Goal: Task Accomplishment & Management: Manage account settings

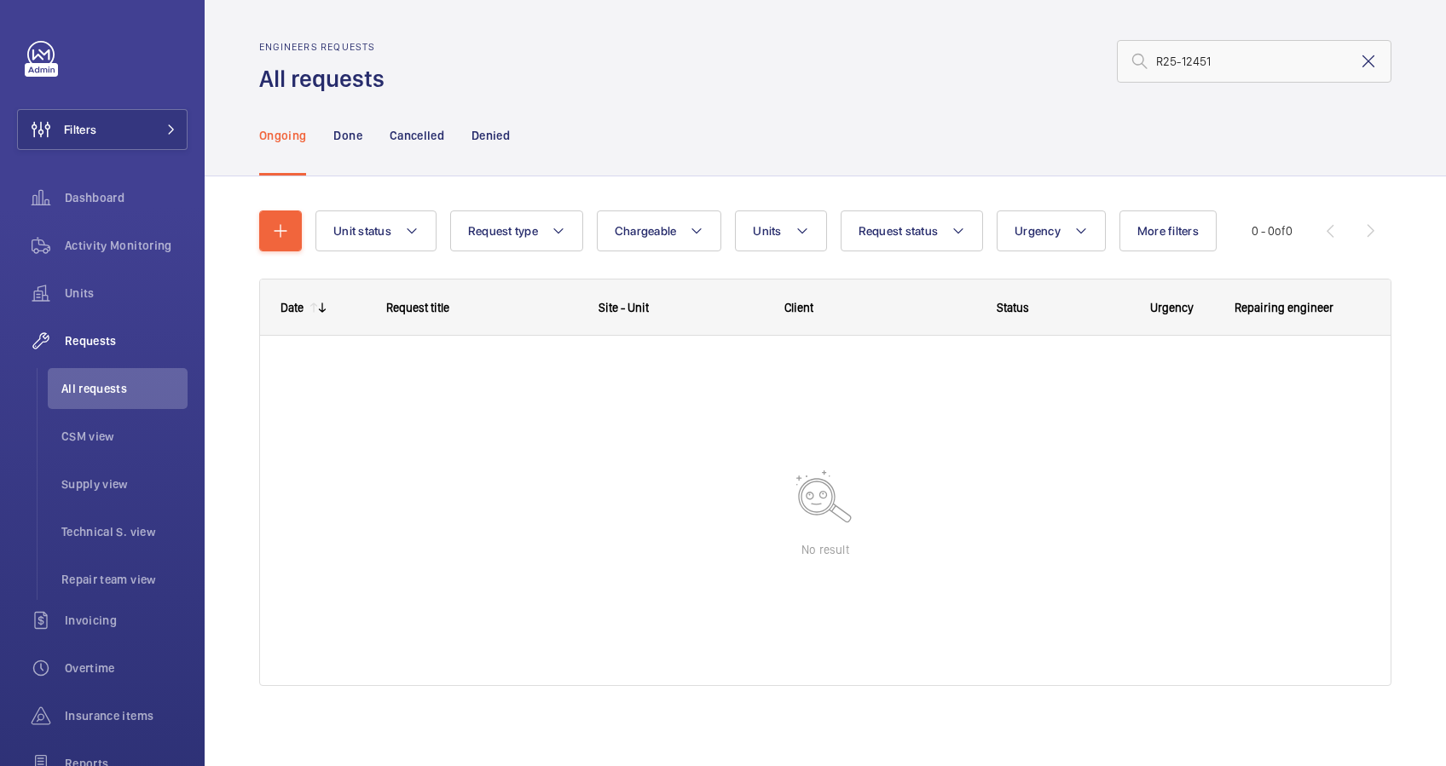
click at [1358, 57] on mat-icon at bounding box center [1368, 61] width 20 height 20
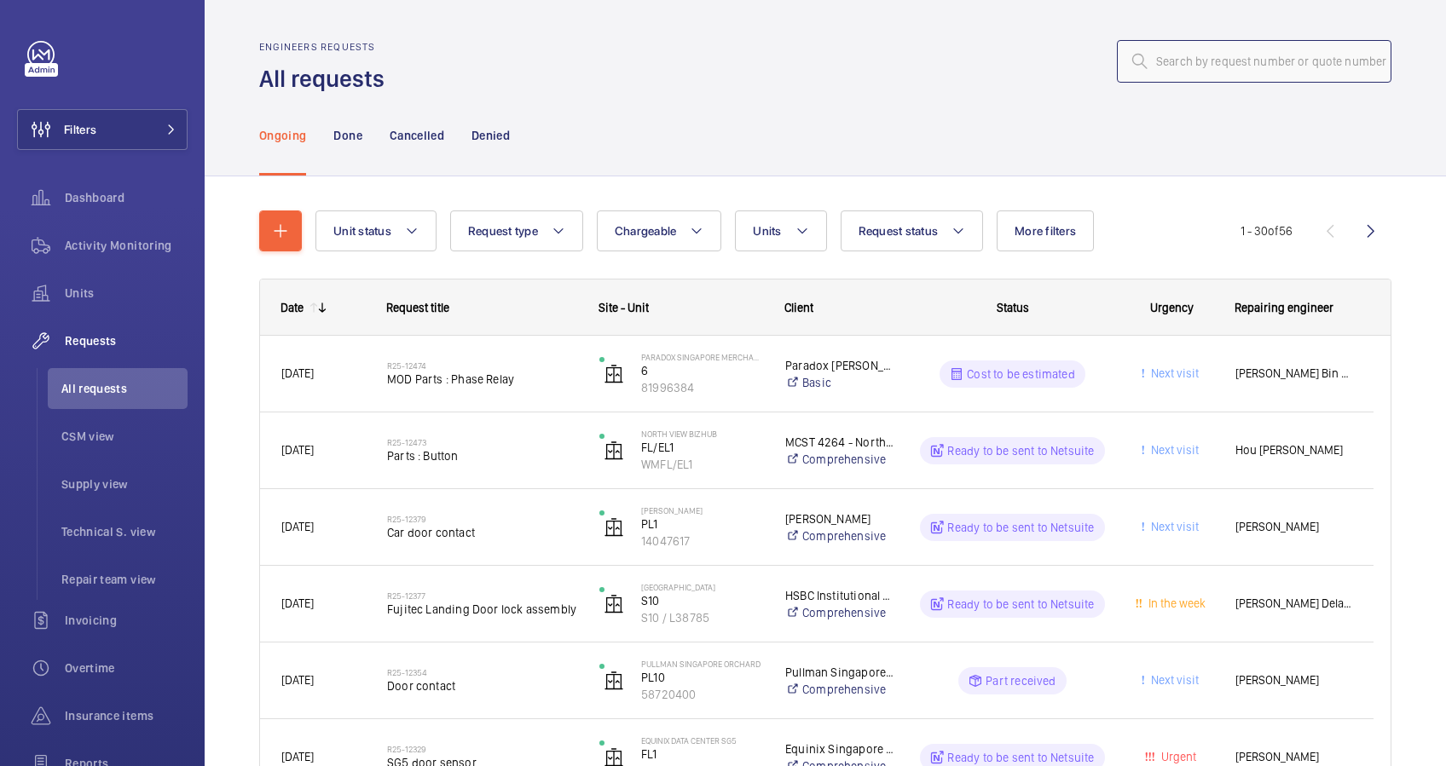
click at [1166, 61] on input "text" at bounding box center [1254, 61] width 274 height 43
paste input "R25-12473"
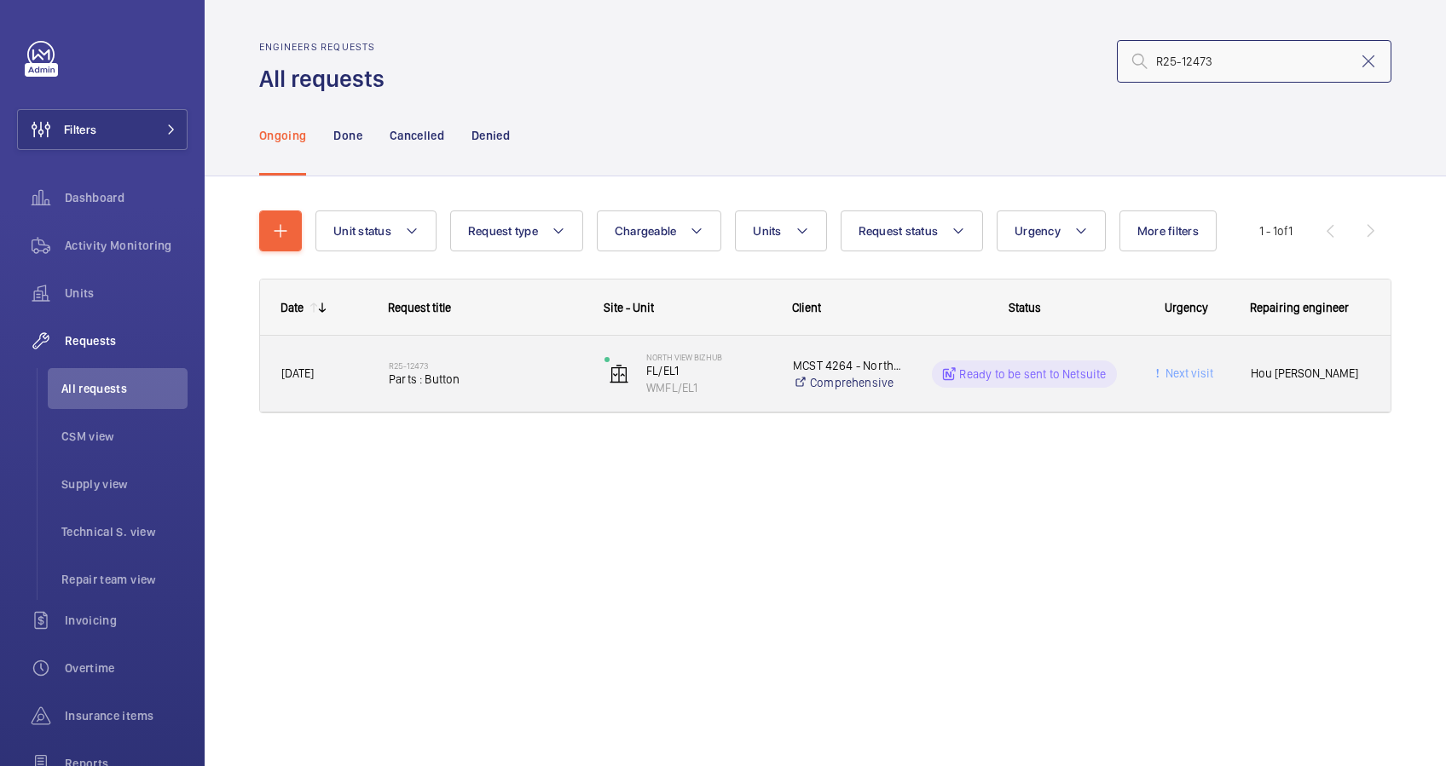
type input "R25-12473"
click at [494, 380] on span "Parts : Button" at bounding box center [486, 379] width 194 height 17
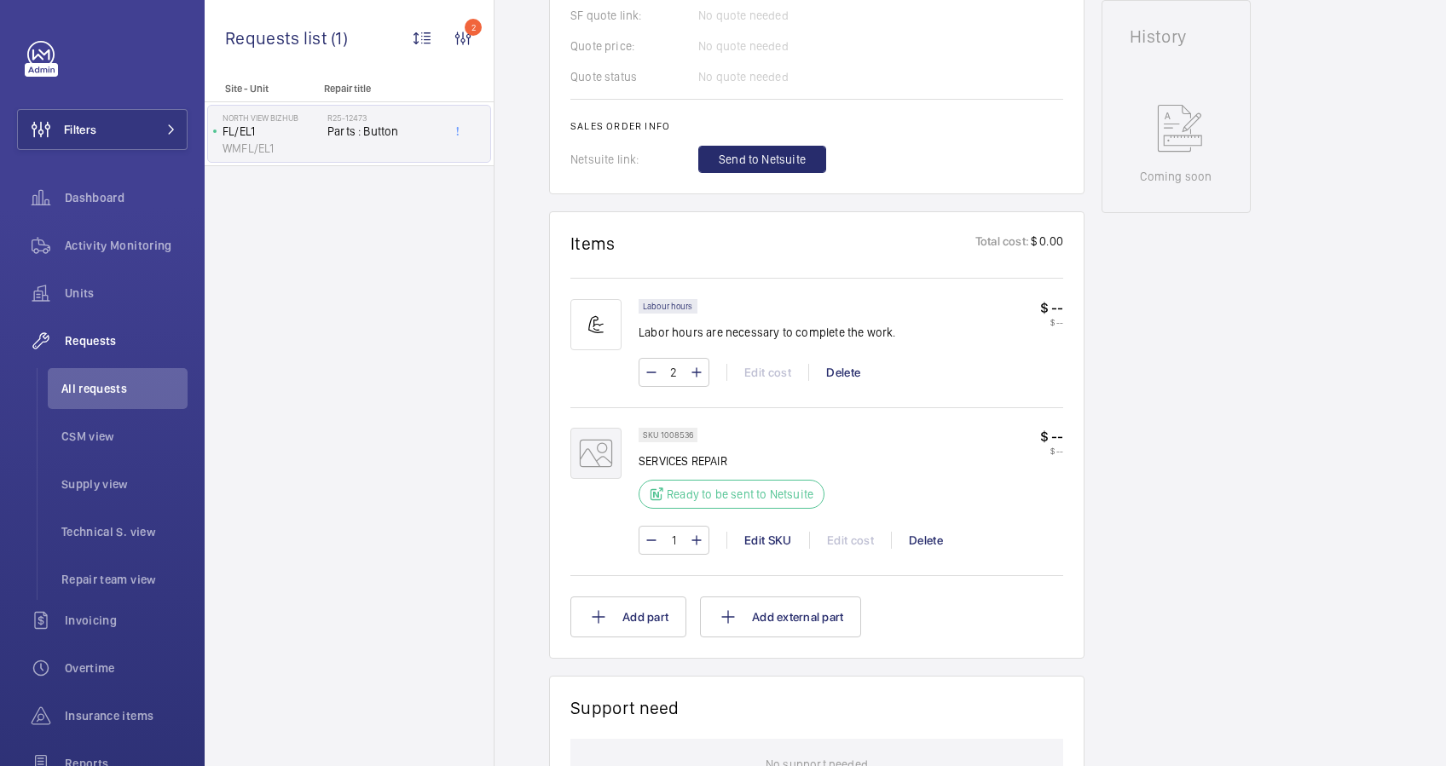
scroll to position [795, 0]
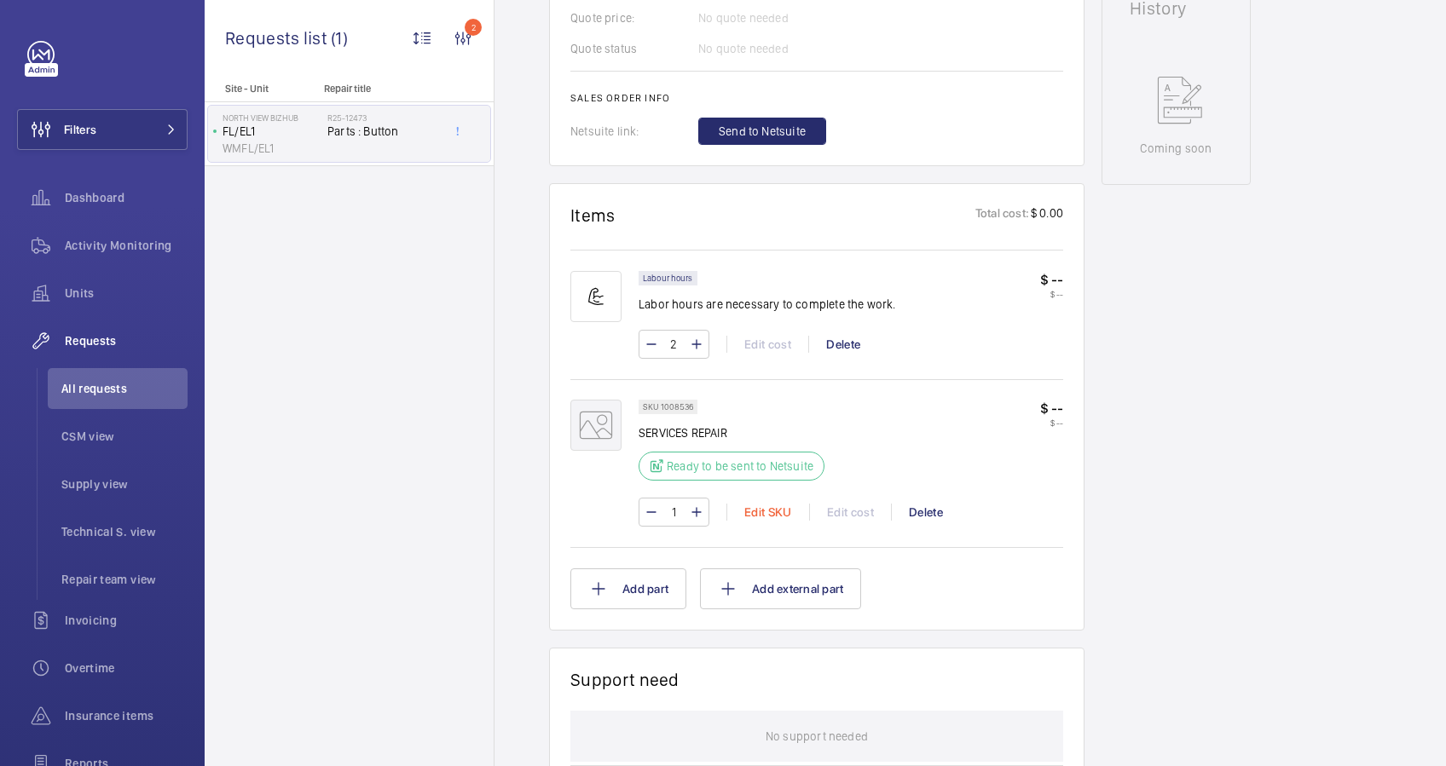
click at [765, 512] on div "Edit SKU" at bounding box center [767, 512] width 83 height 17
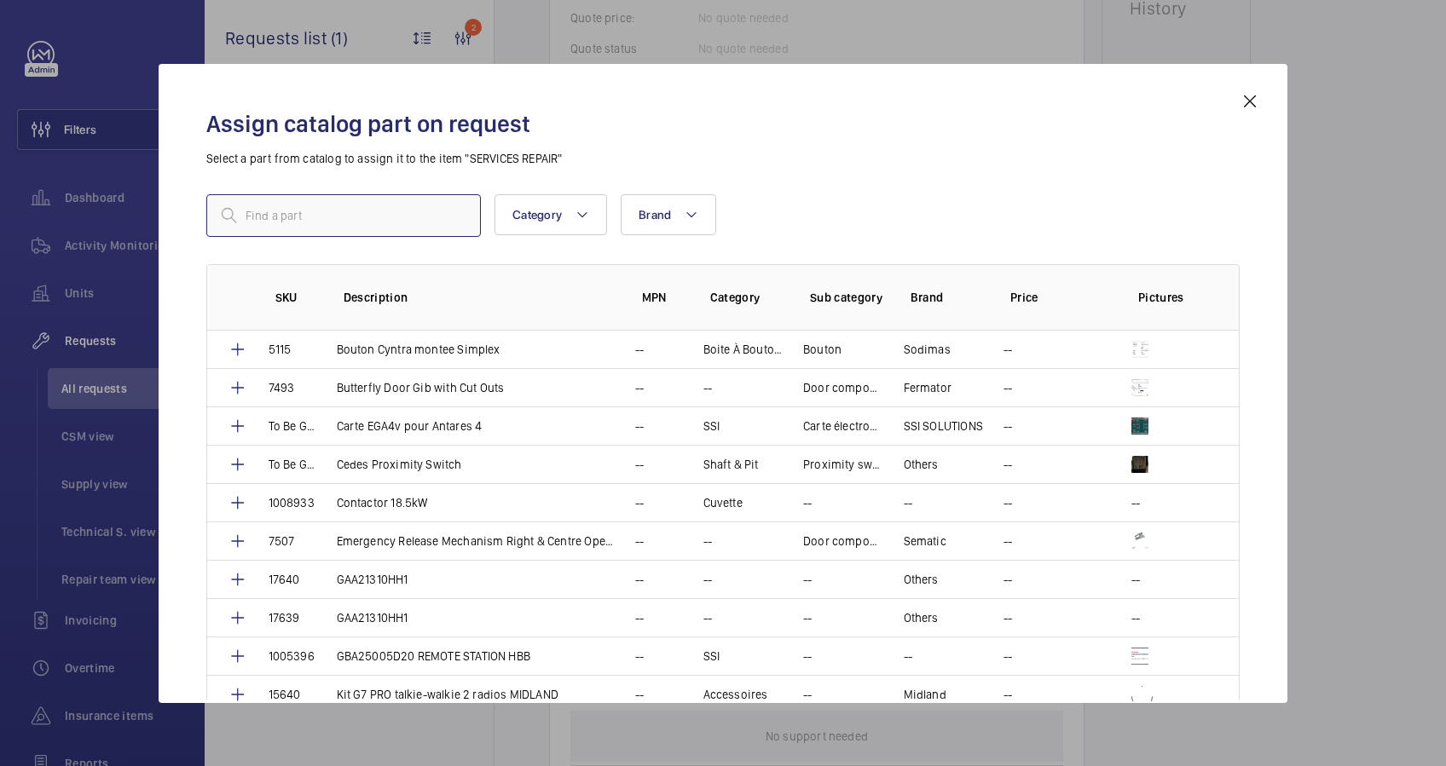
click at [269, 206] on input "text" at bounding box center [343, 215] width 274 height 43
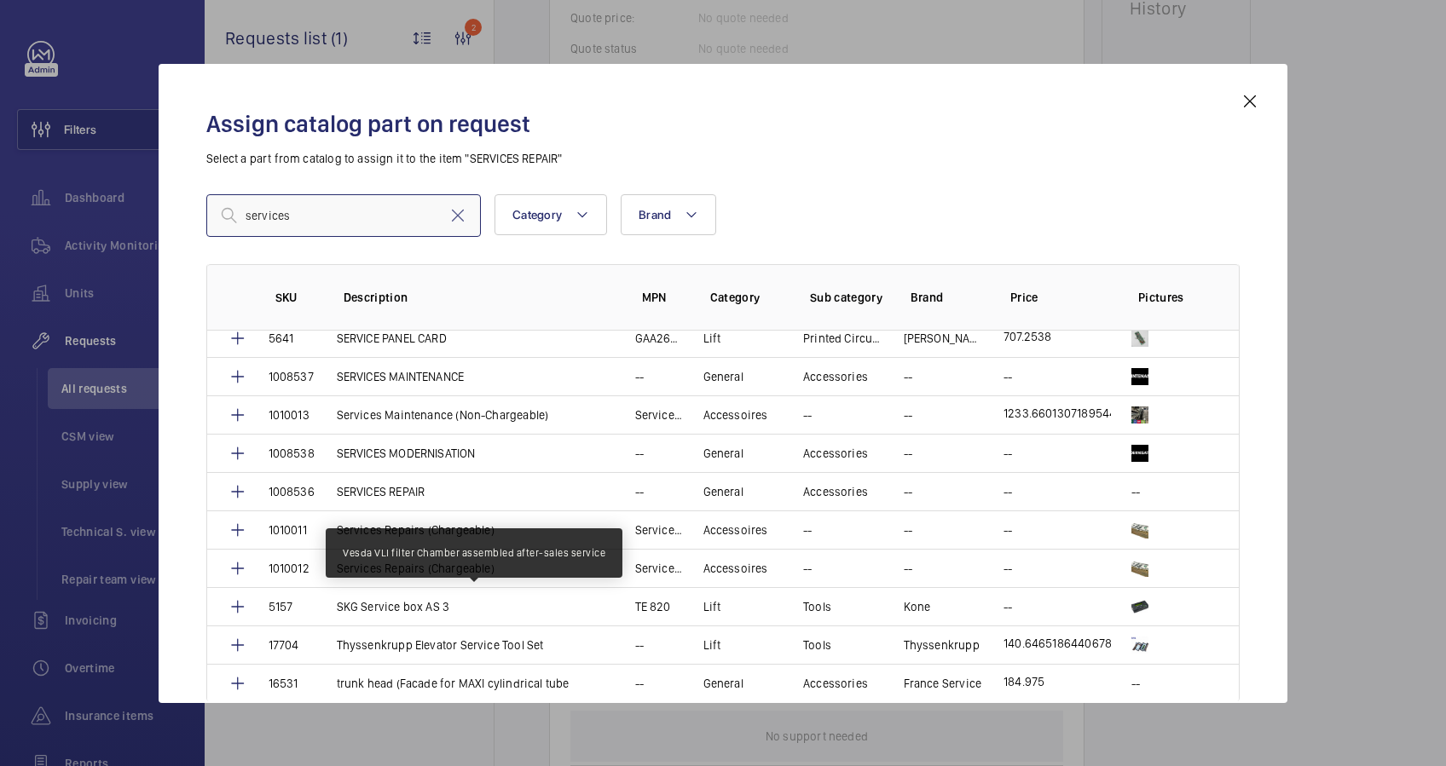
scroll to position [1136, 0]
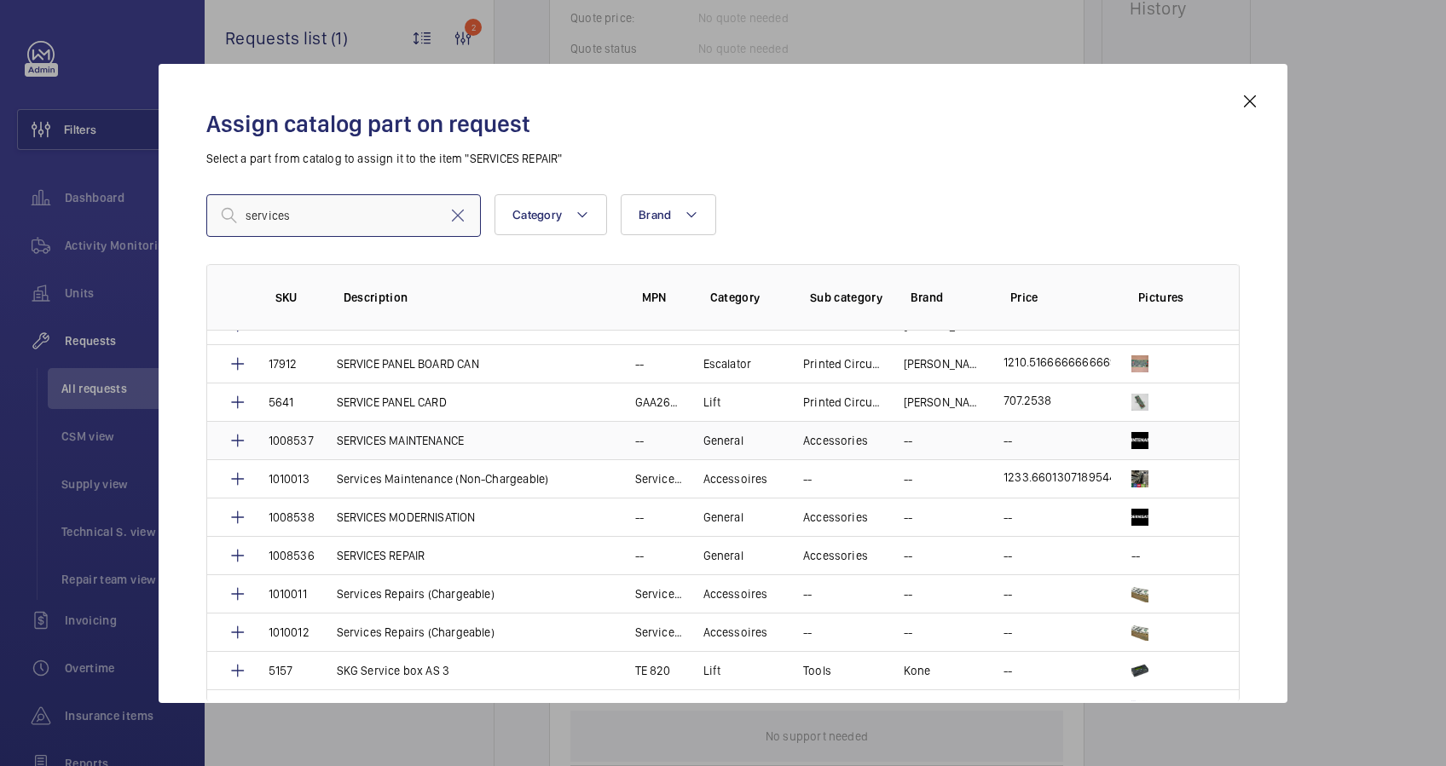
type input "services"
click at [422, 432] on p "SERVICES MAINTENANCE" at bounding box center [401, 440] width 128 height 17
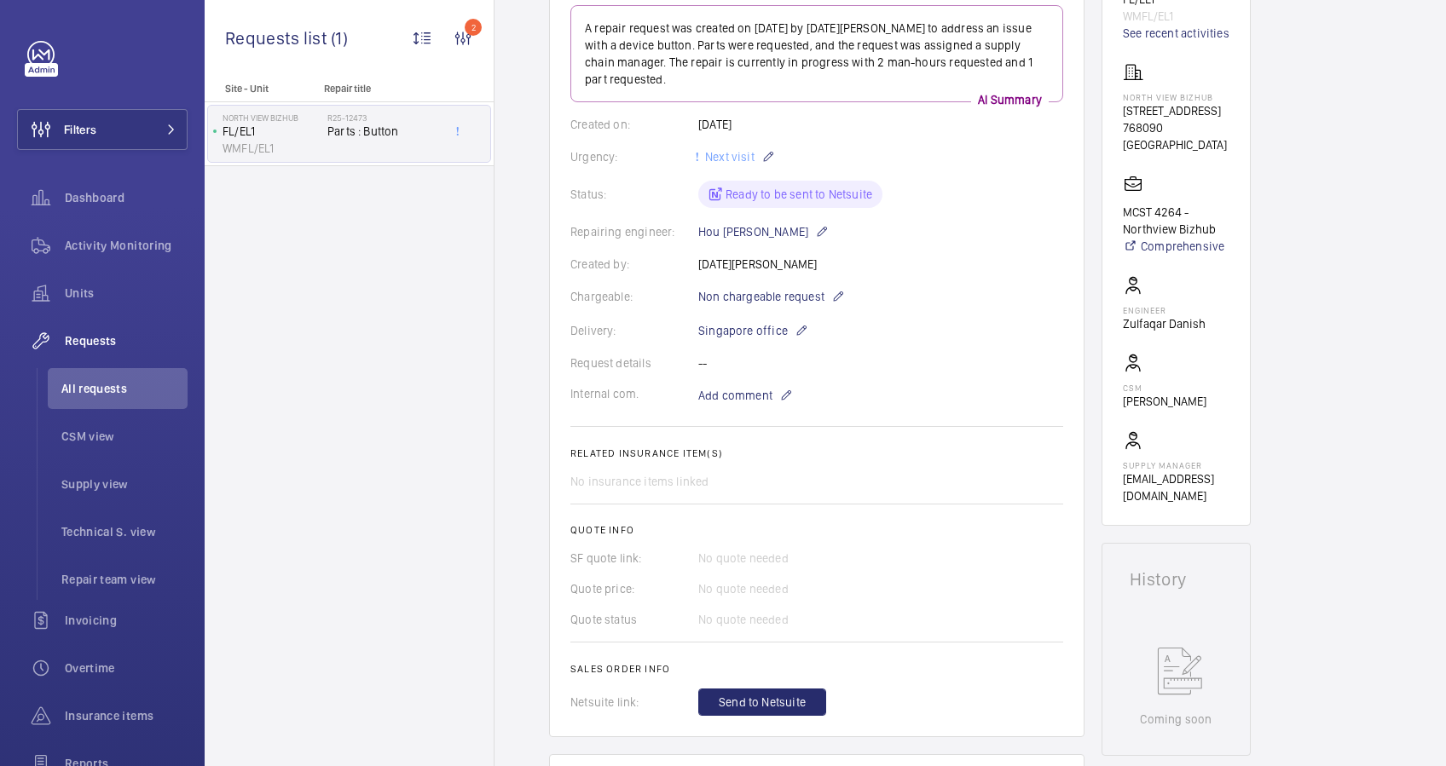
scroll to position [568, 0]
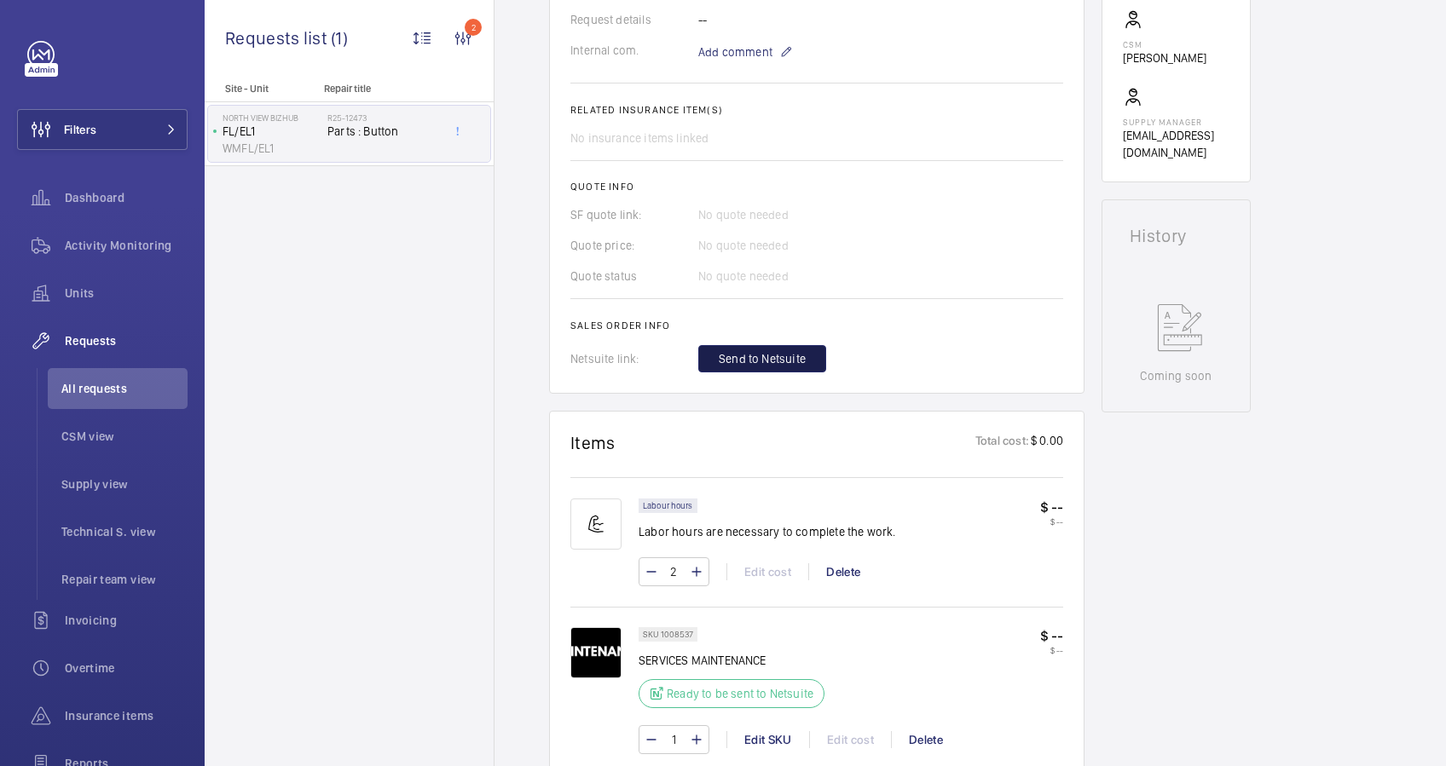
click at [778, 358] on span "Send to Netsuite" at bounding box center [762, 358] width 87 height 17
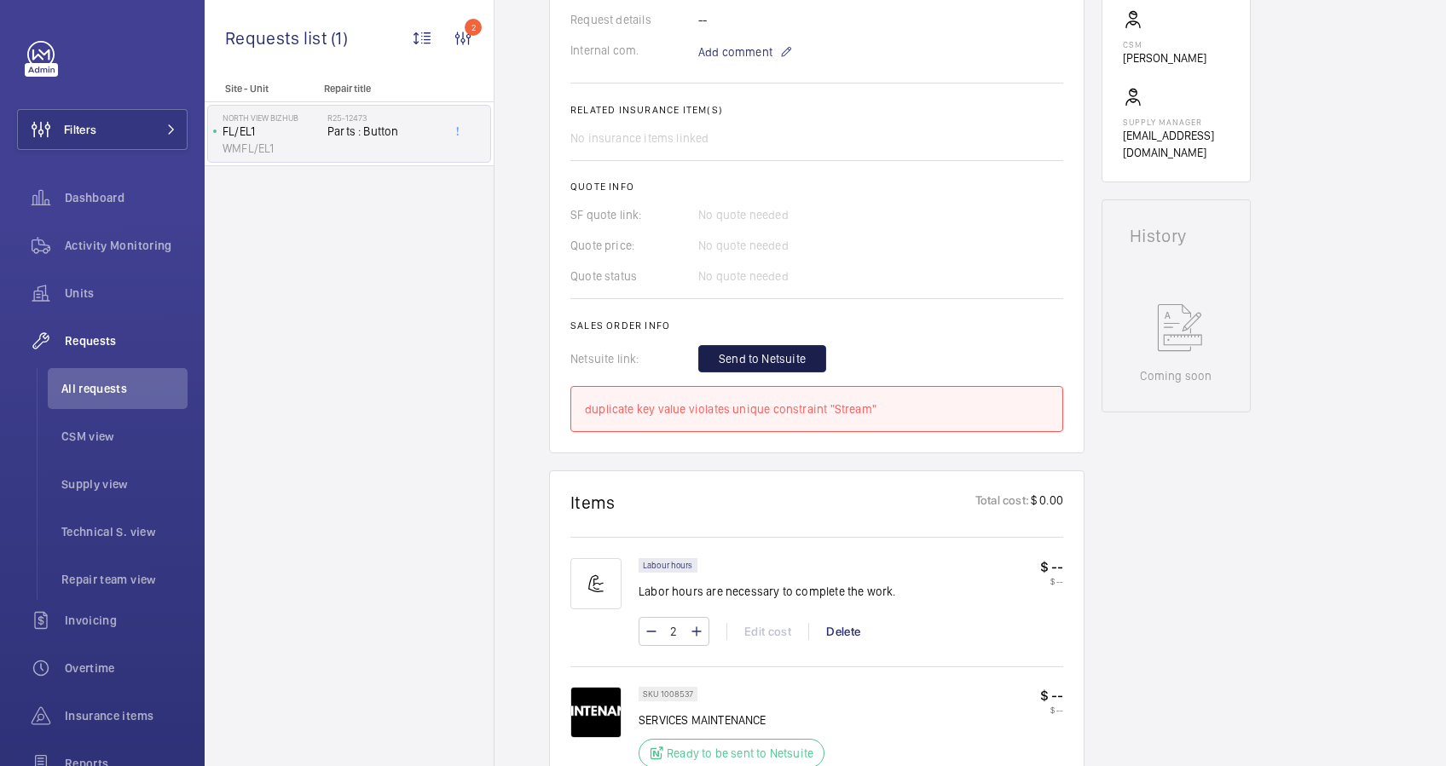
click at [717, 349] on button "Send to Netsuite" at bounding box center [762, 358] width 128 height 27
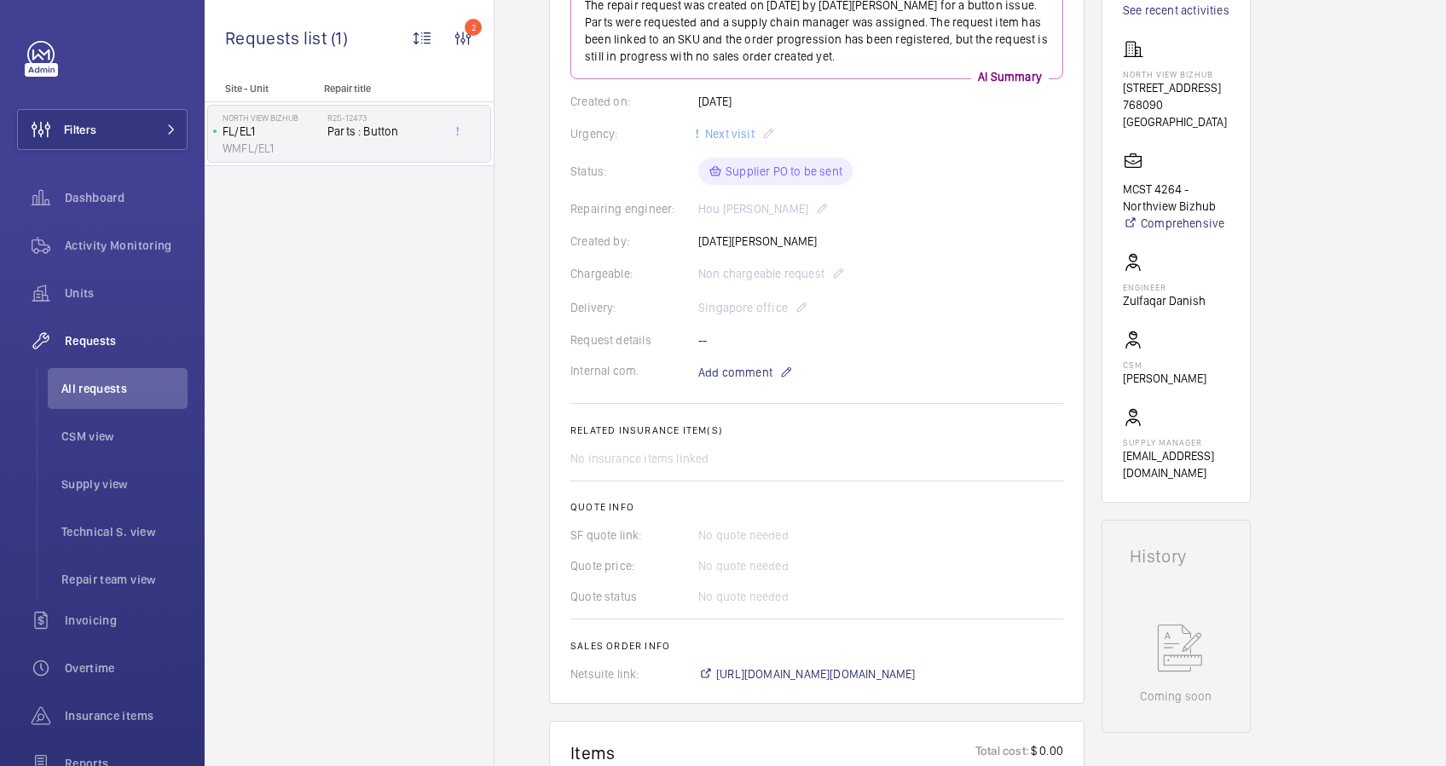
scroll to position [341, 0]
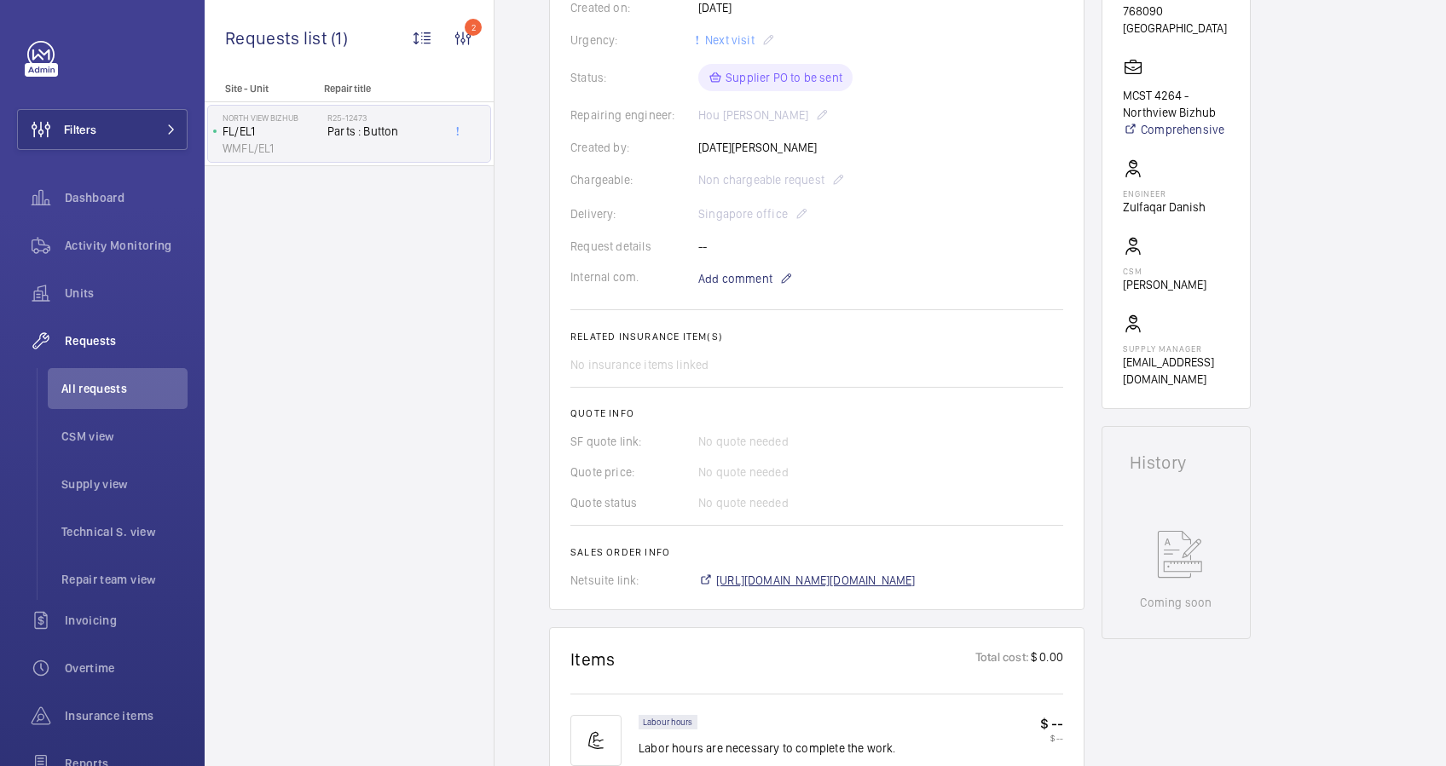
click at [916, 580] on span "[URL][DOMAIN_NAME][DOMAIN_NAME]" at bounding box center [815, 580] width 199 height 17
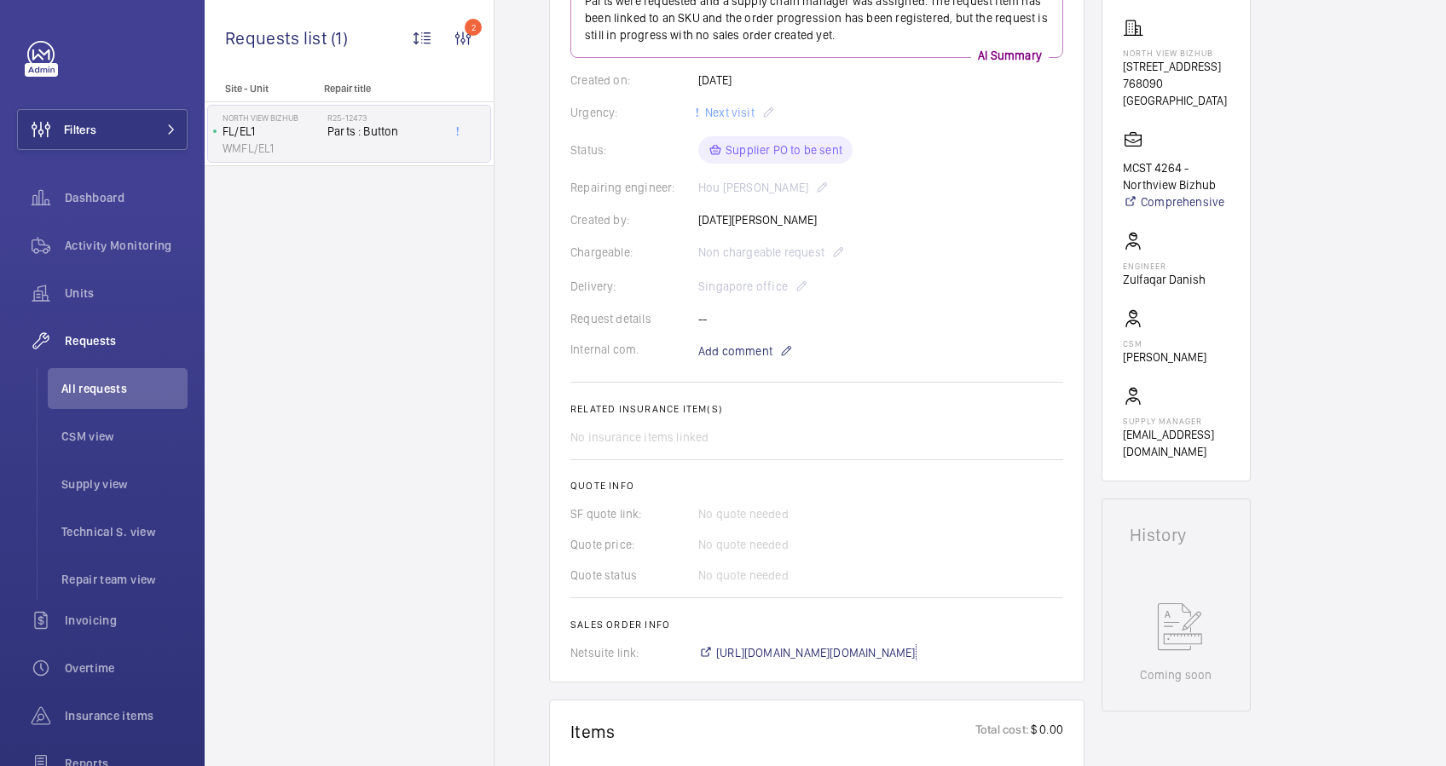
scroll to position [0, 0]
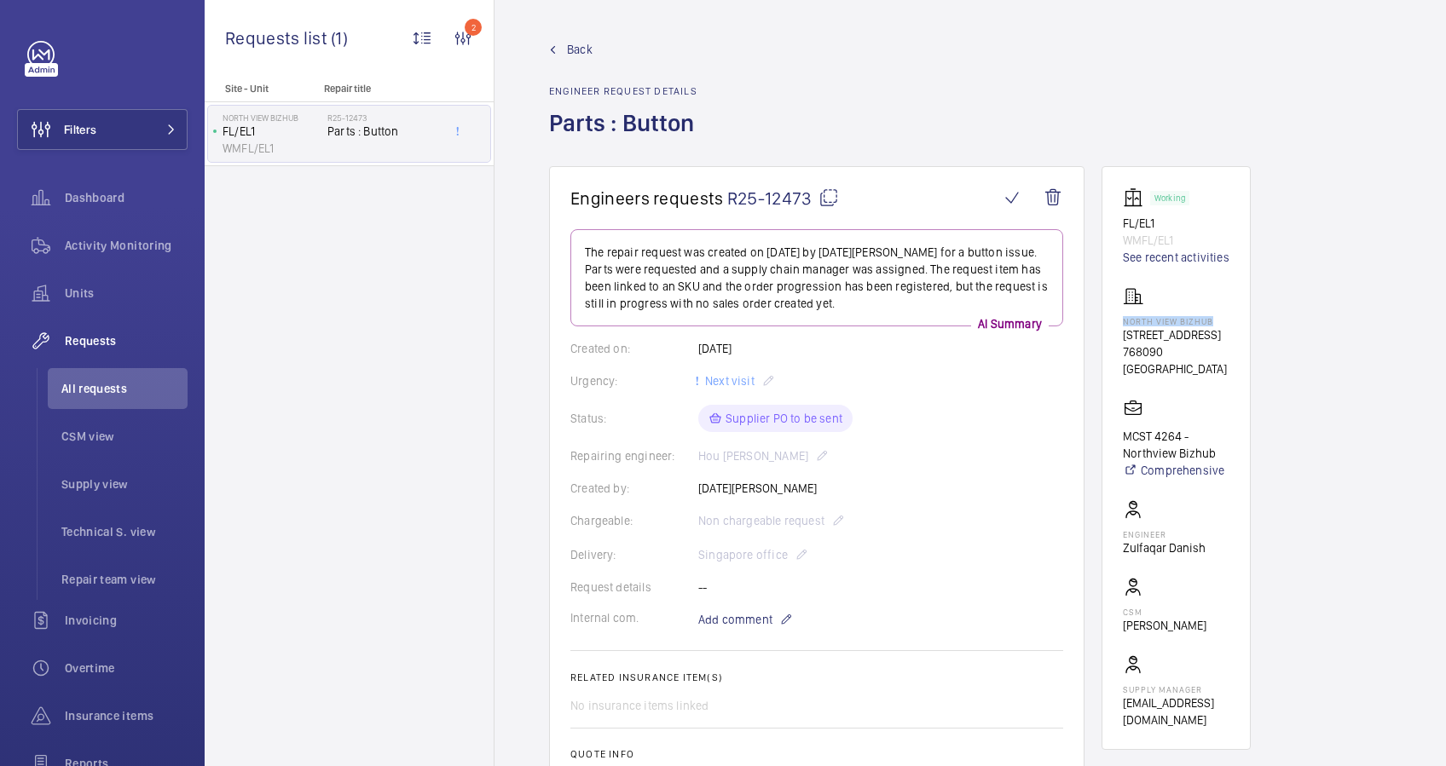
drag, startPoint x: 1215, startPoint y: 321, endPoint x: 1124, endPoint y: 323, distance: 90.4
click at [1124, 323] on p "North View Bizhub" at bounding box center [1176, 321] width 107 height 10
drag, startPoint x: 1124, startPoint y: 323, endPoint x: 1138, endPoint y: 320, distance: 14.1
copy p "North View Bizhub"
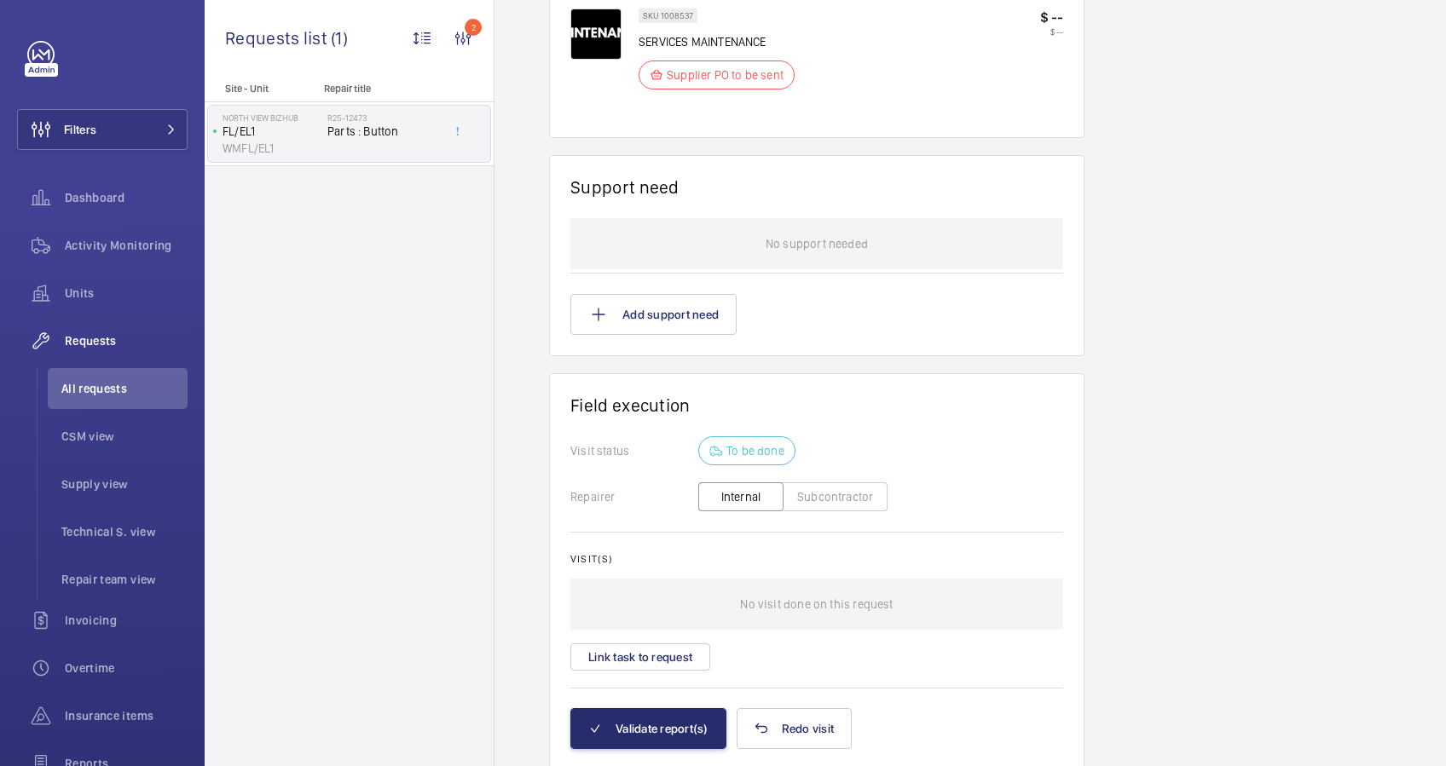
scroll to position [1199, 0]
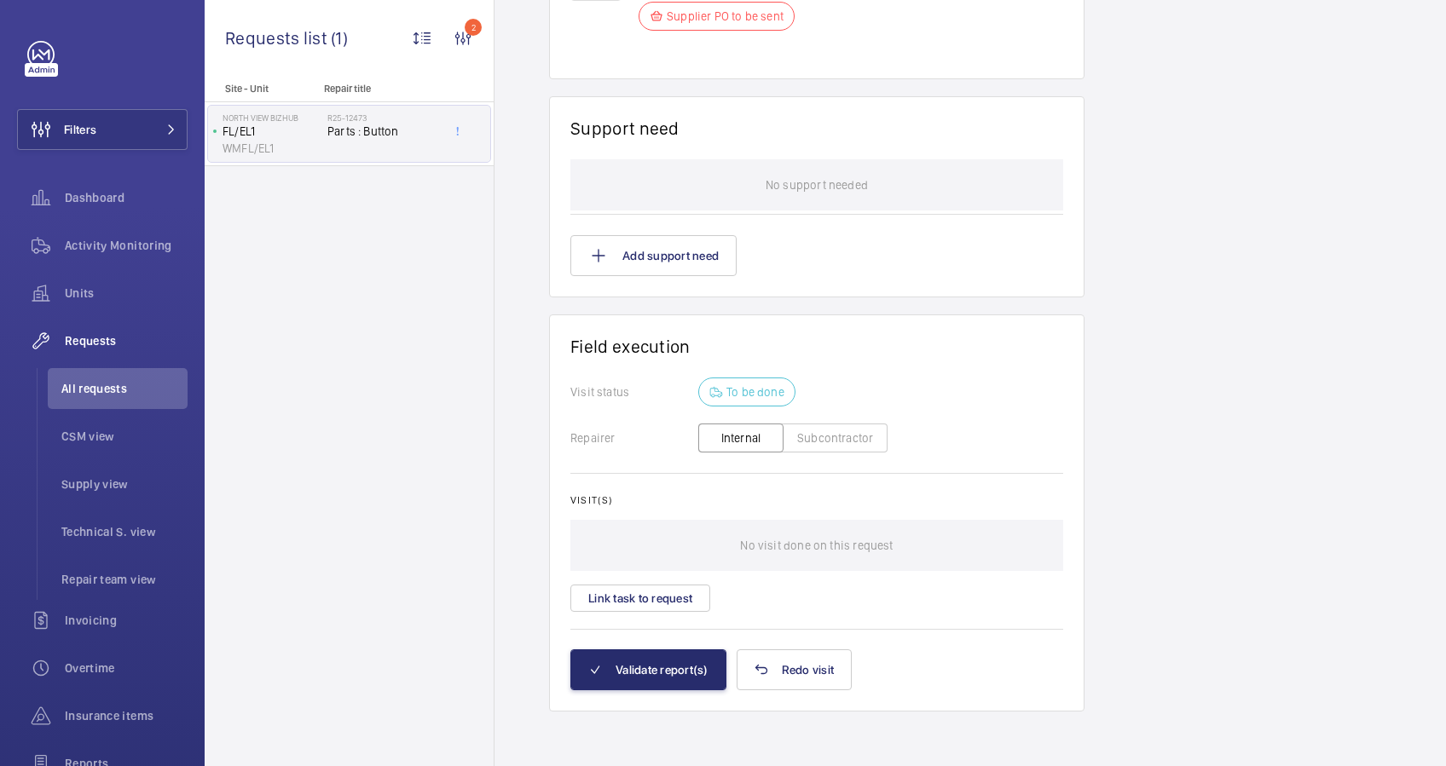
click at [823, 438] on button "Subcontractor" at bounding box center [835, 438] width 105 height 29
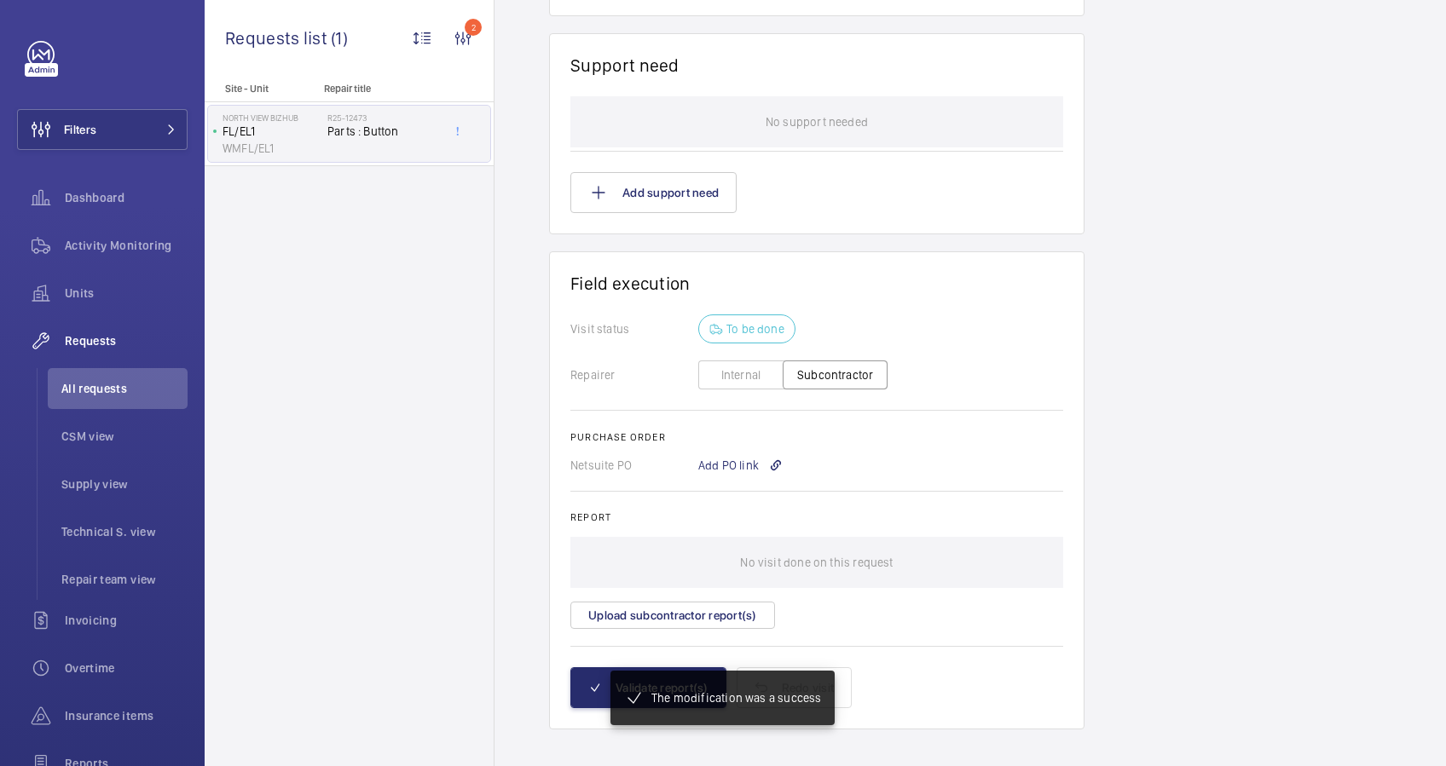
scroll to position [1280, 0]
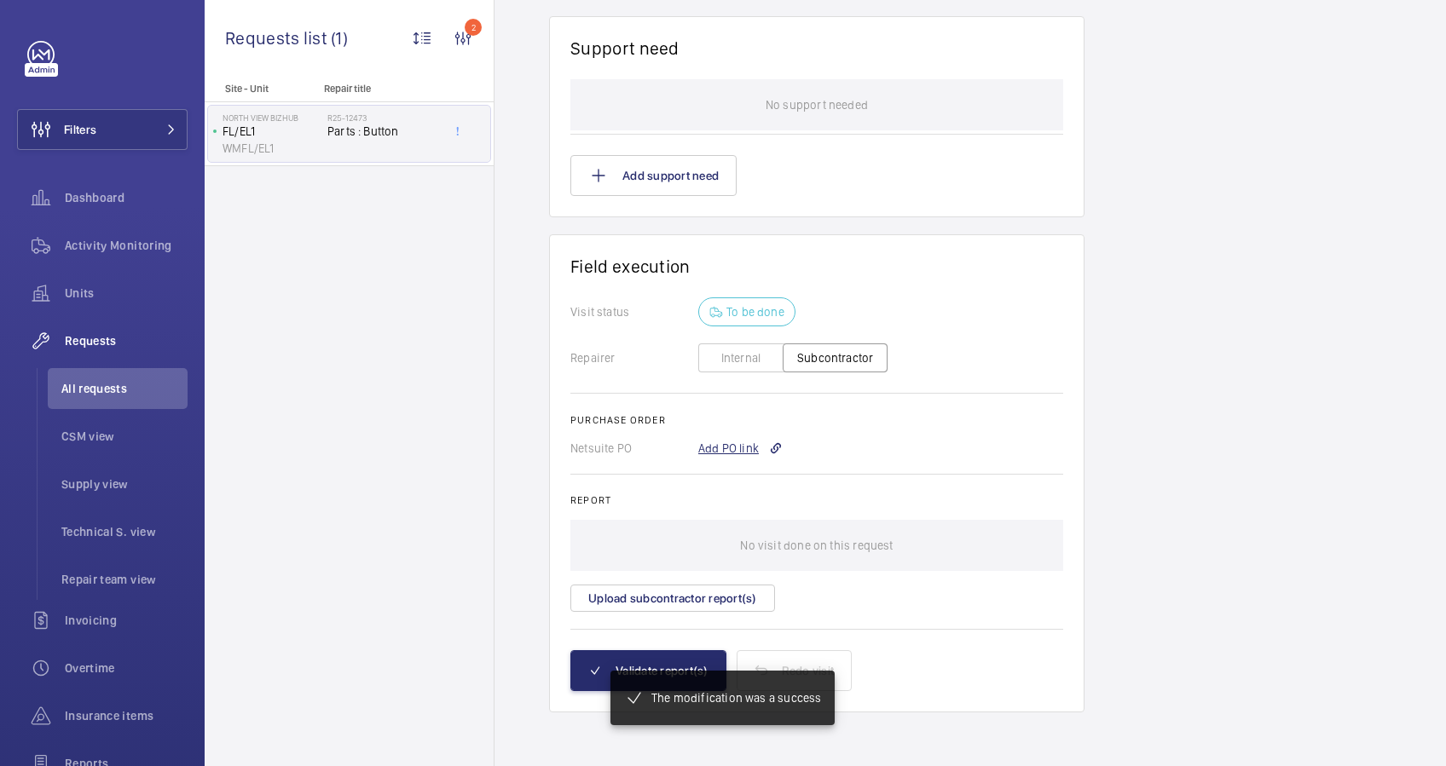
click at [740, 446] on div "Add PO link" at bounding box center [740, 448] width 84 height 17
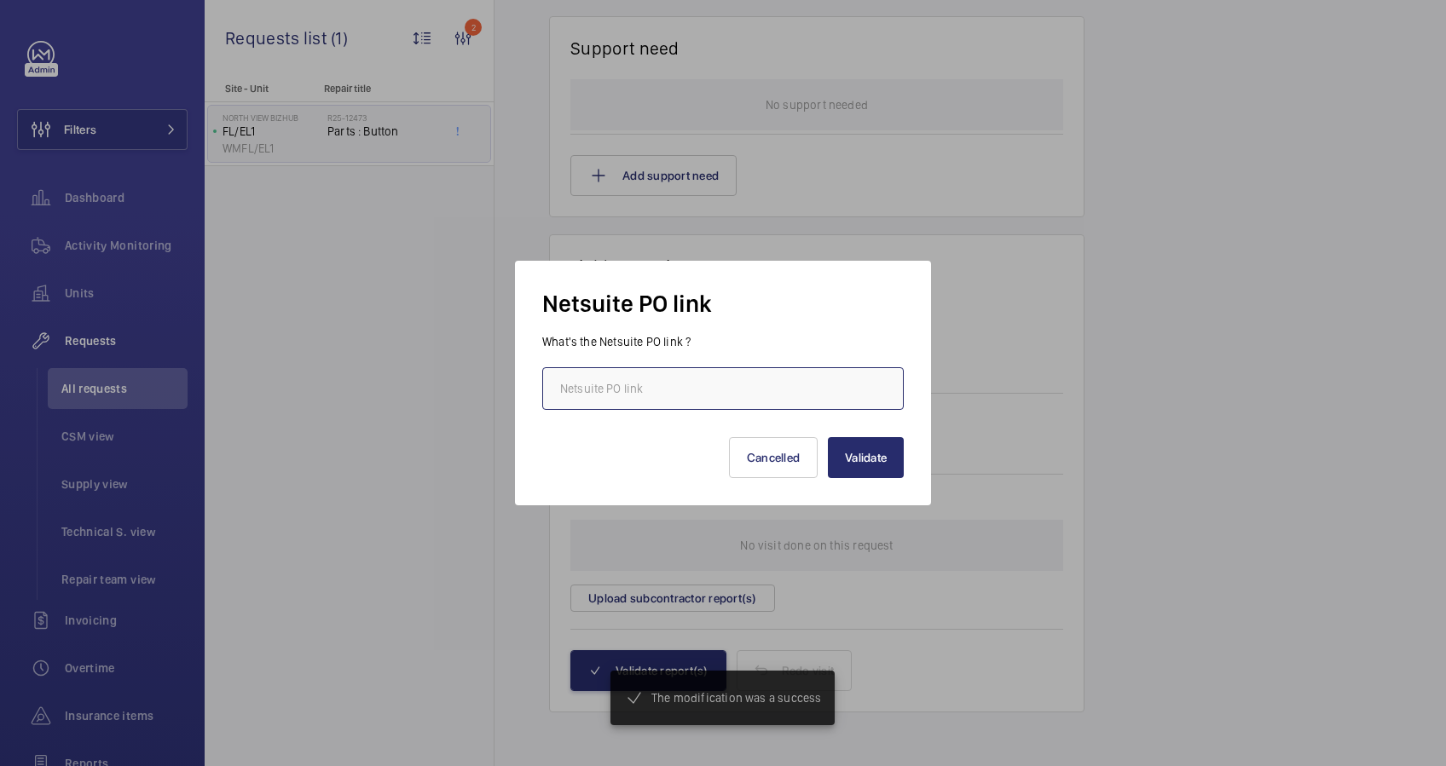
click at [595, 392] on input "text" at bounding box center [722, 388] width 361 height 43
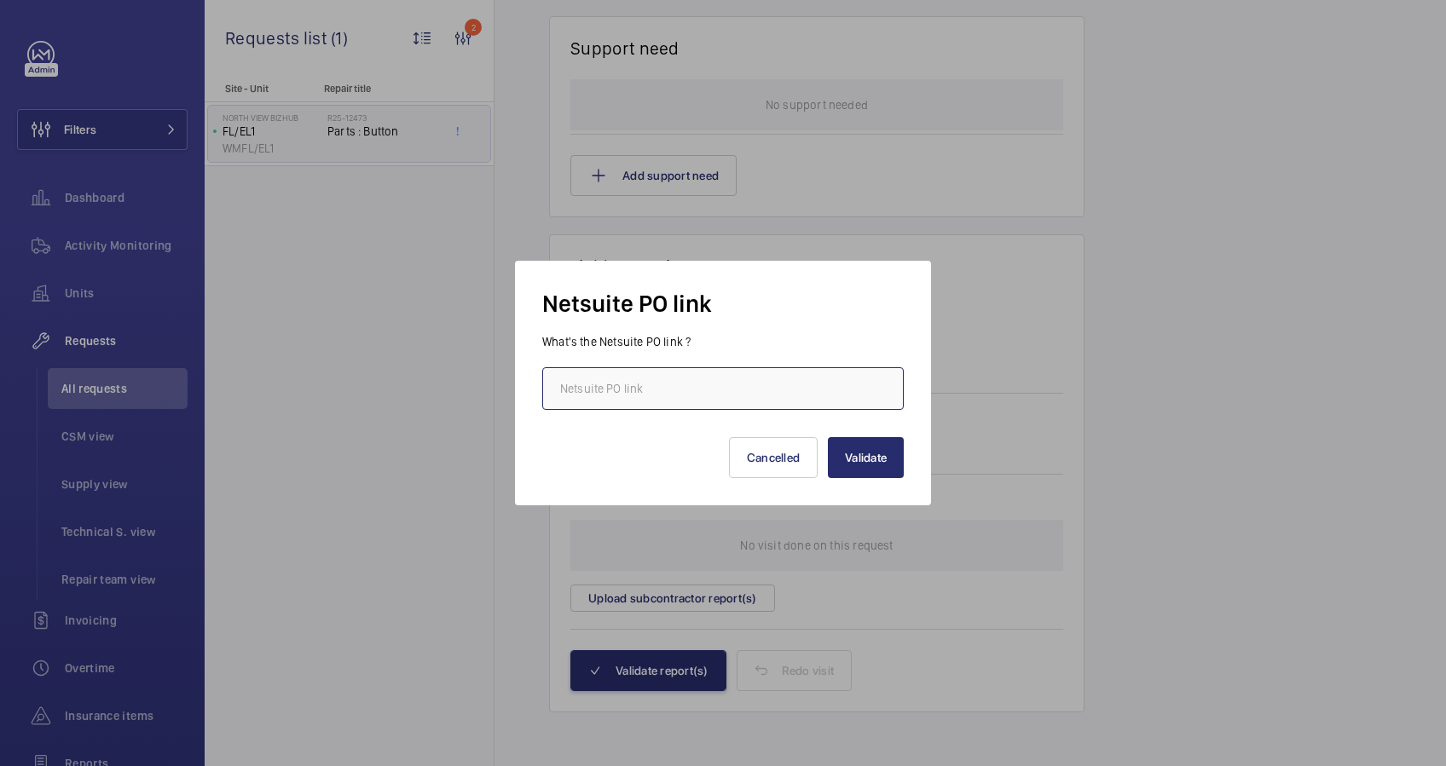
paste input "[URL][DOMAIN_NAME][DOMAIN_NAME]"
type input "[URL][DOMAIN_NAME][DOMAIN_NAME]"
click at [869, 462] on button "Validate" at bounding box center [866, 457] width 76 height 41
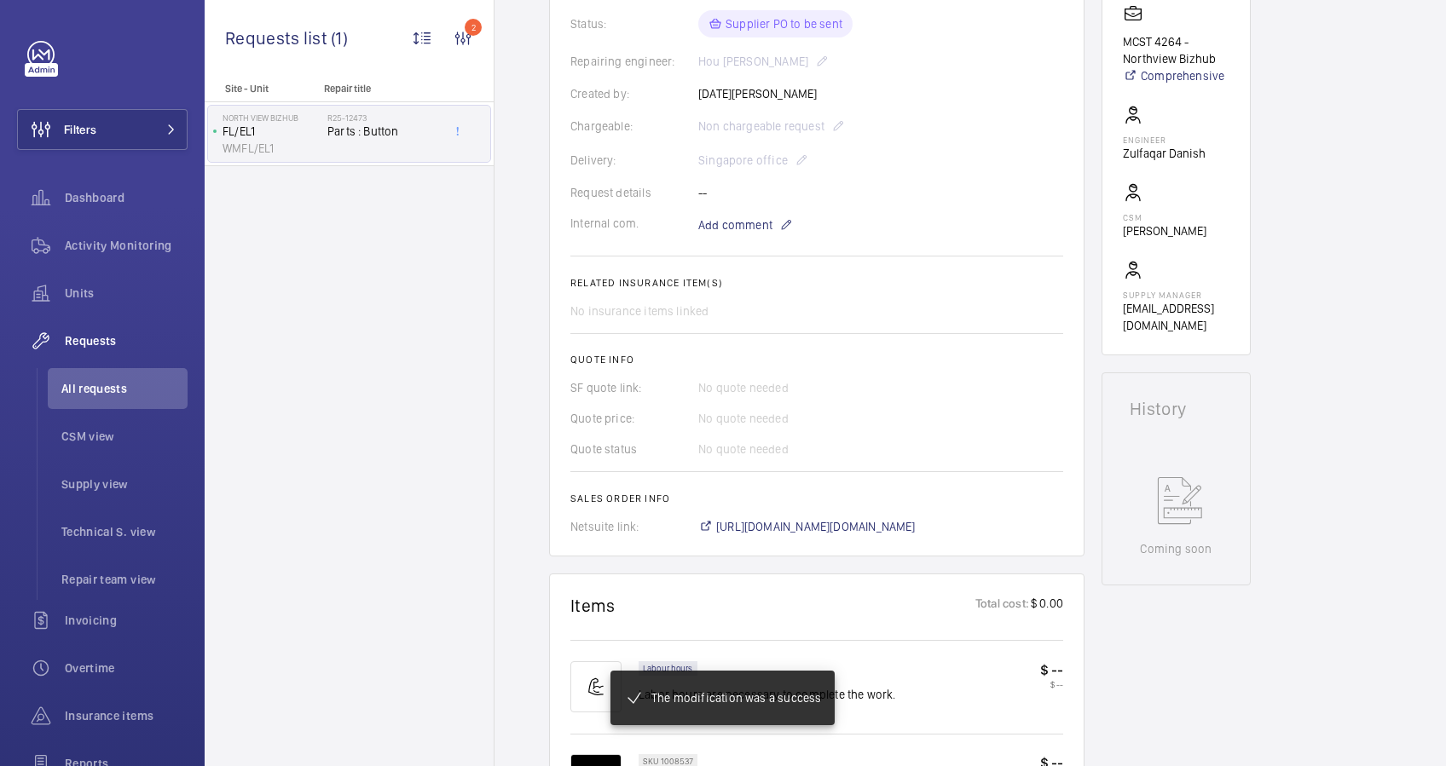
scroll to position [471, 0]
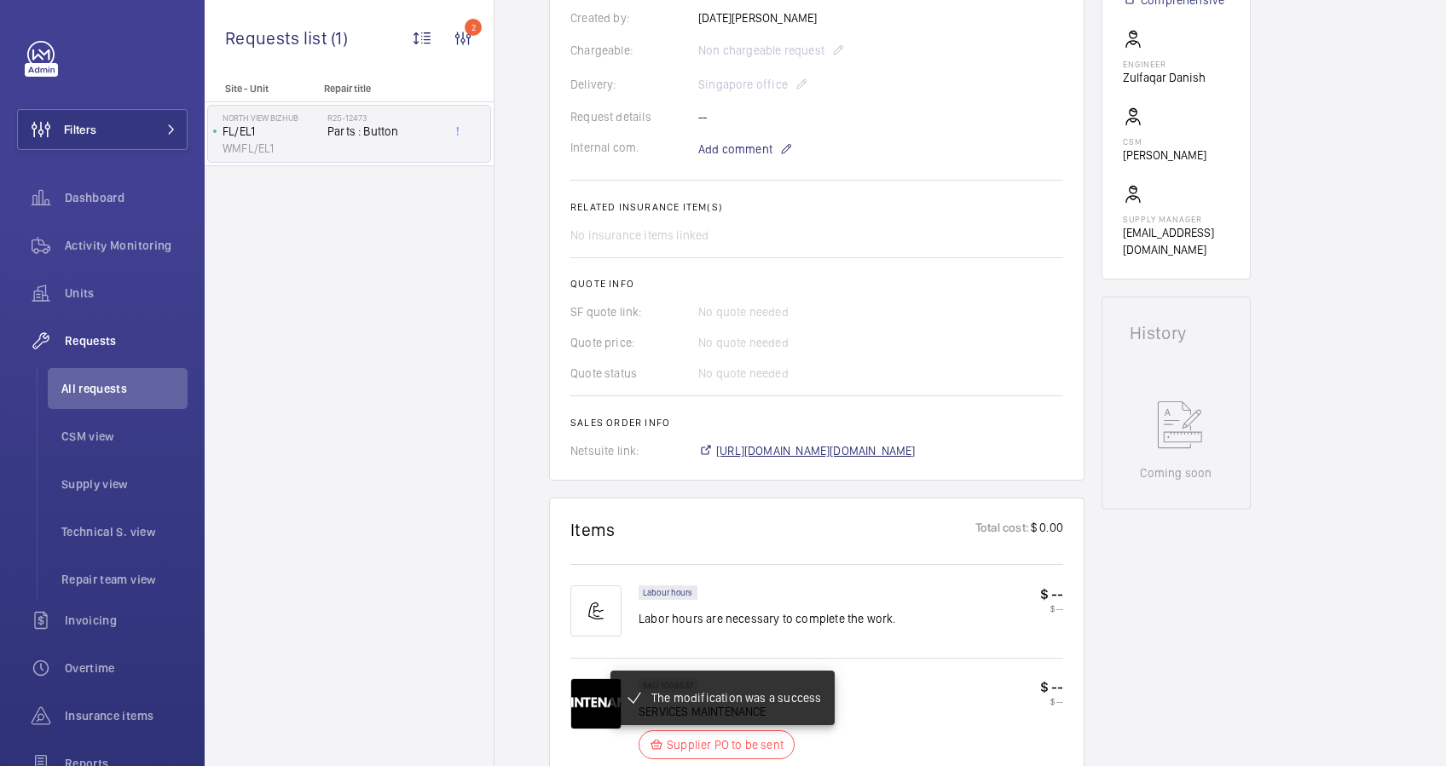
click at [852, 452] on span "[URL][DOMAIN_NAME][DOMAIN_NAME]" at bounding box center [815, 450] width 199 height 17
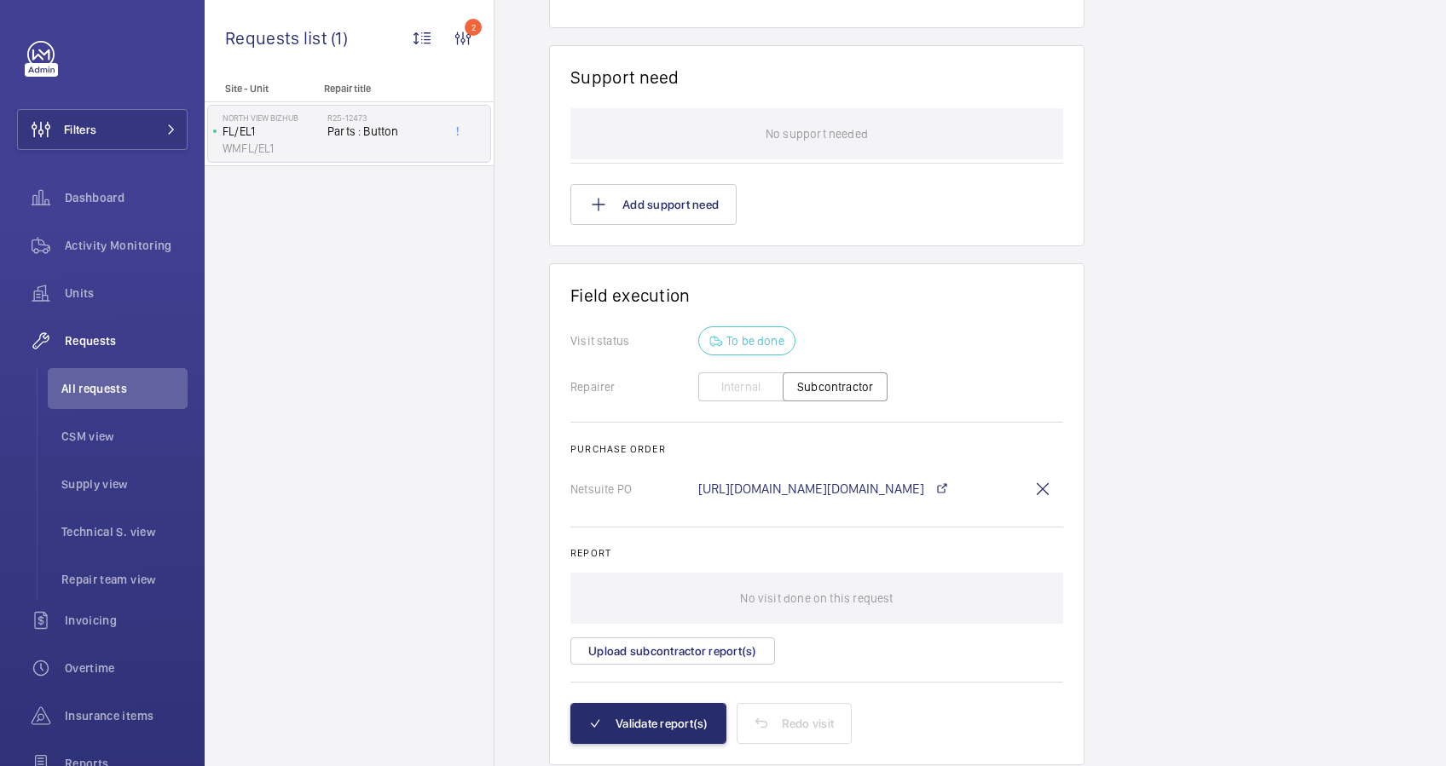
scroll to position [1303, 0]
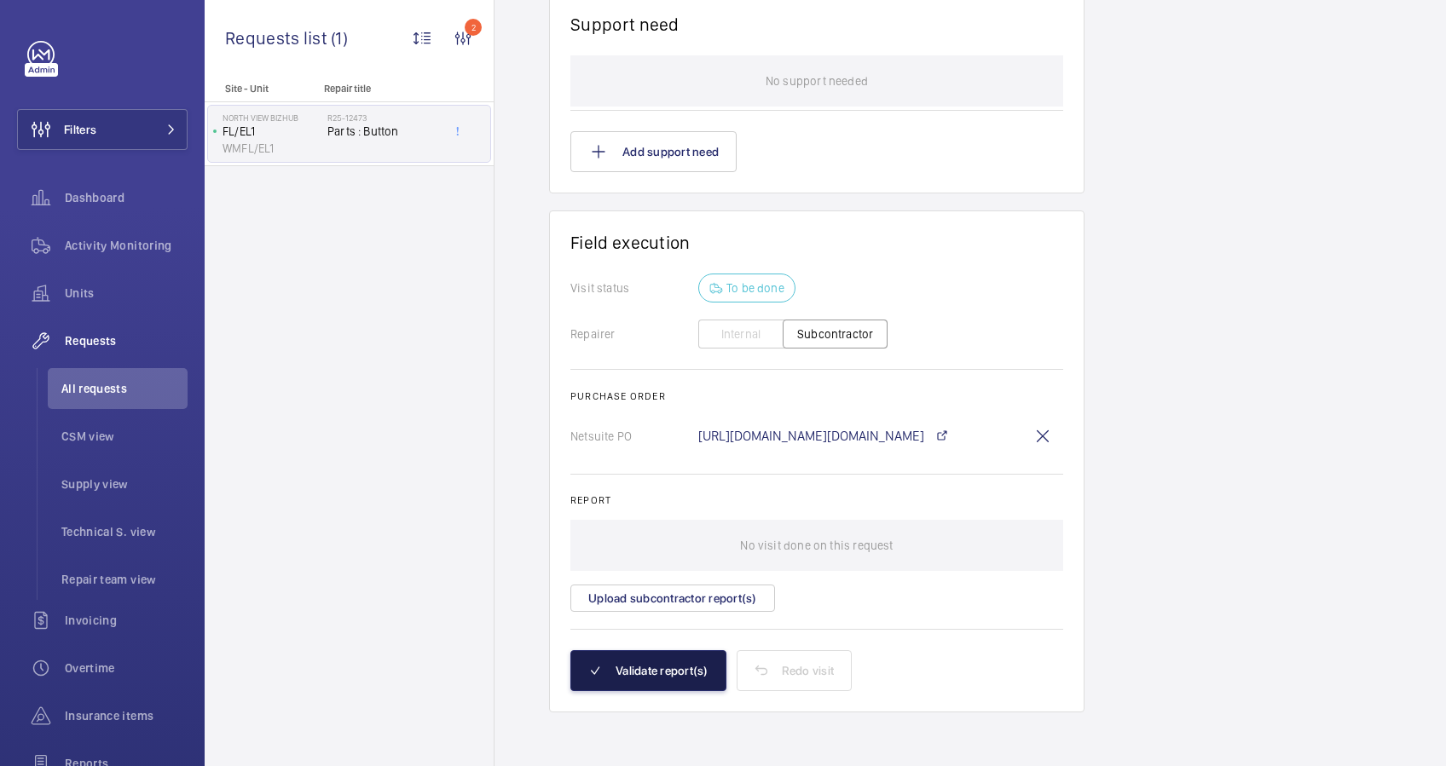
click at [656, 665] on button "Validate report(s)" at bounding box center [648, 670] width 156 height 41
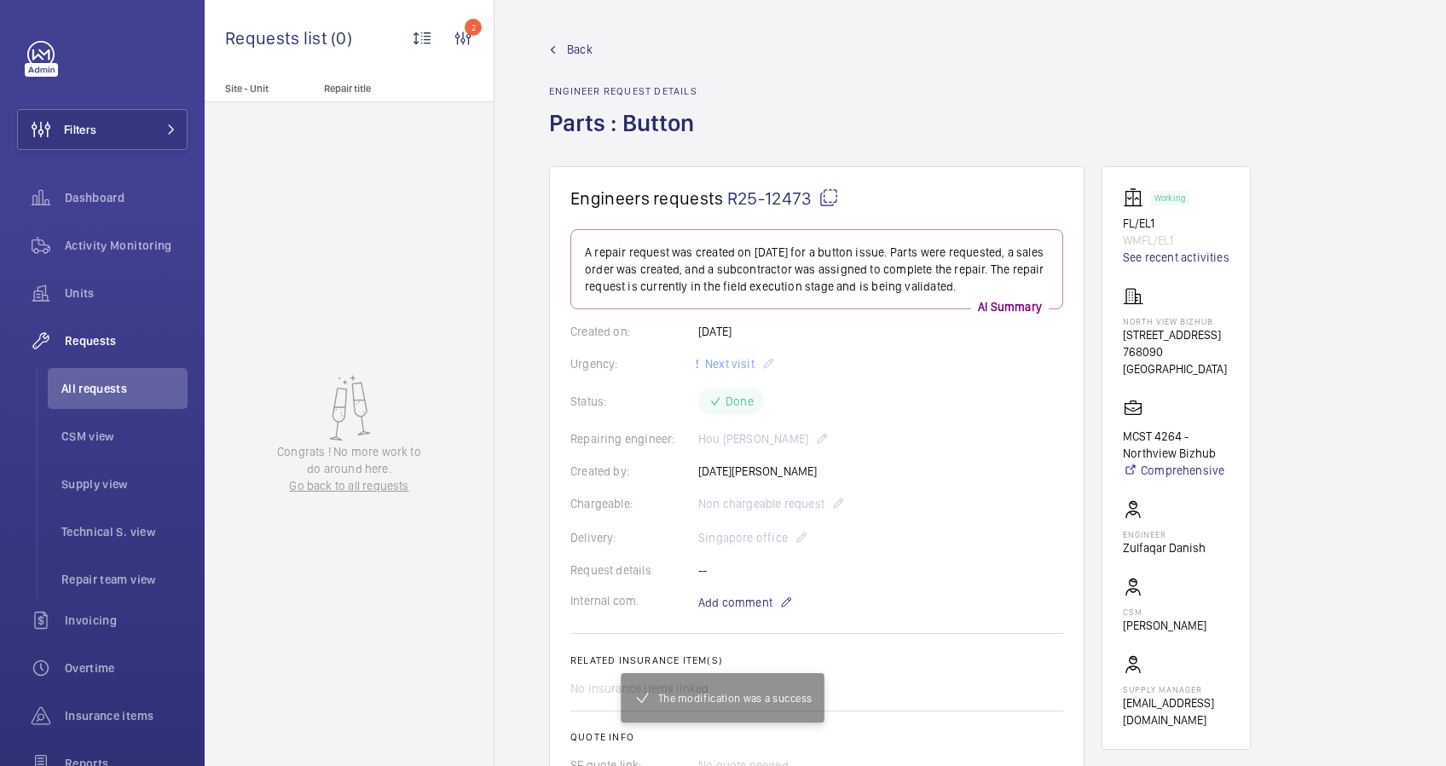
click at [563, 43] on link "Back" at bounding box center [626, 49] width 155 height 17
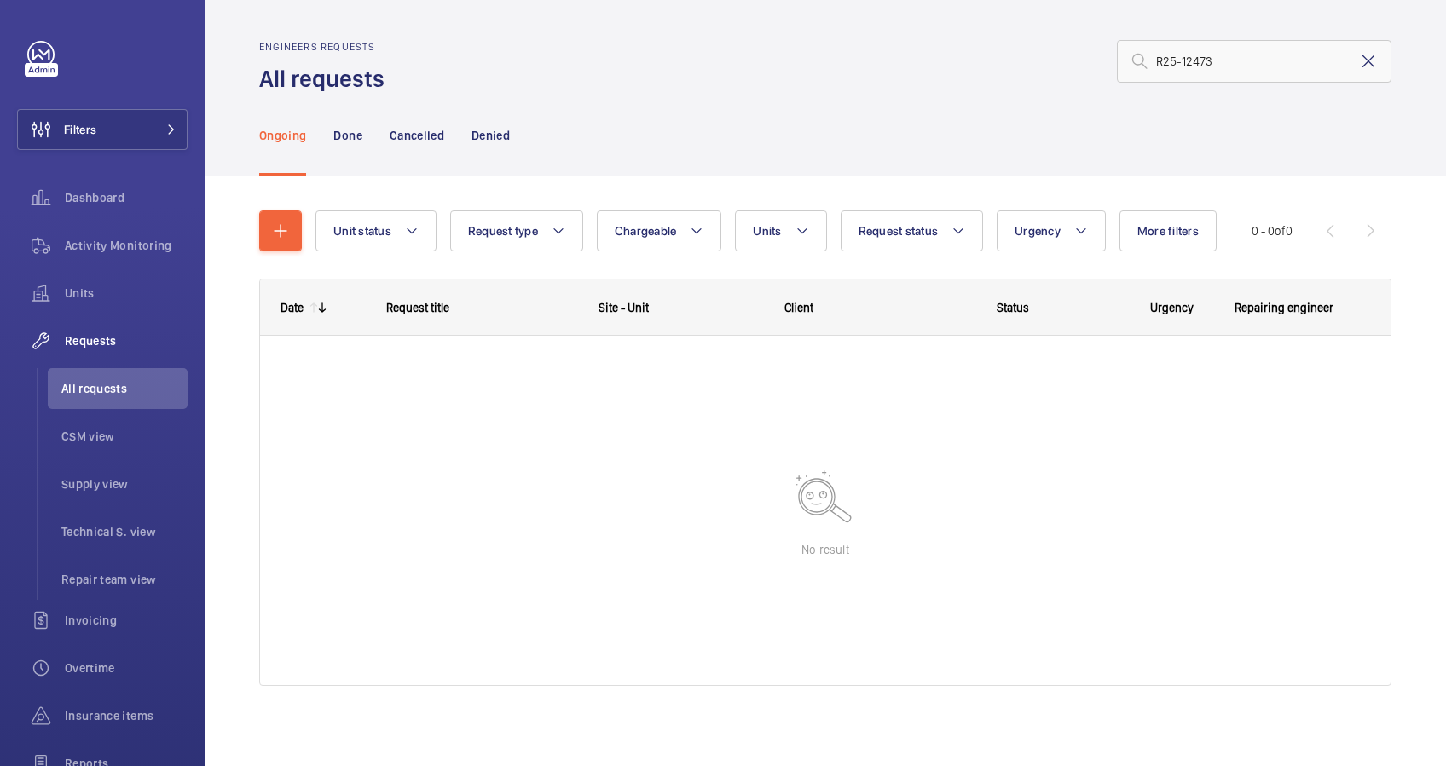
click at [1358, 61] on mat-icon at bounding box center [1368, 61] width 20 height 20
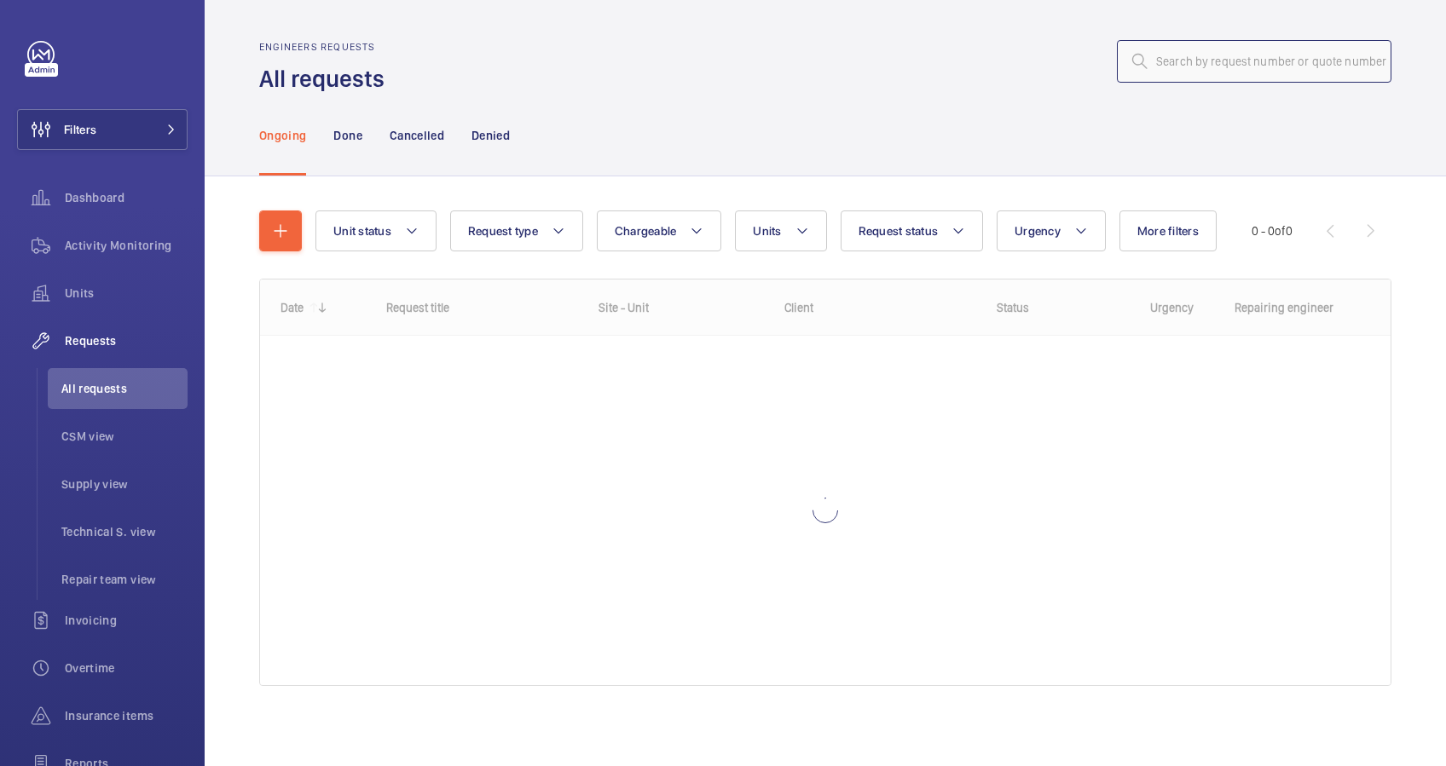
click at [1206, 66] on input "text" at bounding box center [1254, 61] width 274 height 43
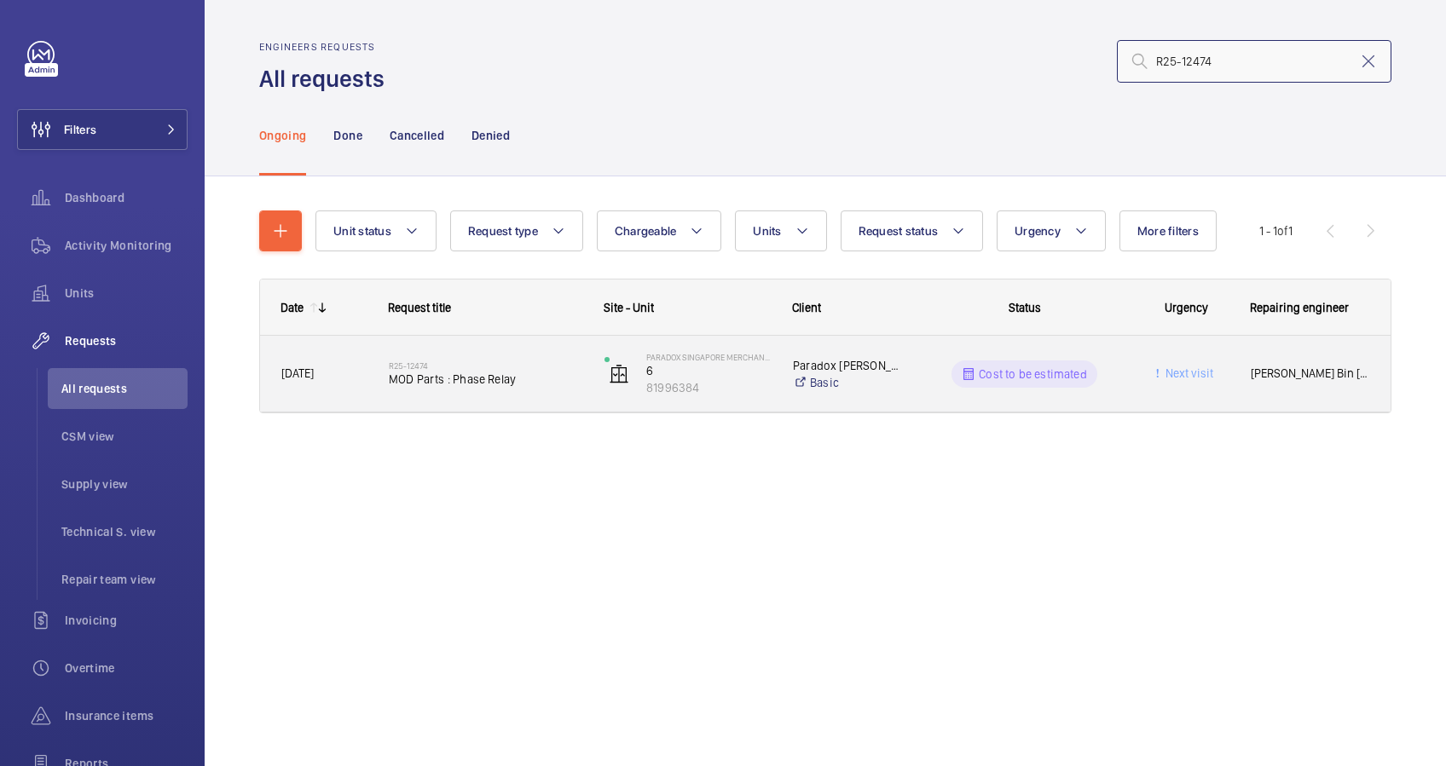
type input "R25-12474"
click at [542, 397] on div "R25-12474 MOD Parts : Phase Relay" at bounding box center [486, 373] width 194 height 49
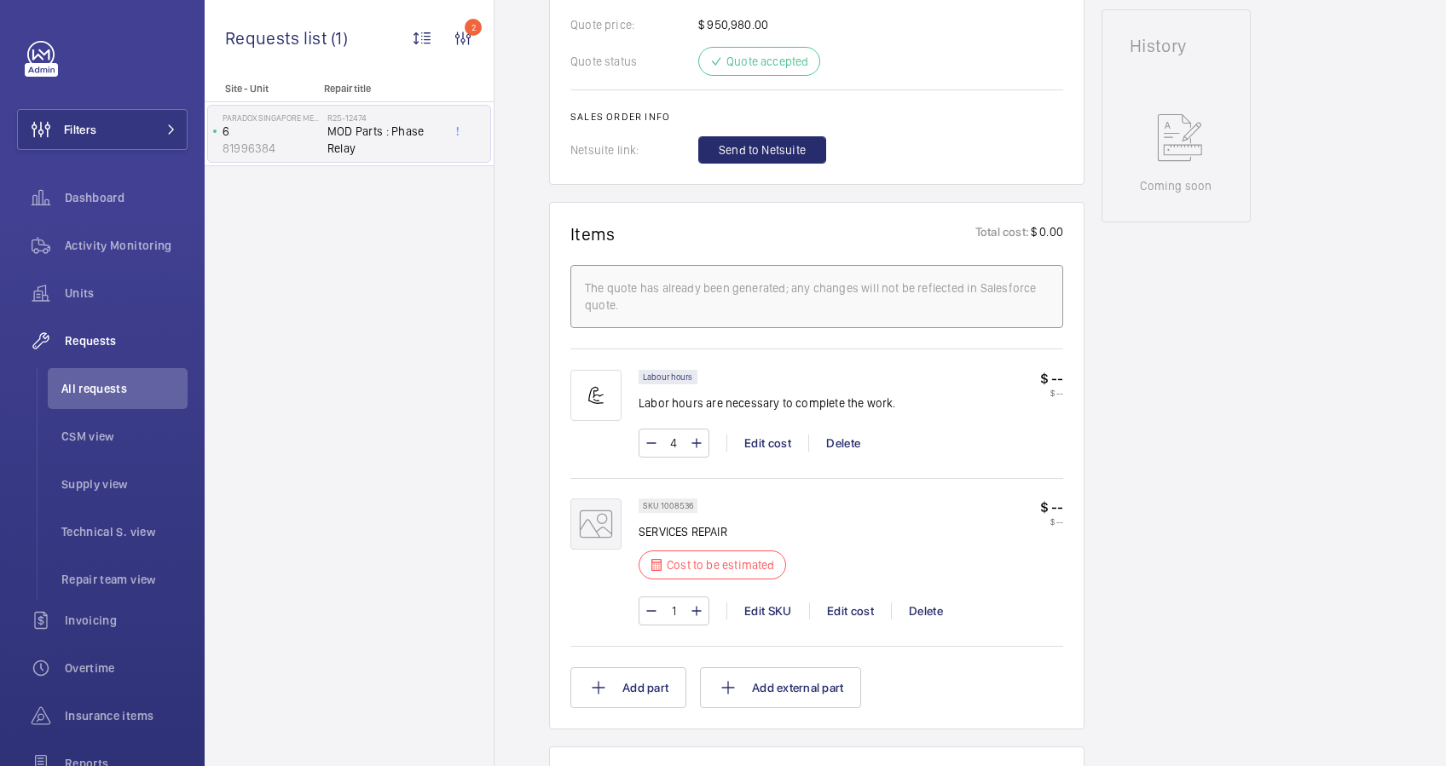
scroll to position [682, 0]
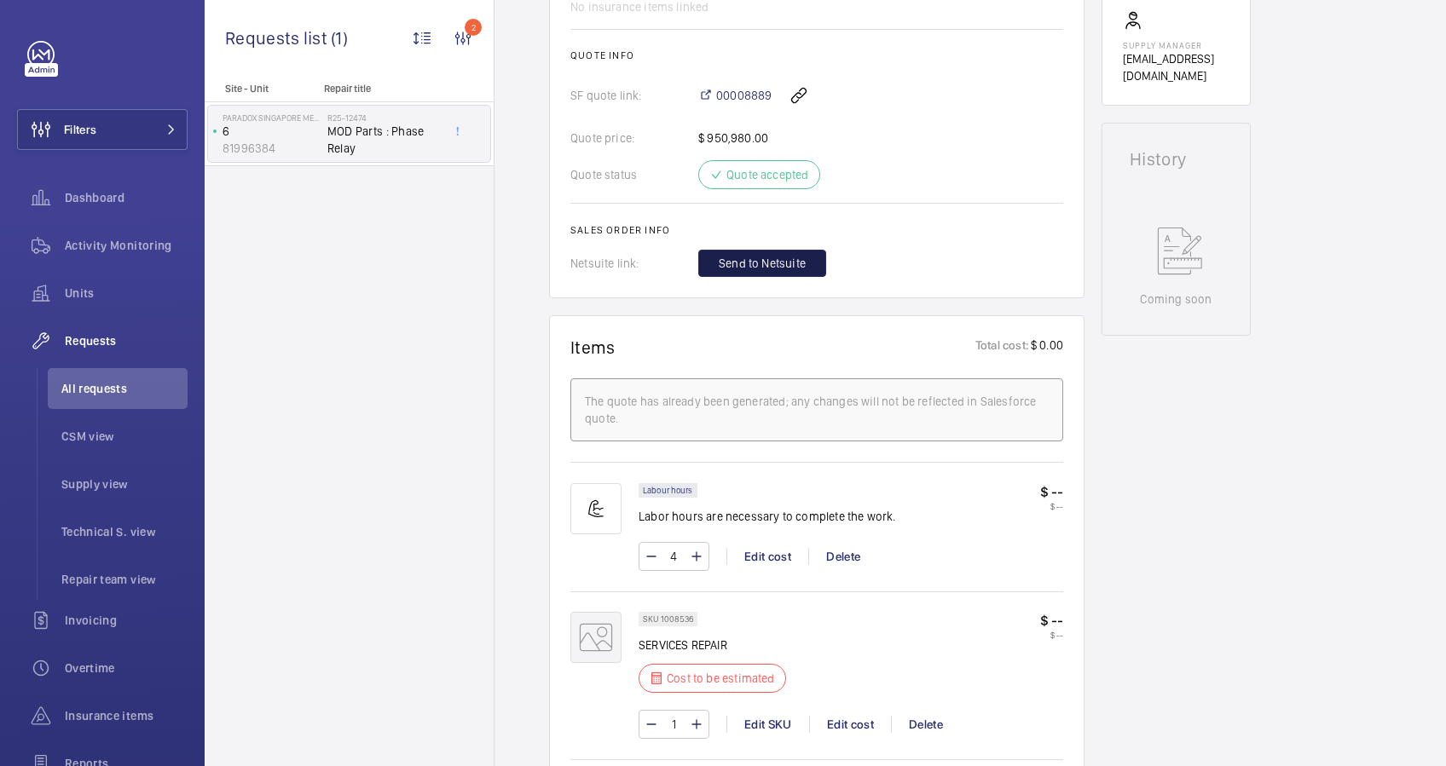
click at [736, 255] on span "Send to Netsuite" at bounding box center [762, 263] width 87 height 17
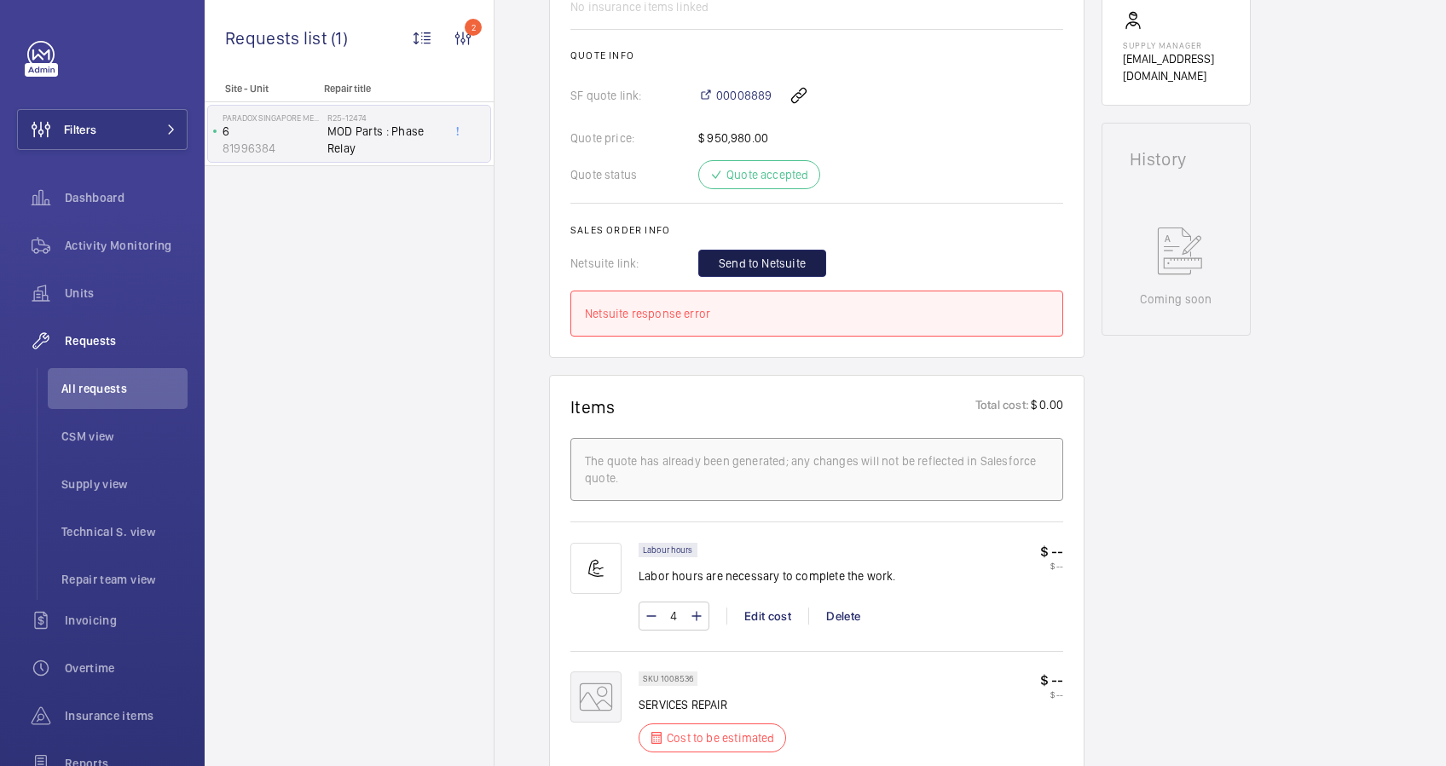
click at [777, 269] on span "Send to Netsuite" at bounding box center [762, 263] width 87 height 17
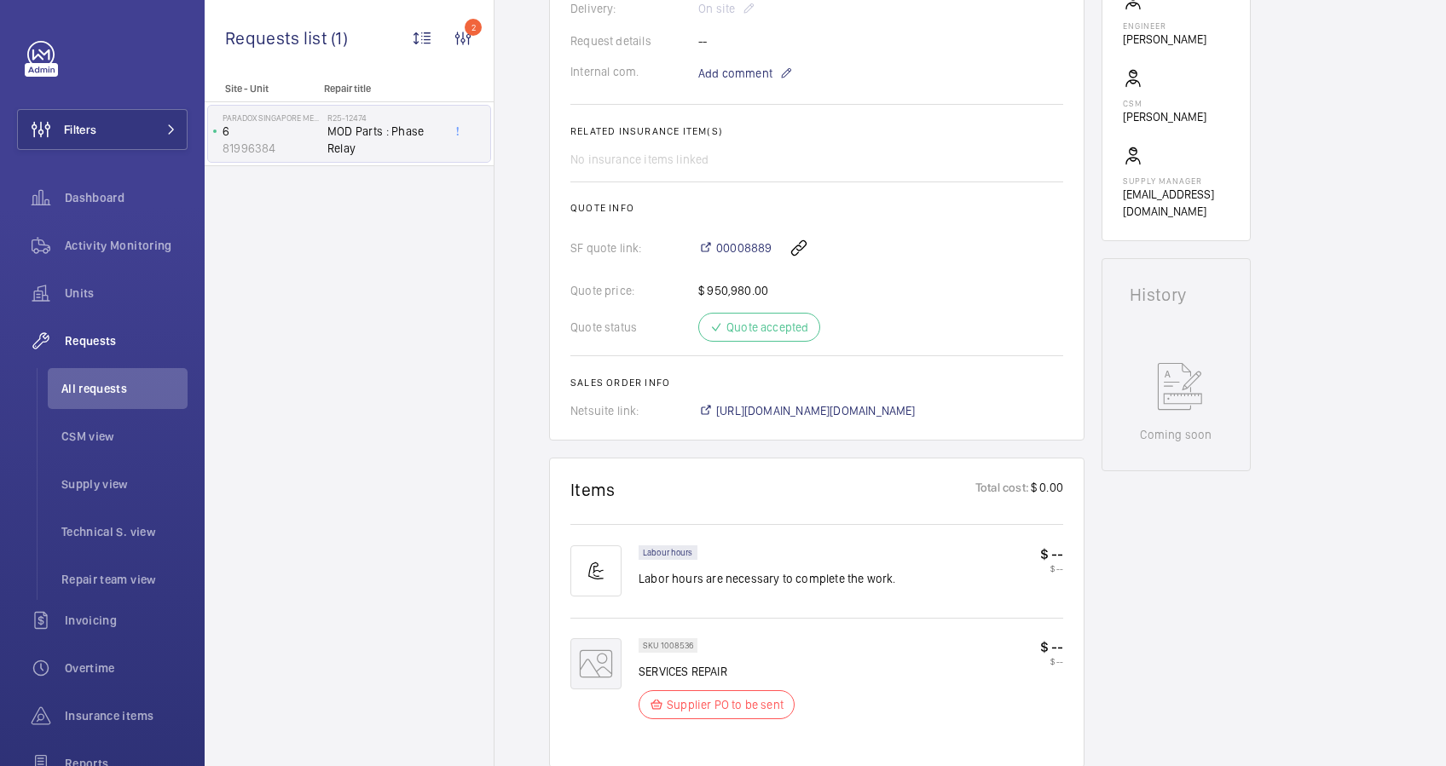
scroll to position [568, 0]
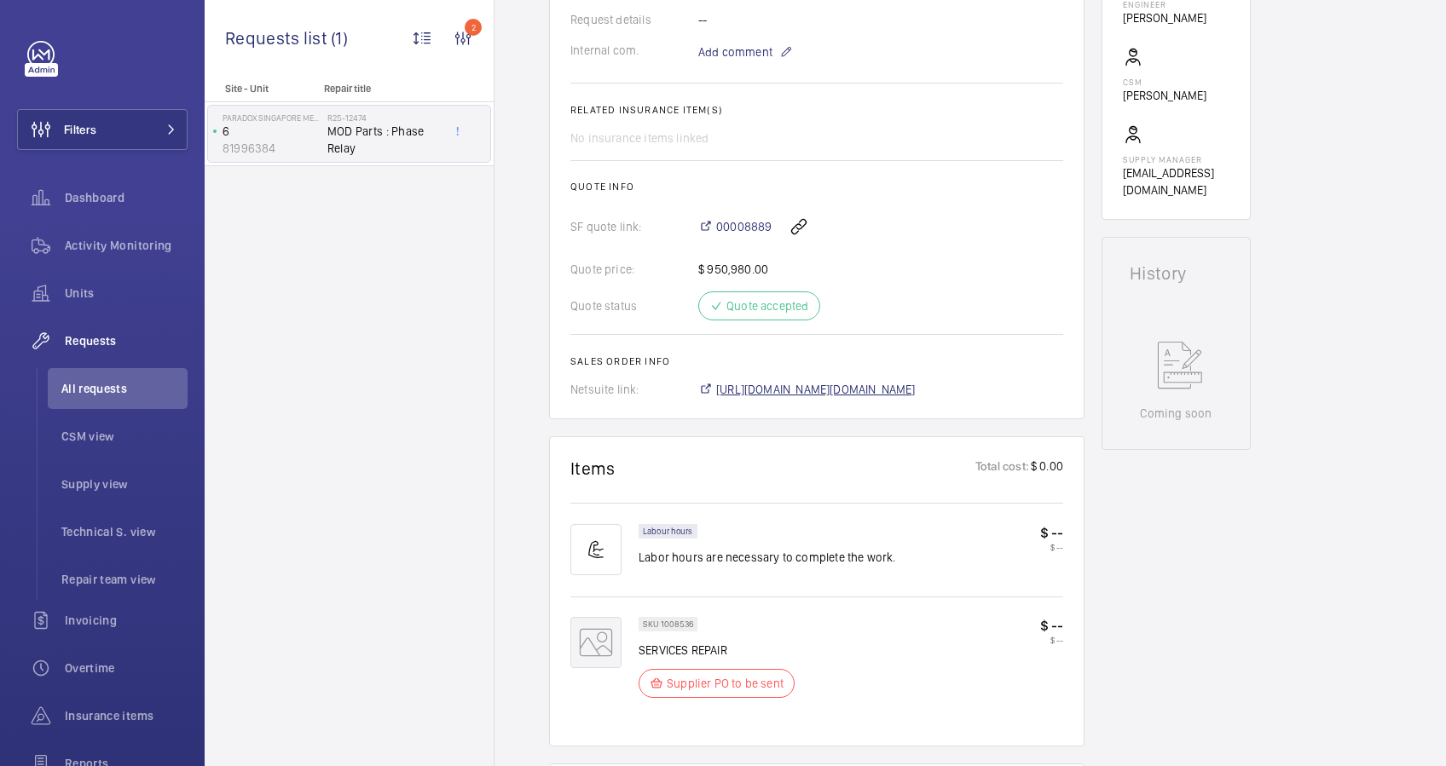
click at [805, 390] on span "[URL][DOMAIN_NAME][DOMAIN_NAME]" at bounding box center [815, 389] width 199 height 17
drag, startPoint x: 715, startPoint y: 211, endPoint x: 771, endPoint y: 217, distance: 55.7
click at [771, 217] on div "00008889" at bounding box center [880, 226] width 365 height 41
copy span "00008889"
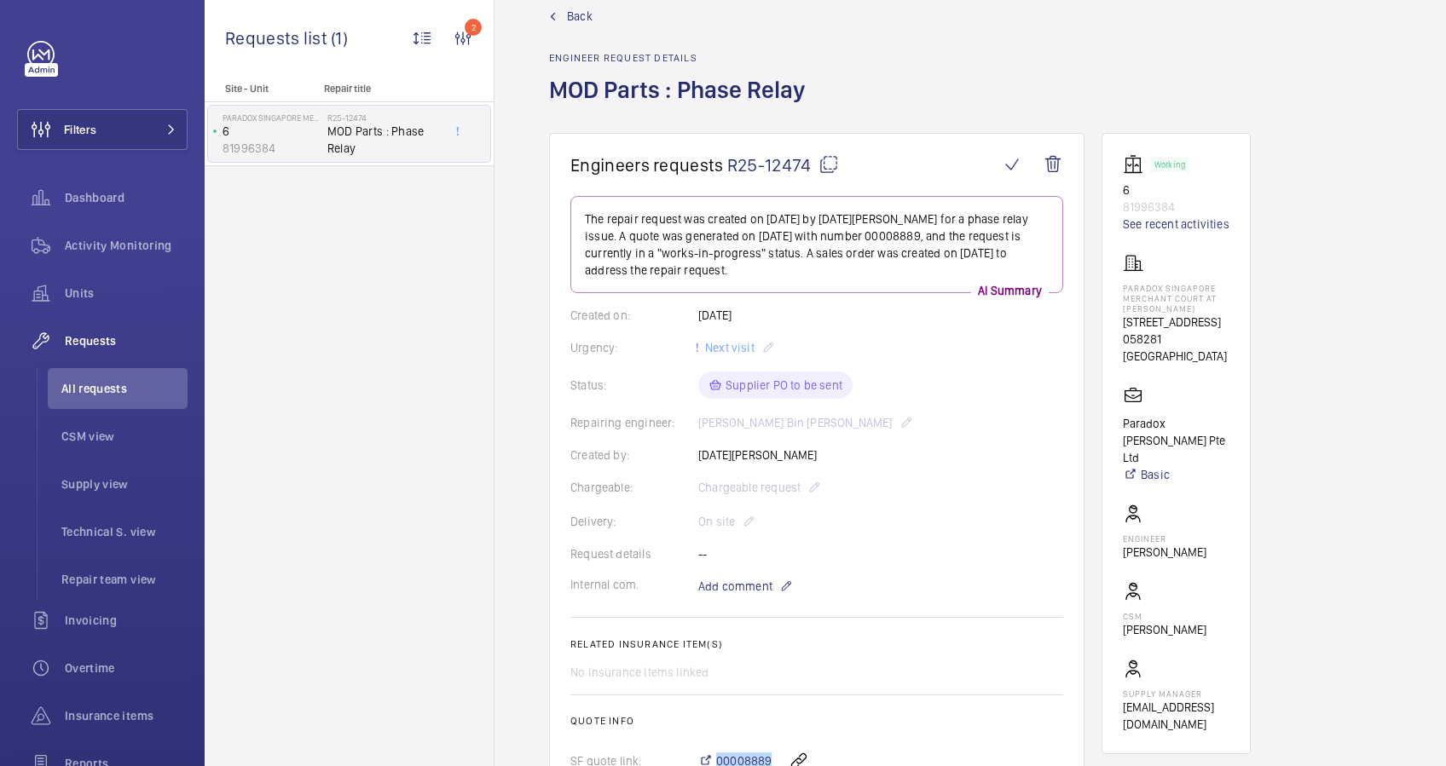
scroll to position [0, 0]
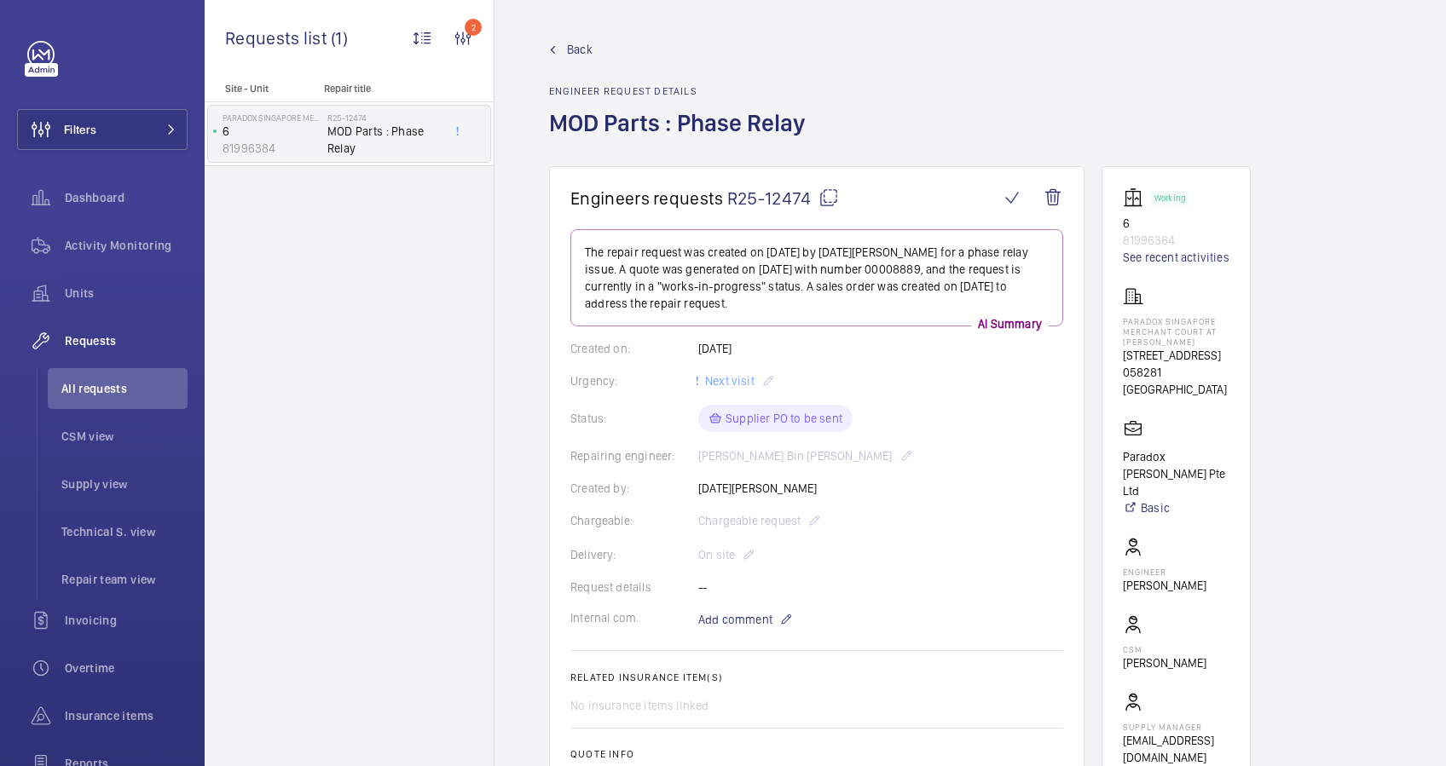
click at [568, 41] on span "Back" at bounding box center [580, 49] width 26 height 17
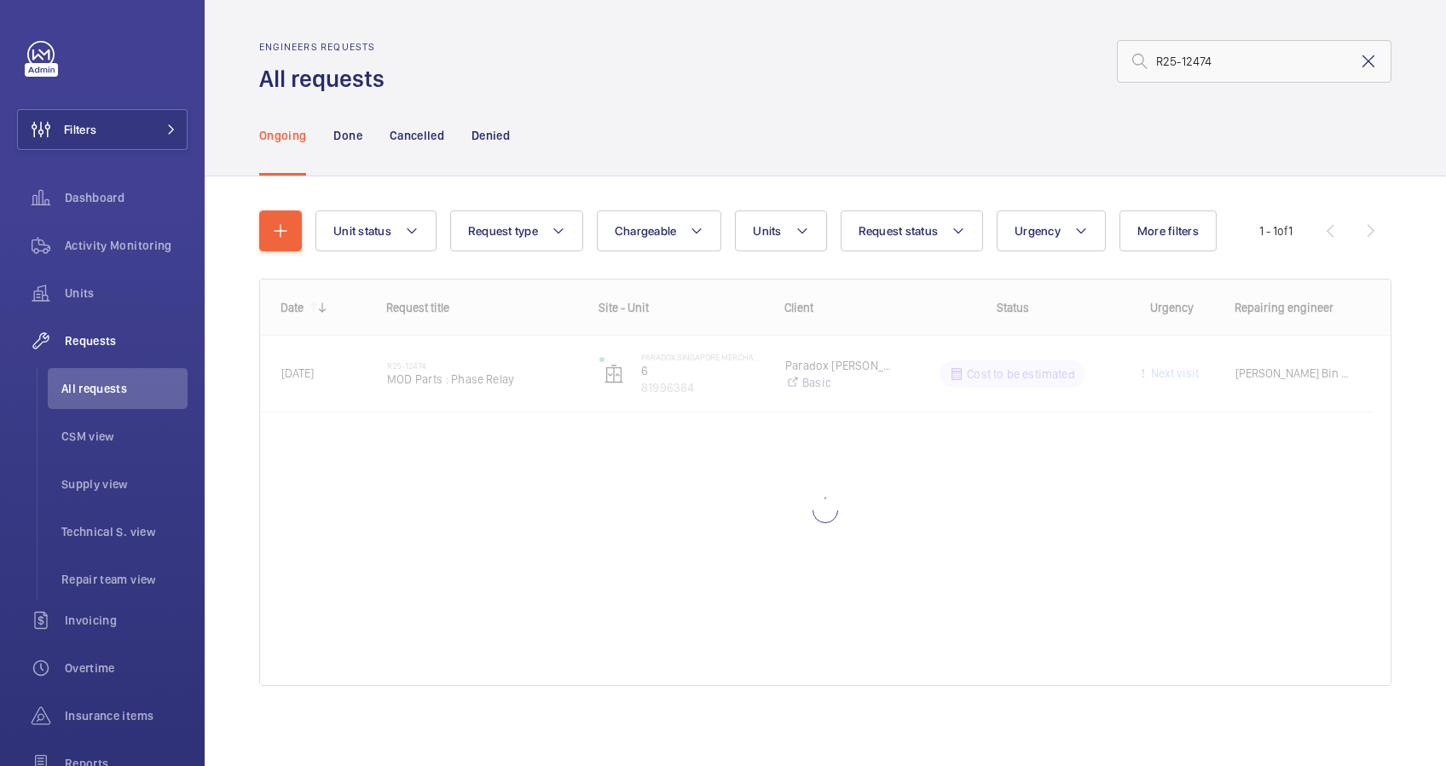
click at [1358, 64] on mat-icon at bounding box center [1368, 61] width 20 height 20
click at [1203, 66] on input "text" at bounding box center [1254, 61] width 274 height 43
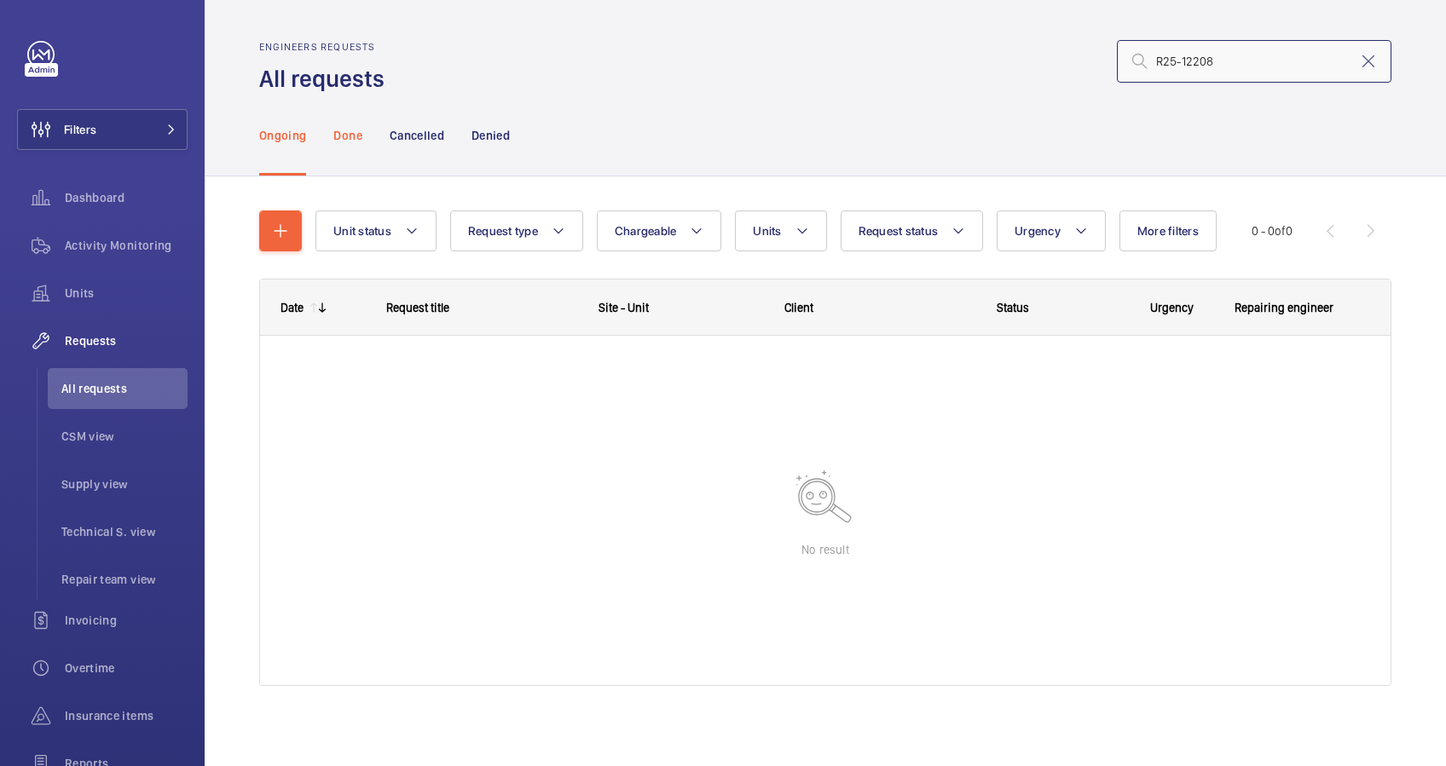
type input "R25-12208"
click at [361, 124] on div "Done" at bounding box center [347, 135] width 28 height 81
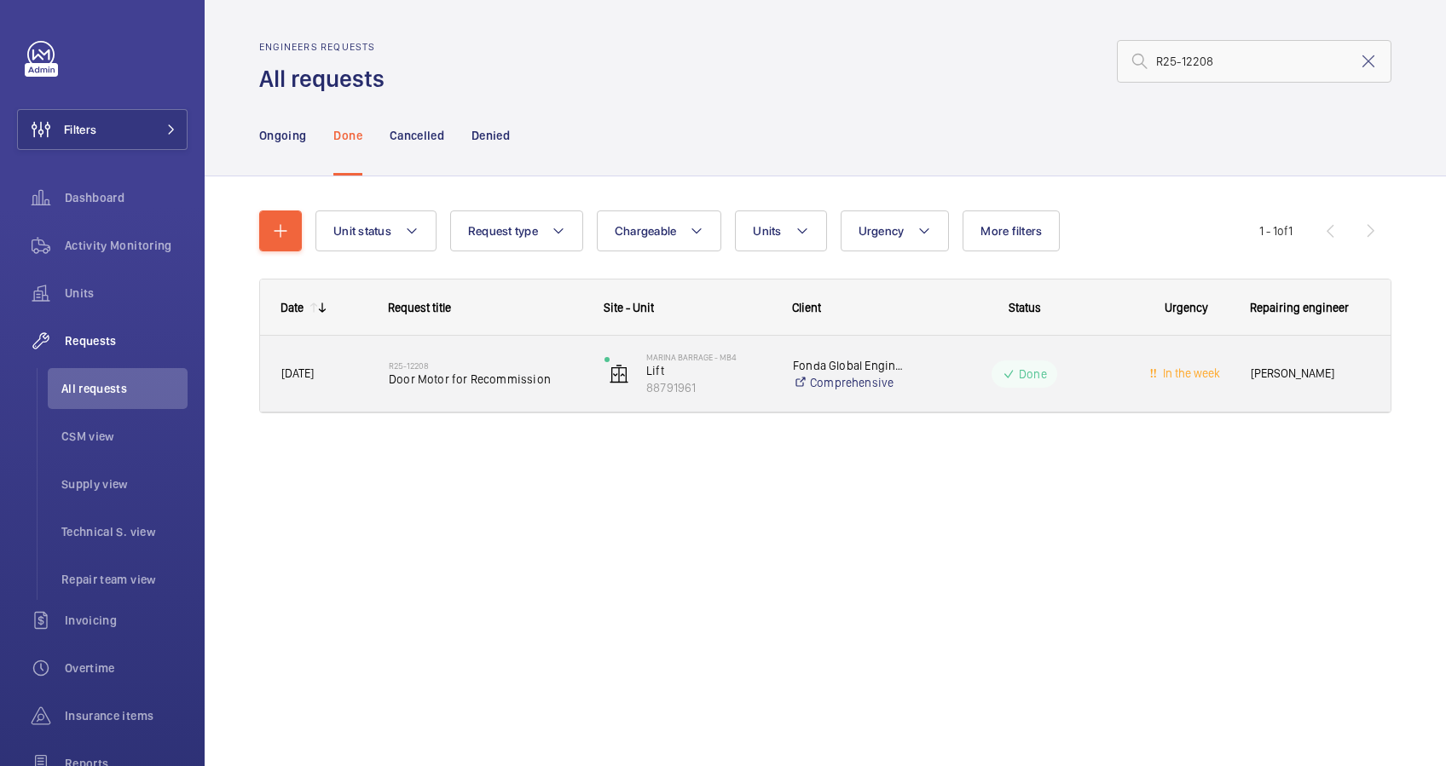
click at [546, 401] on div "R25-12208 Door Motor for Recommission" at bounding box center [475, 374] width 214 height 77
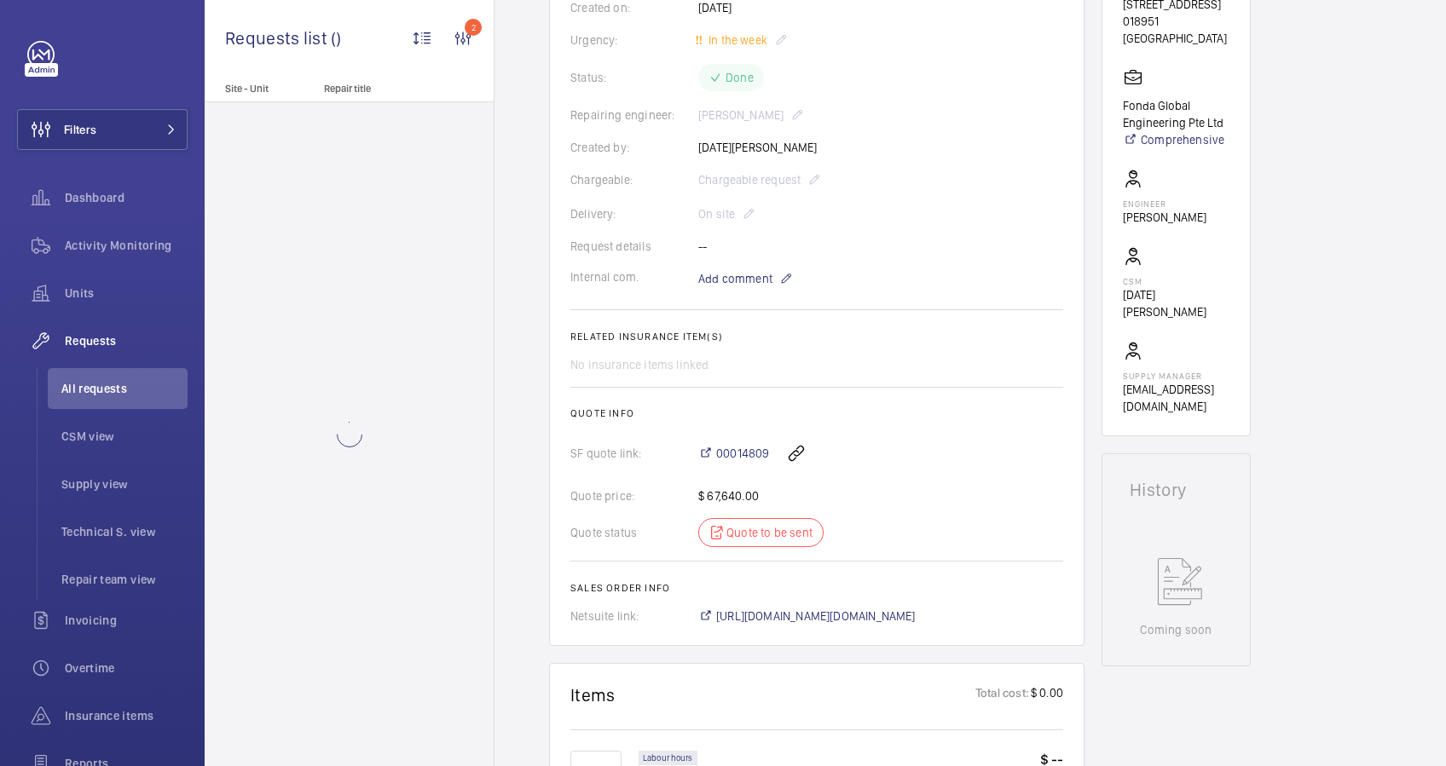
scroll to position [391, 0]
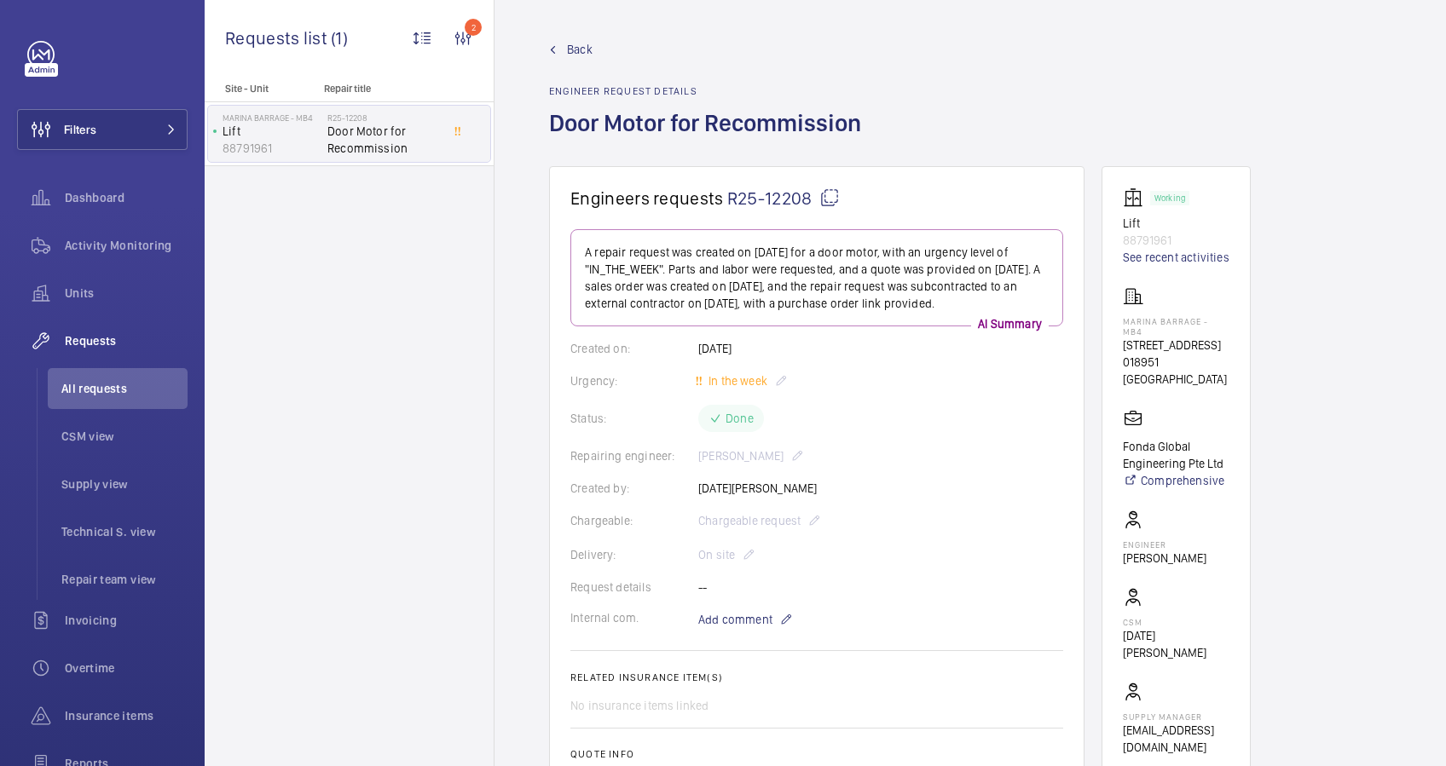
click at [561, 46] on link "Back" at bounding box center [710, 49] width 322 height 17
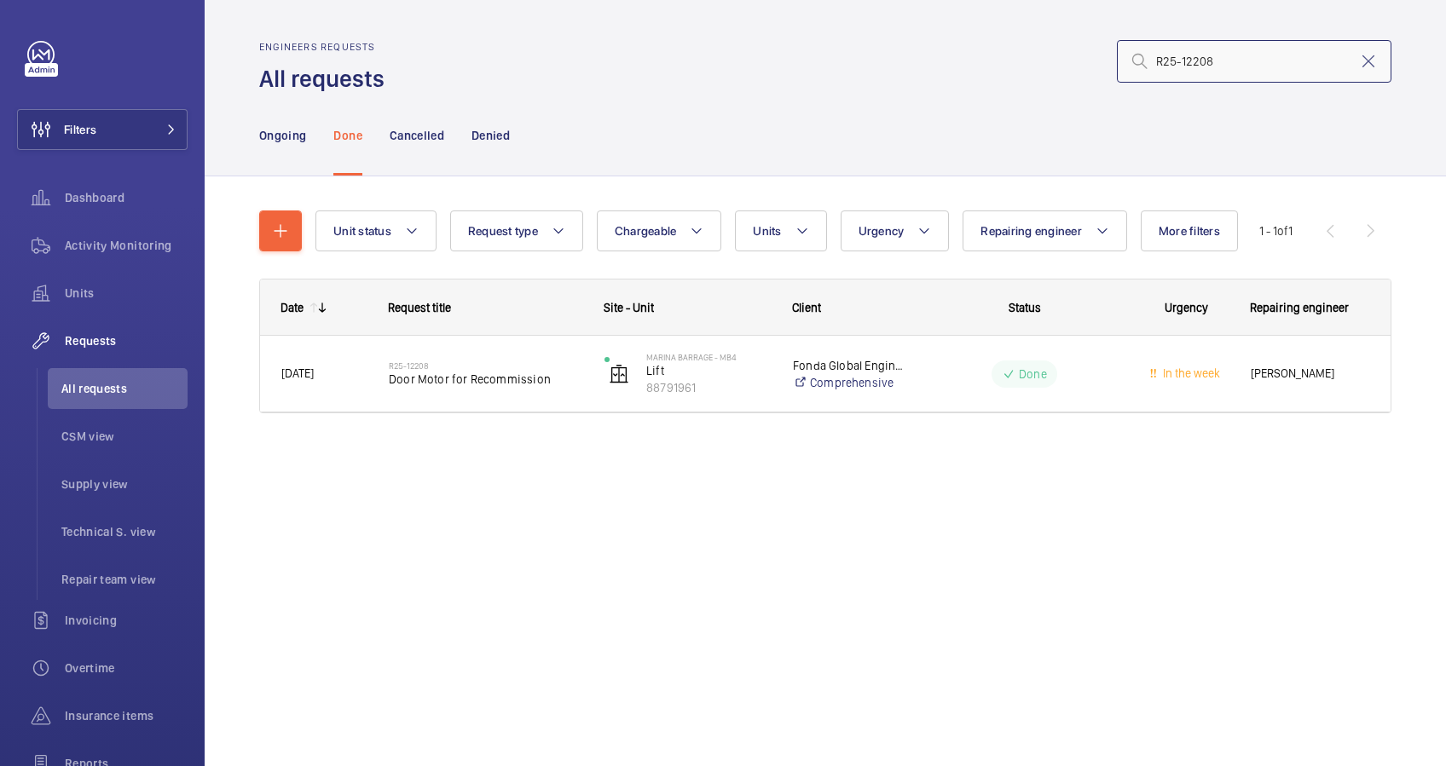
drag, startPoint x: 1221, startPoint y: 65, endPoint x: 1144, endPoint y: 65, distance: 76.7
click at [1144, 65] on div "R25-12208" at bounding box center [1254, 61] width 274 height 43
click at [1239, 63] on input "R25-12208" at bounding box center [1254, 61] width 274 height 43
drag, startPoint x: 1243, startPoint y: 63, endPoint x: 1036, endPoint y: 63, distance: 207.1
click at [1036, 63] on div "R25-12208" at bounding box center [893, 61] width 996 height 41
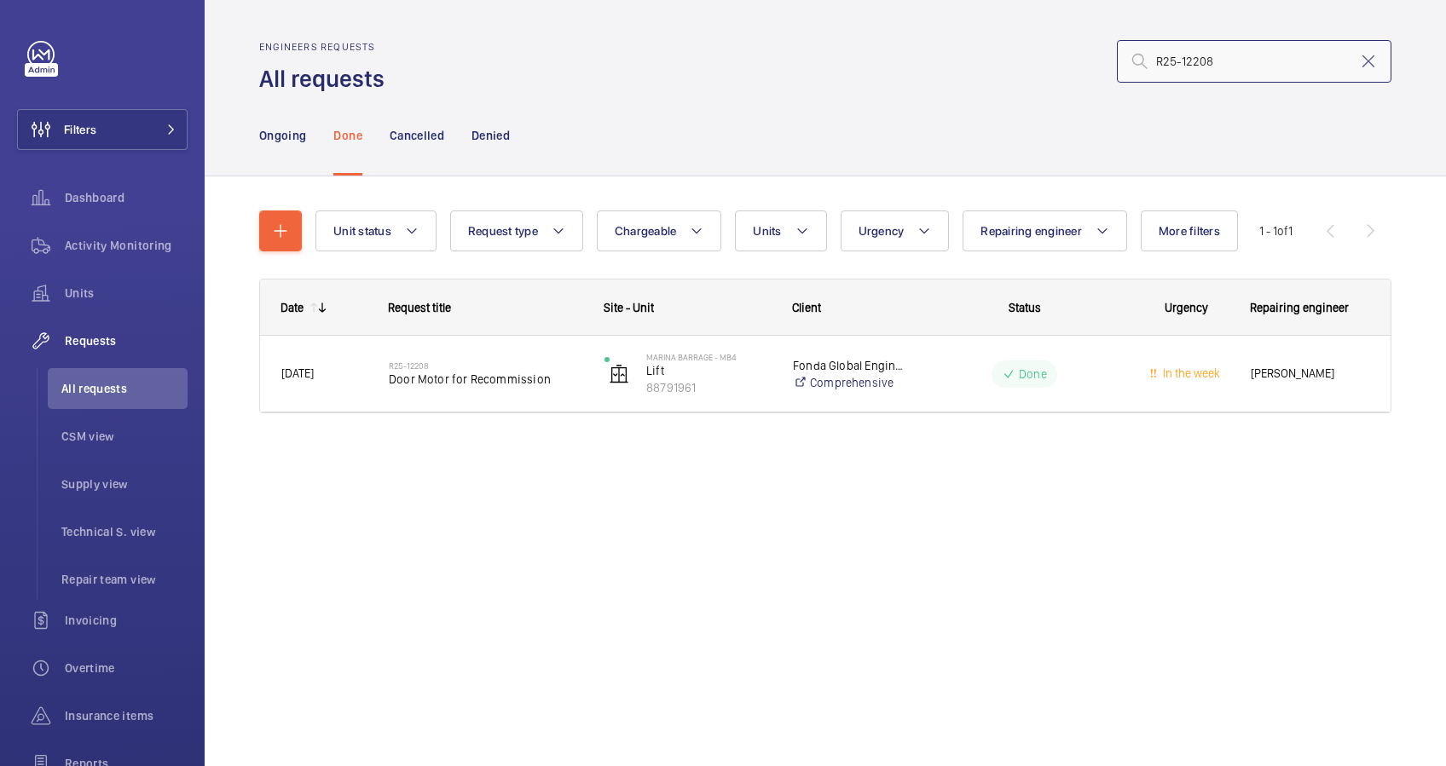
paste input "1025"
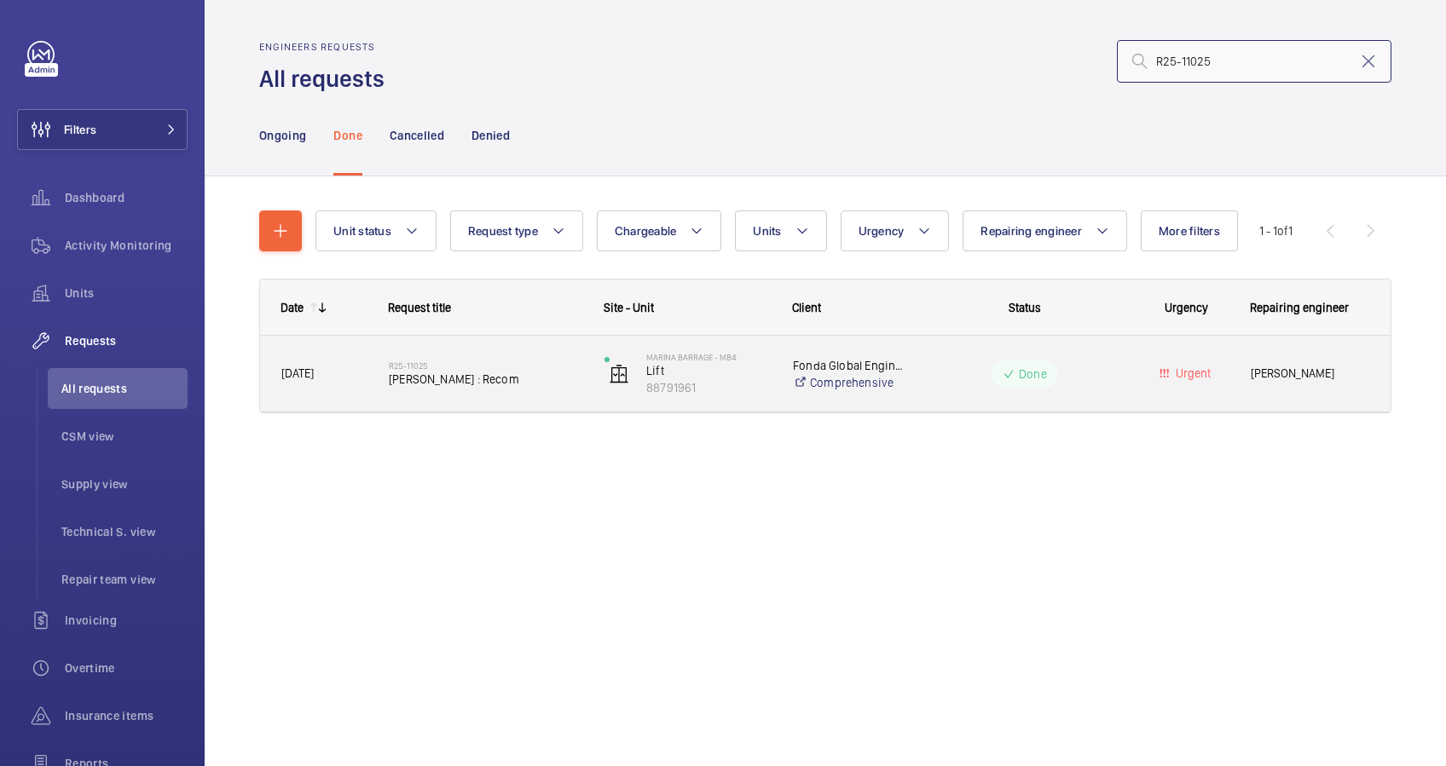
type input "R25-11025"
click at [545, 390] on div "R25-[GEOGRAPHIC_DATA][PERSON_NAME] : Recom" at bounding box center [486, 373] width 194 height 49
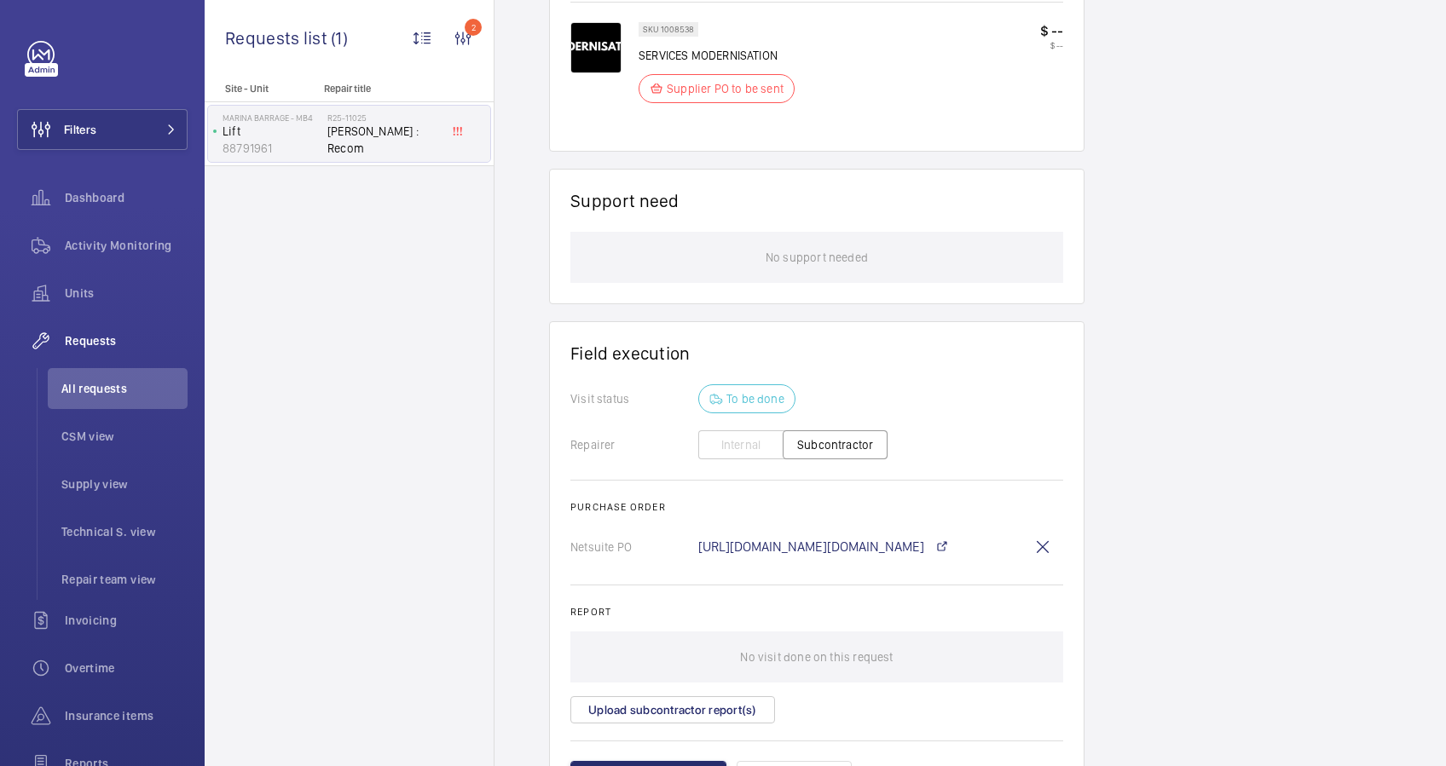
scroll to position [1256, 0]
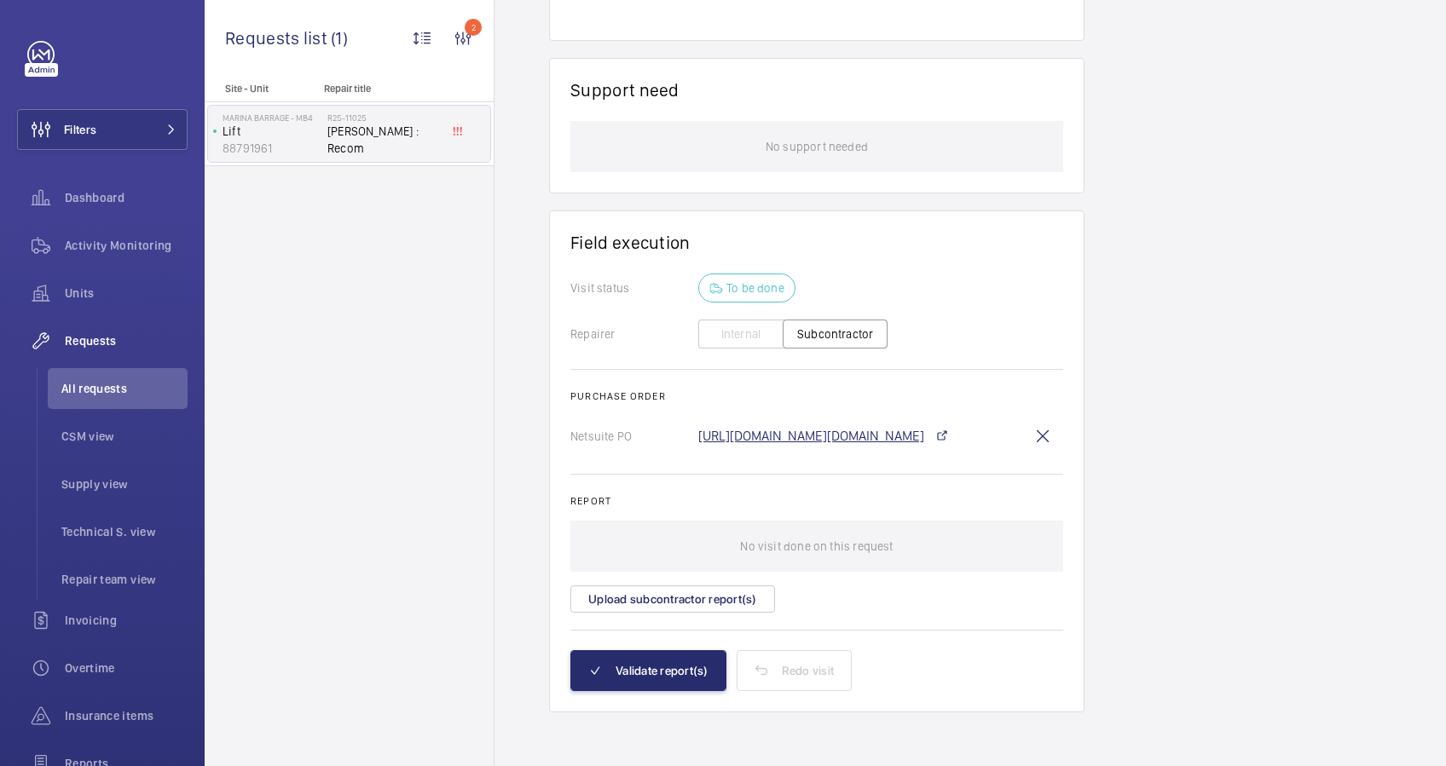
click at [785, 430] on link "[URL][DOMAIN_NAME][DOMAIN_NAME]" at bounding box center [811, 437] width 226 height 14
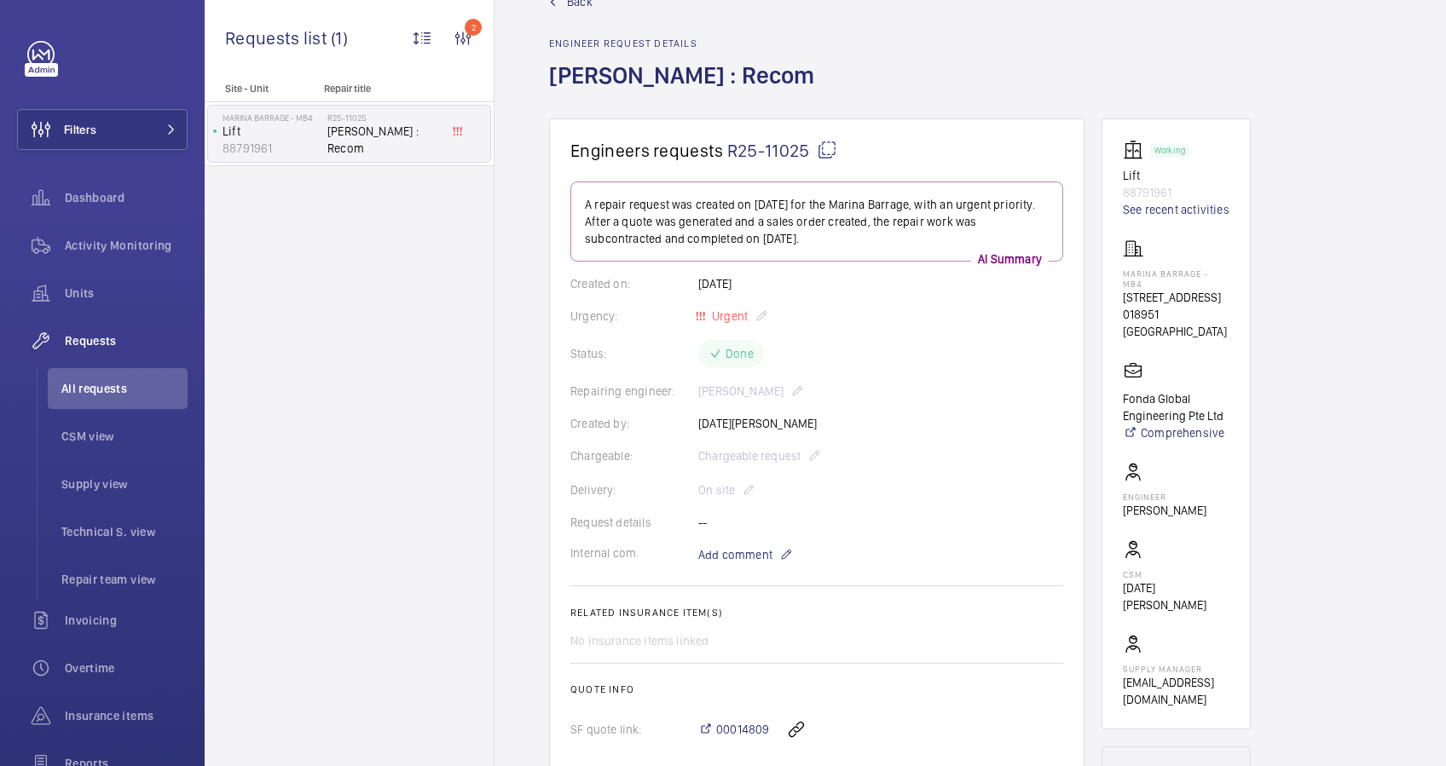
scroll to position [0, 0]
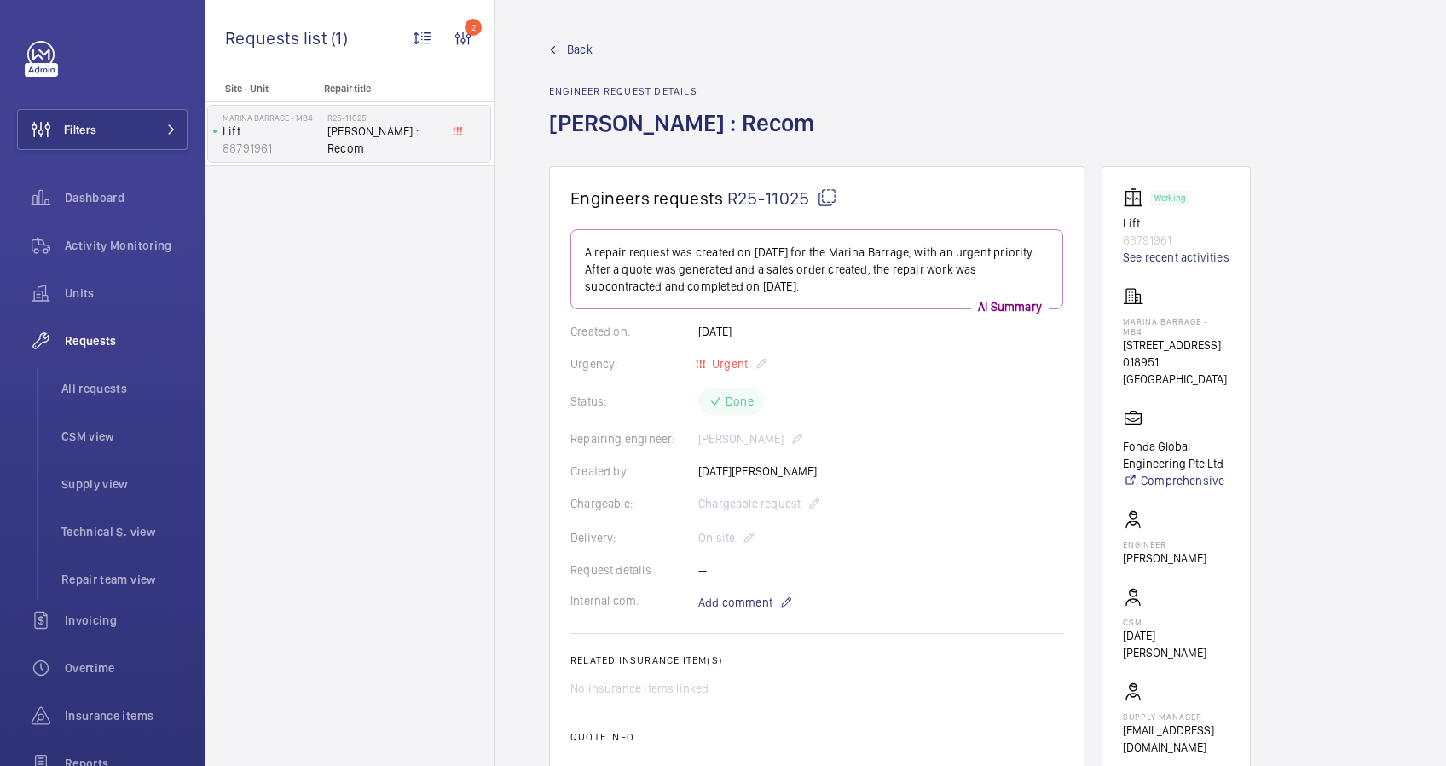
click at [580, 48] on span "Back" at bounding box center [580, 49] width 26 height 17
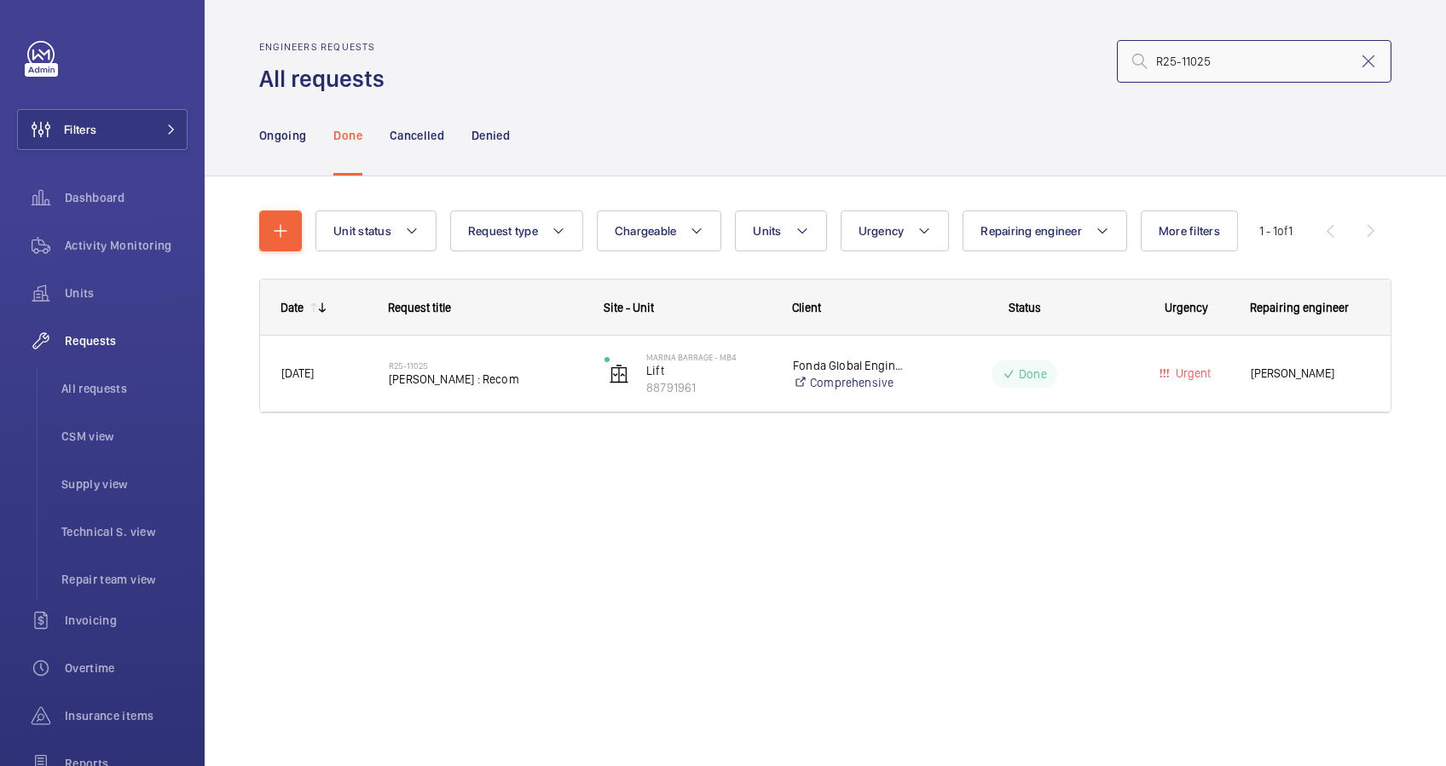
drag, startPoint x: 1228, startPoint y: 64, endPoint x: 1034, endPoint y: 66, distance: 194.4
click at [1034, 66] on div "R25-11025" at bounding box center [893, 61] width 996 height 41
paste input "2208"
type input "R25-12208"
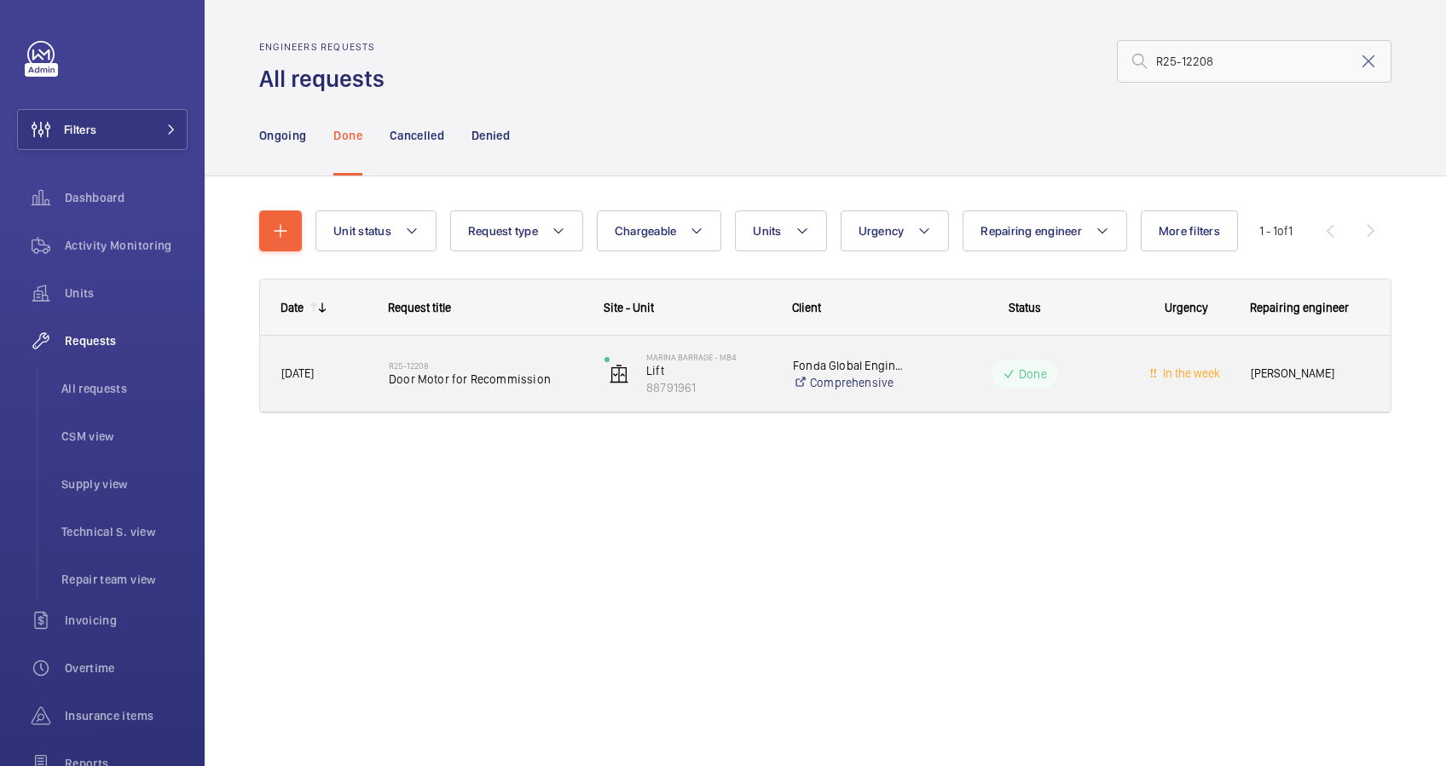
click at [534, 384] on span "Door Motor for Recommission" at bounding box center [486, 379] width 194 height 17
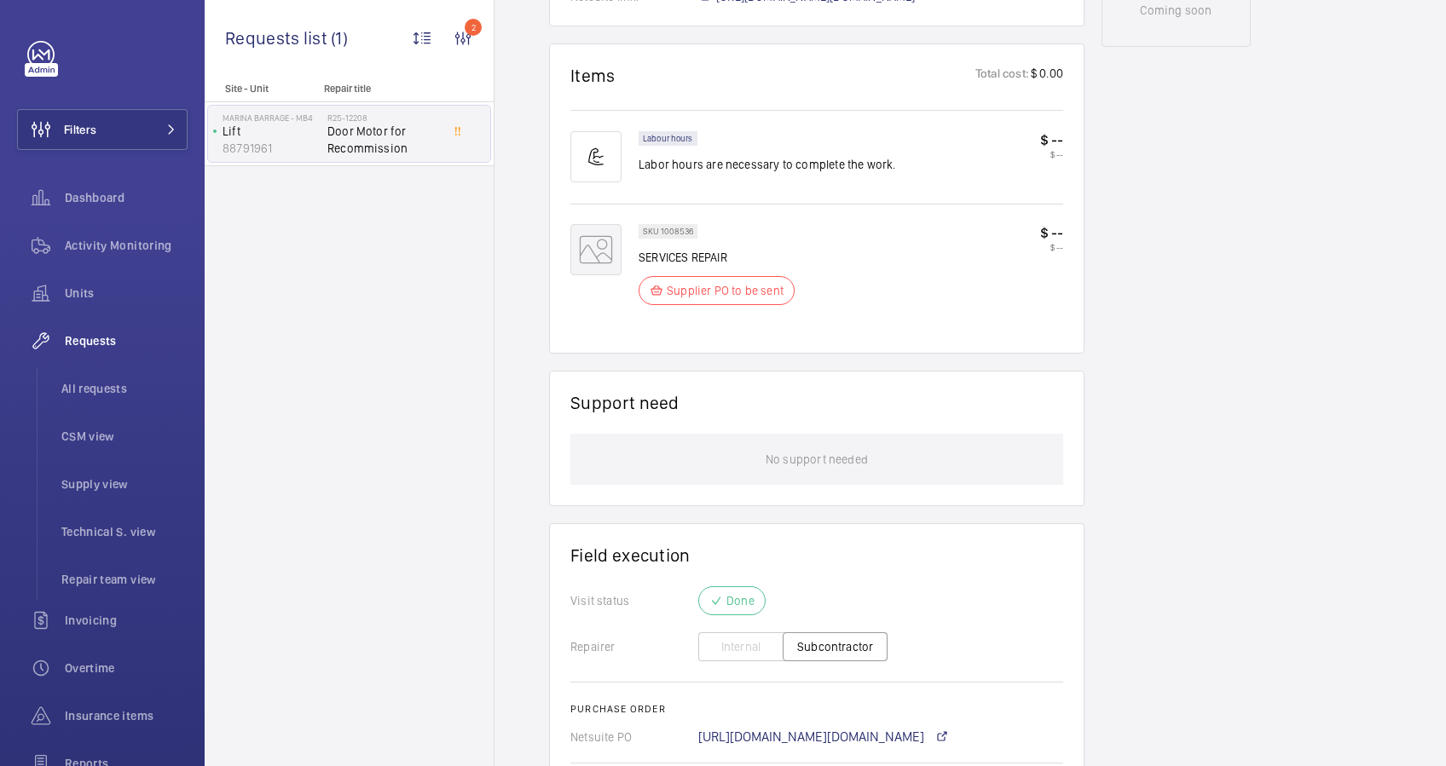
scroll to position [1168, 0]
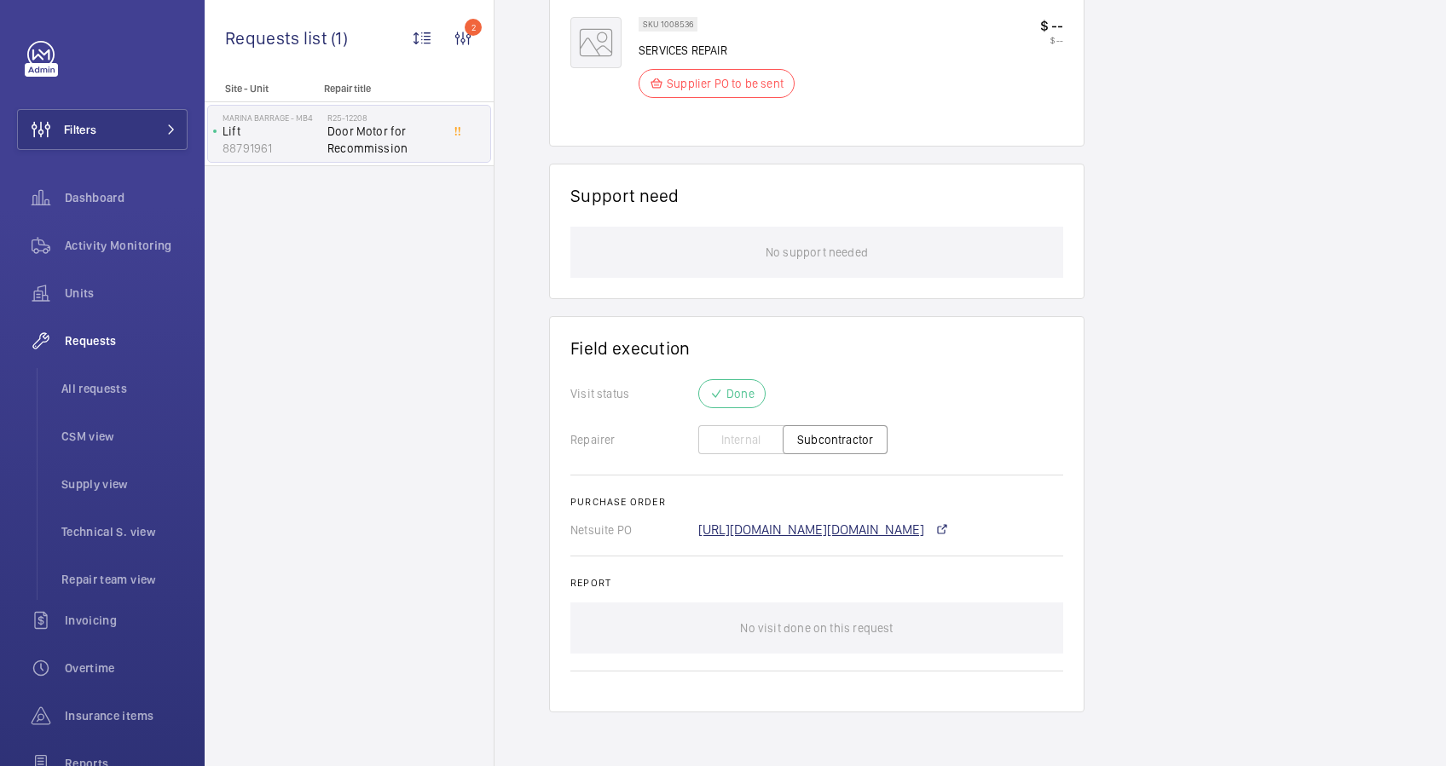
click at [819, 528] on link "[URL][DOMAIN_NAME][DOMAIN_NAME]" at bounding box center [811, 530] width 226 height 14
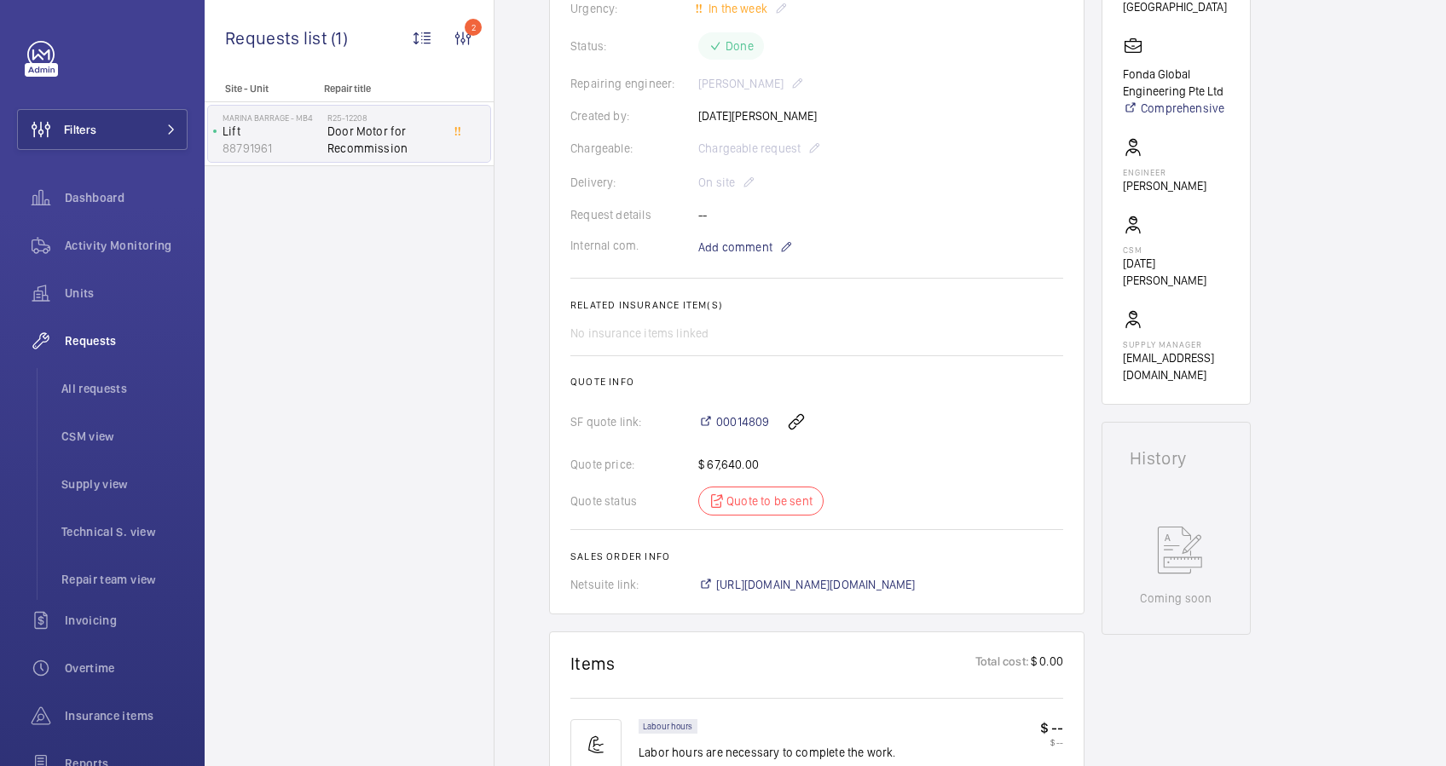
scroll to position [0, 0]
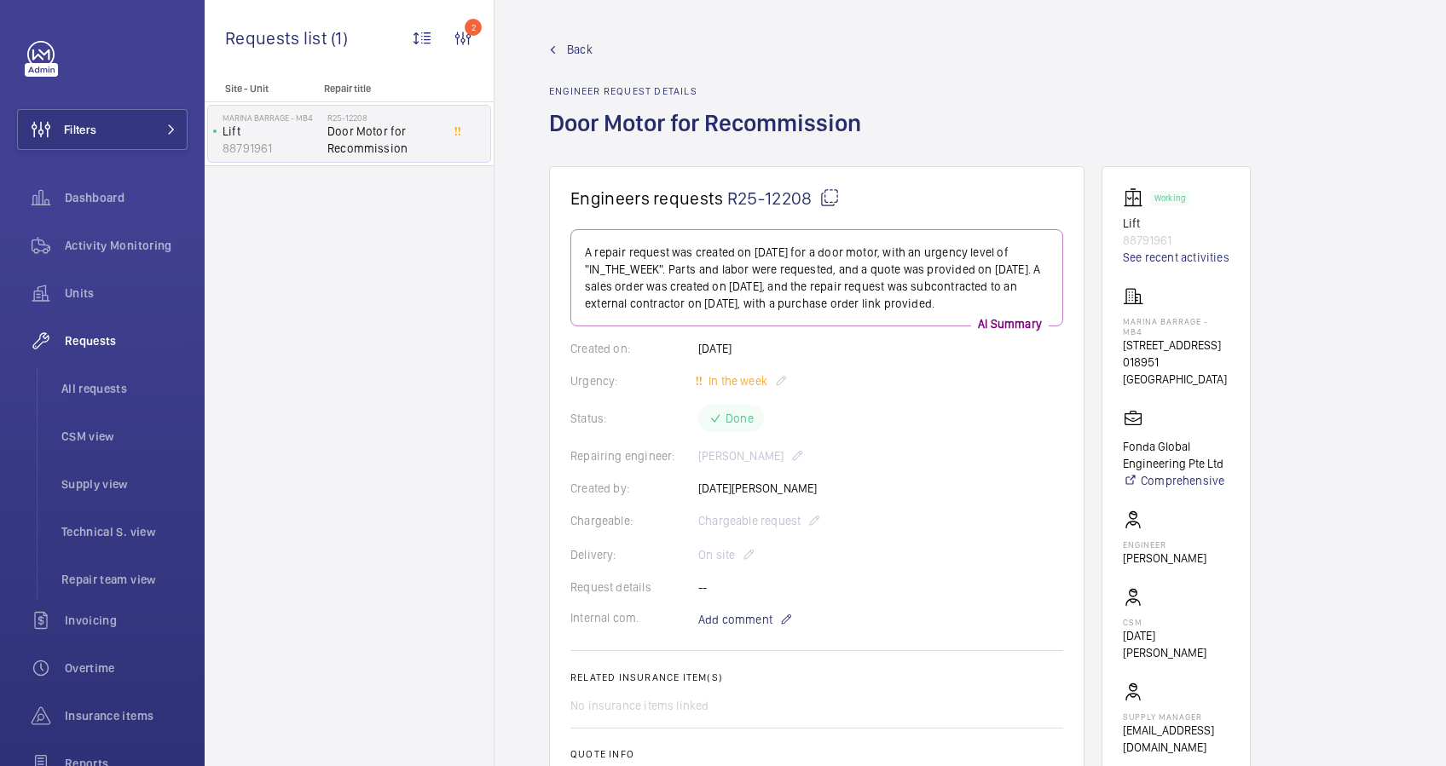
click at [572, 36] on wm-front-admin-header "Back Engineer request details Door Motor for Recommission" at bounding box center [969, 83] width 951 height 166
click at [582, 49] on span "Back" at bounding box center [580, 49] width 26 height 17
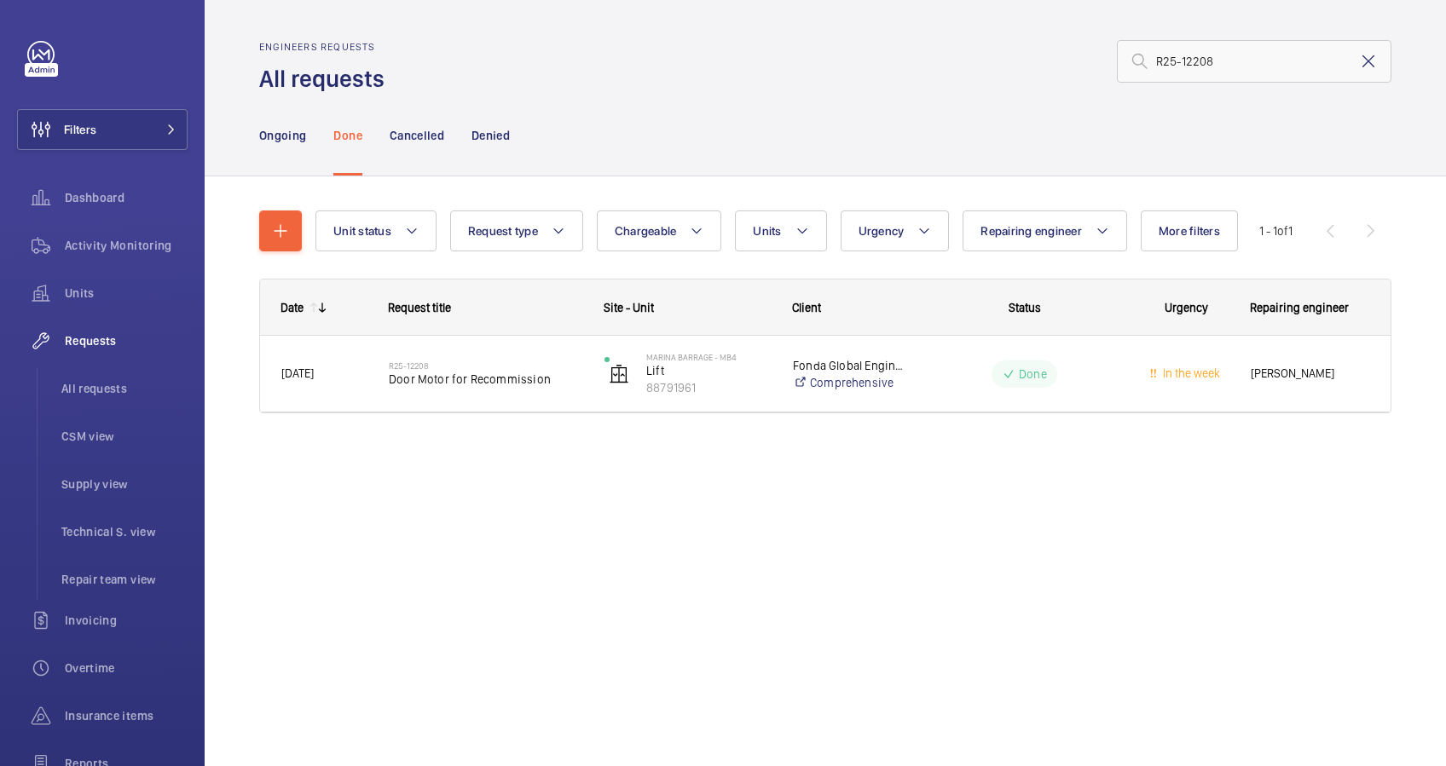
click at [1368, 61] on mat-icon at bounding box center [1368, 61] width 20 height 20
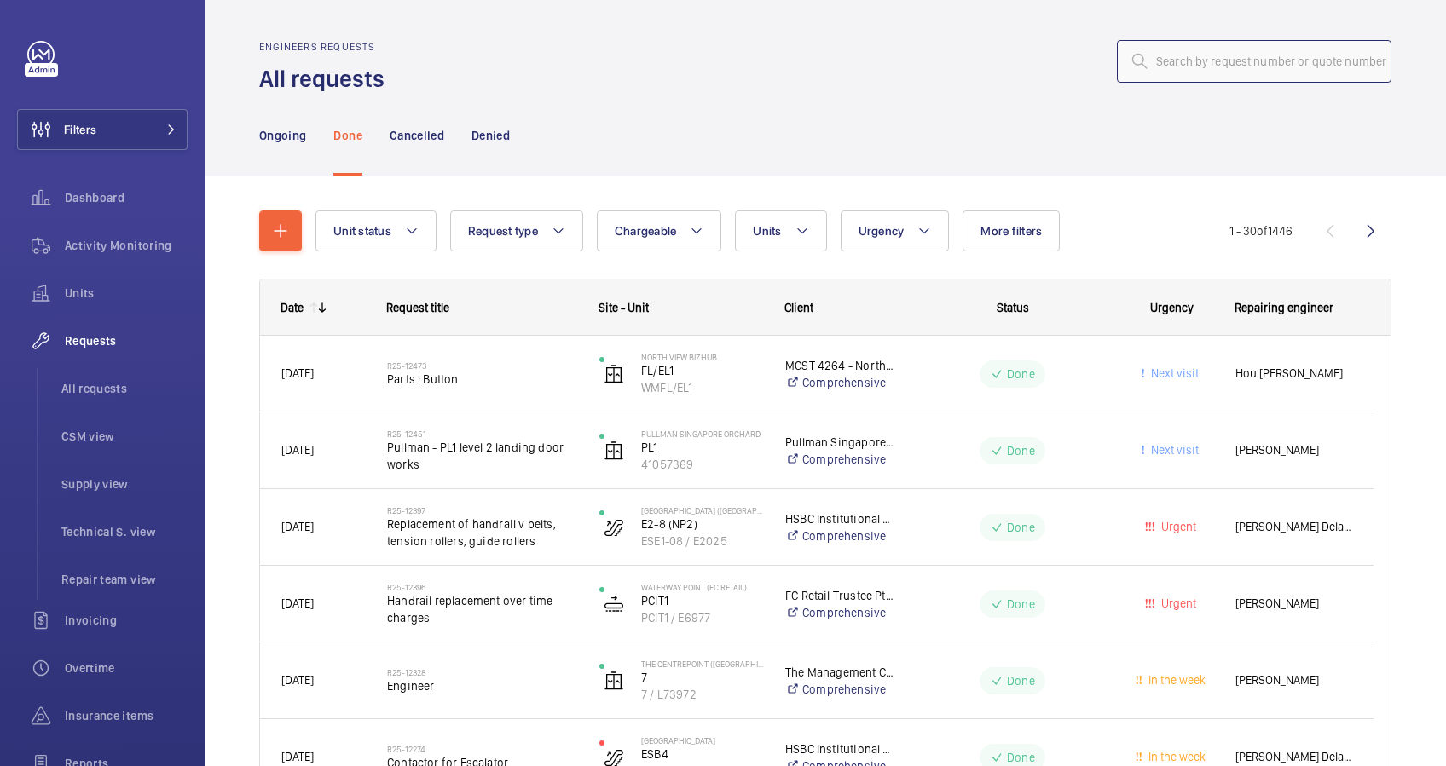
click at [1180, 68] on input "text" at bounding box center [1254, 61] width 274 height 43
paste input "R25-12474"
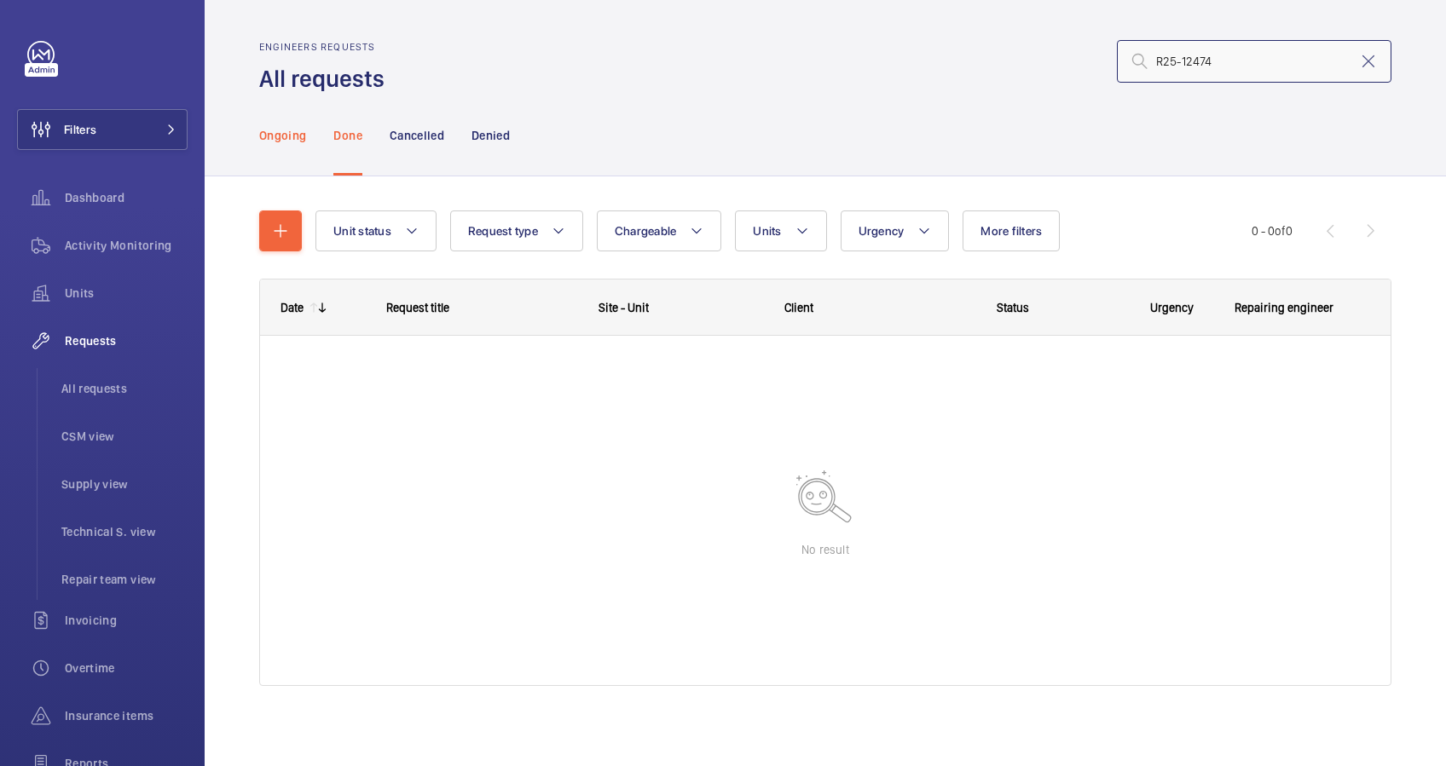
type input "R25-12474"
click at [277, 130] on p "Ongoing" at bounding box center [282, 135] width 47 height 17
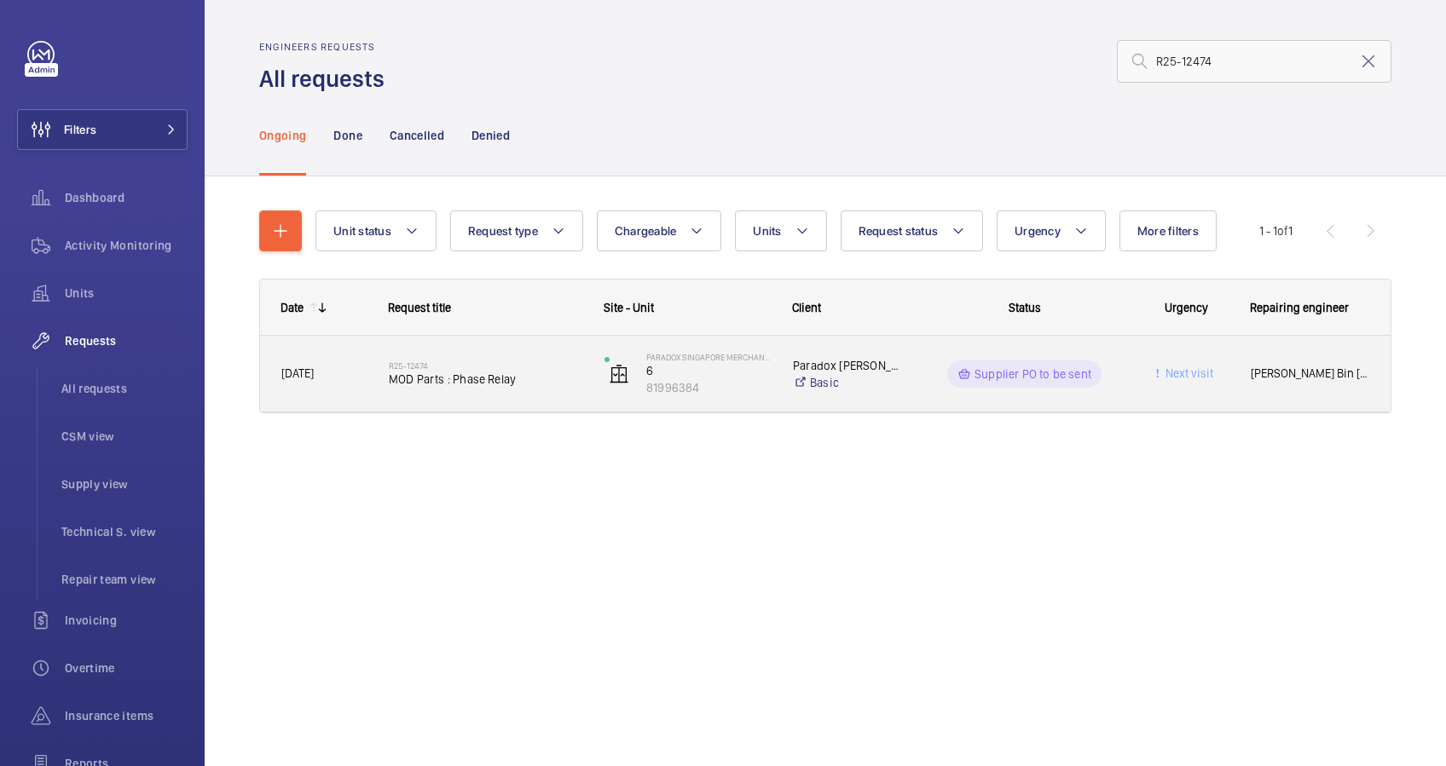
click at [573, 391] on div "R25-12474 MOD Parts : Phase Relay" at bounding box center [486, 373] width 194 height 49
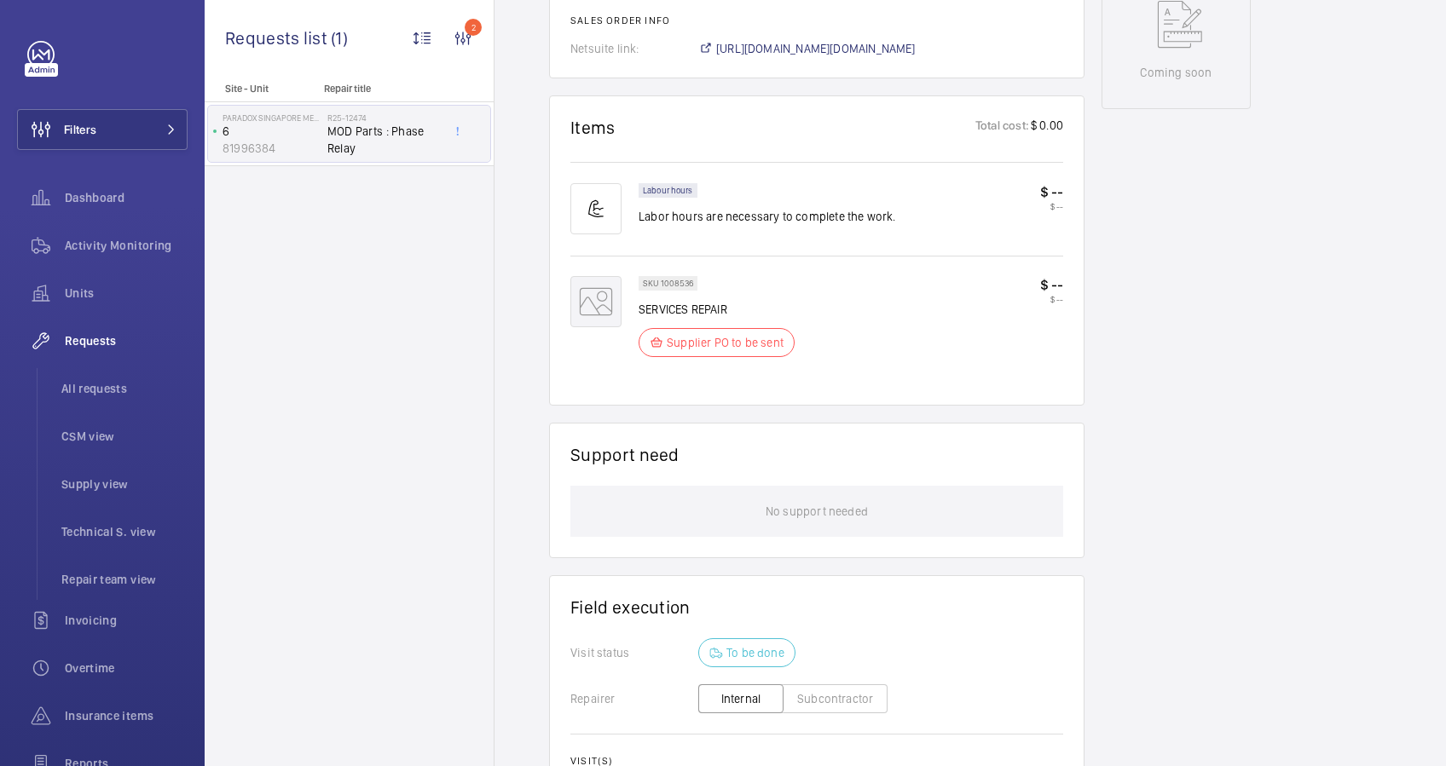
scroll to position [1169, 0]
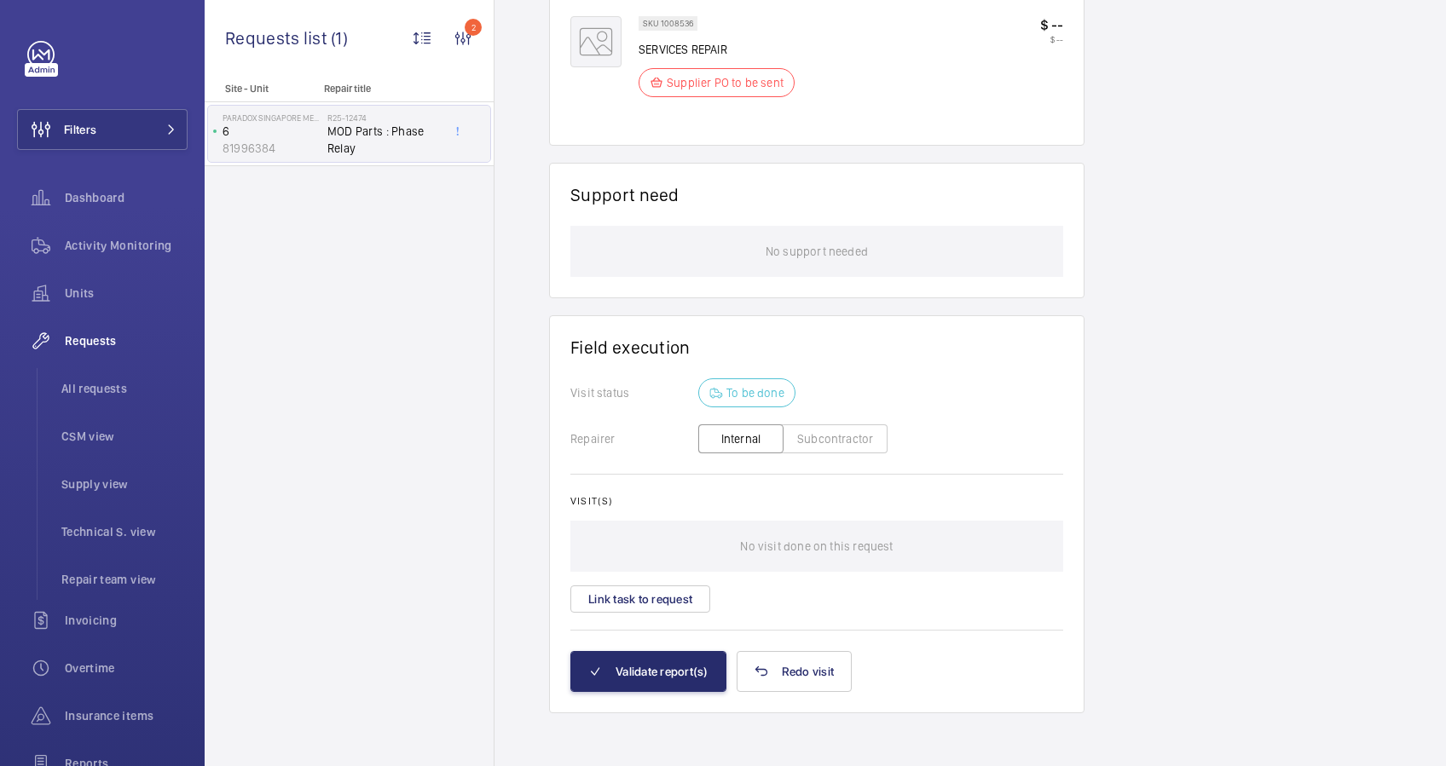
click at [812, 437] on button "Subcontractor" at bounding box center [835, 439] width 105 height 29
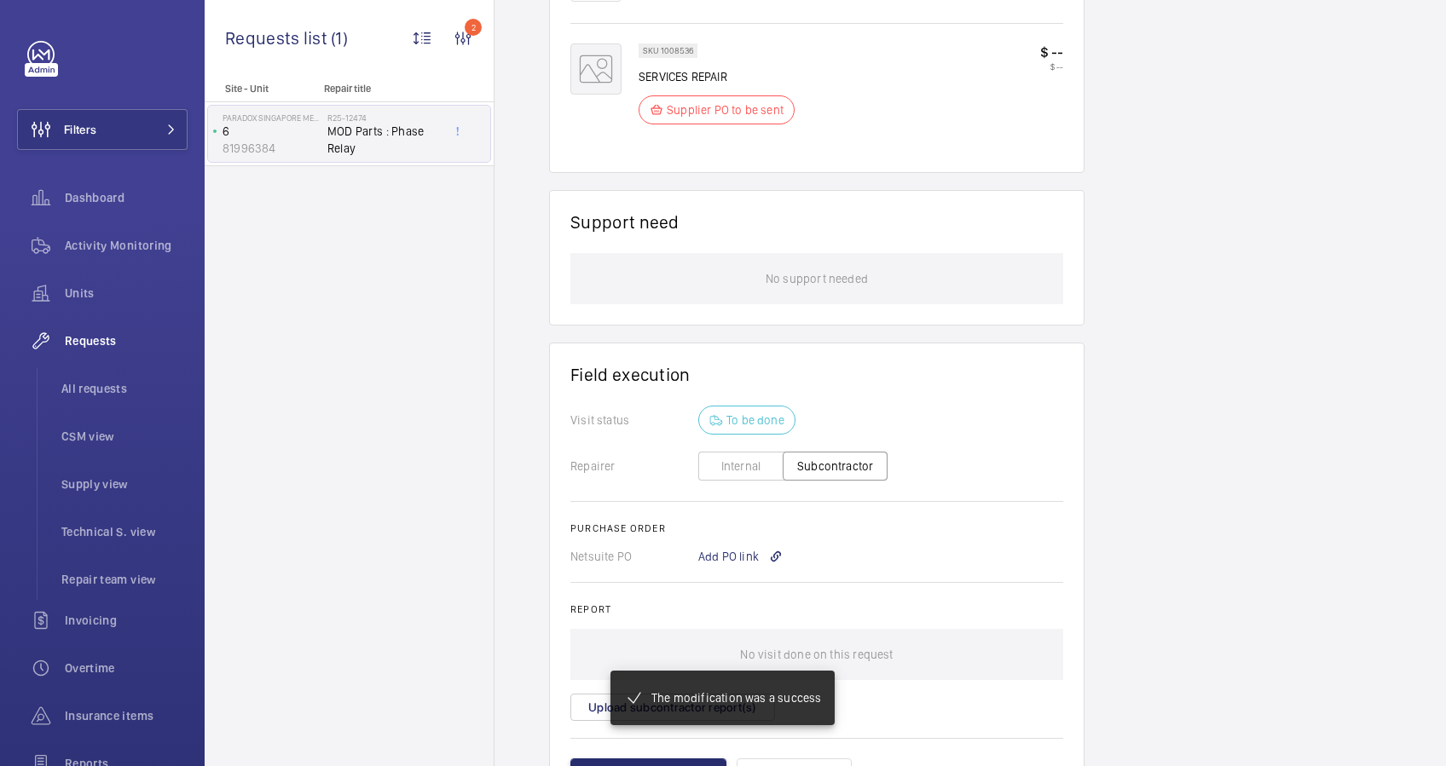
scroll to position [1250, 0]
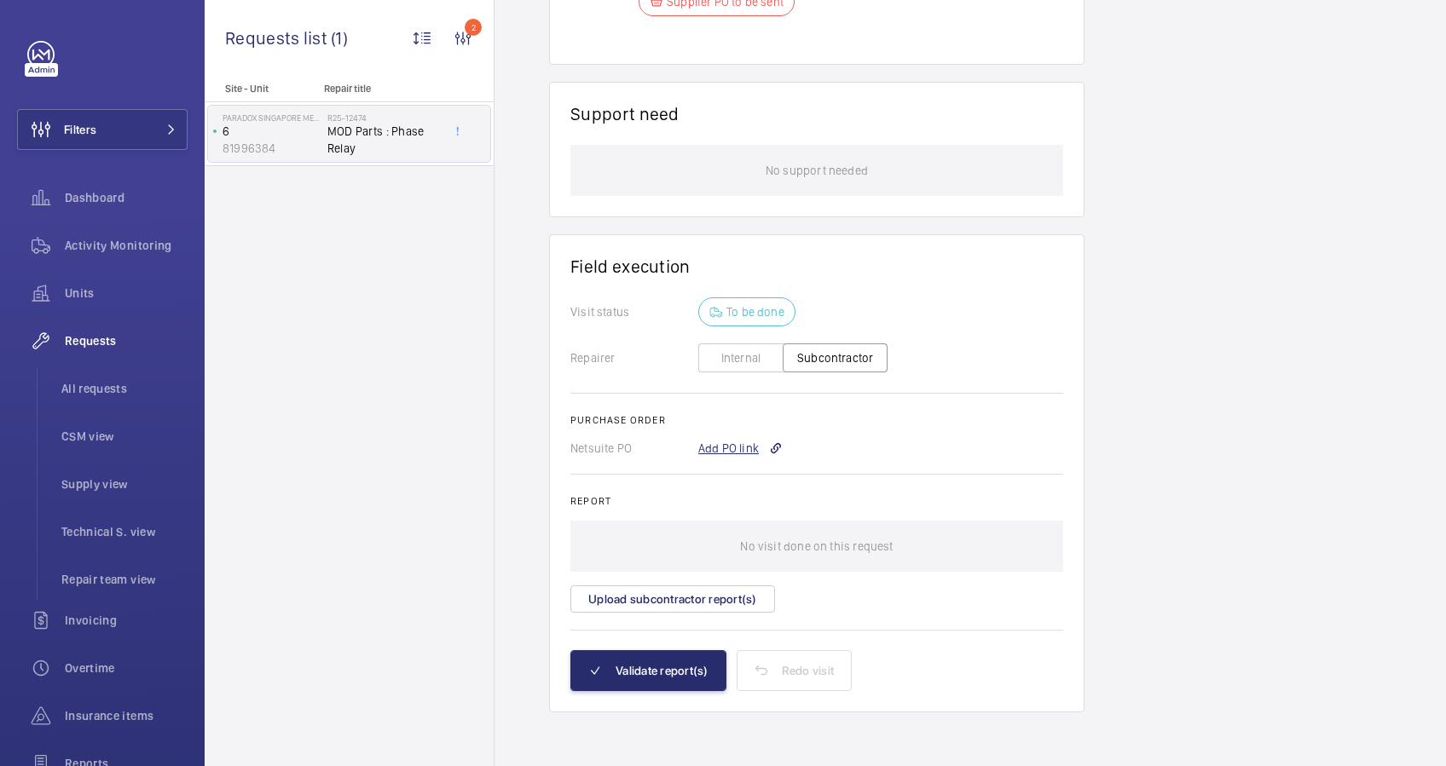
click at [752, 446] on div "Add PO link" at bounding box center [740, 448] width 84 height 17
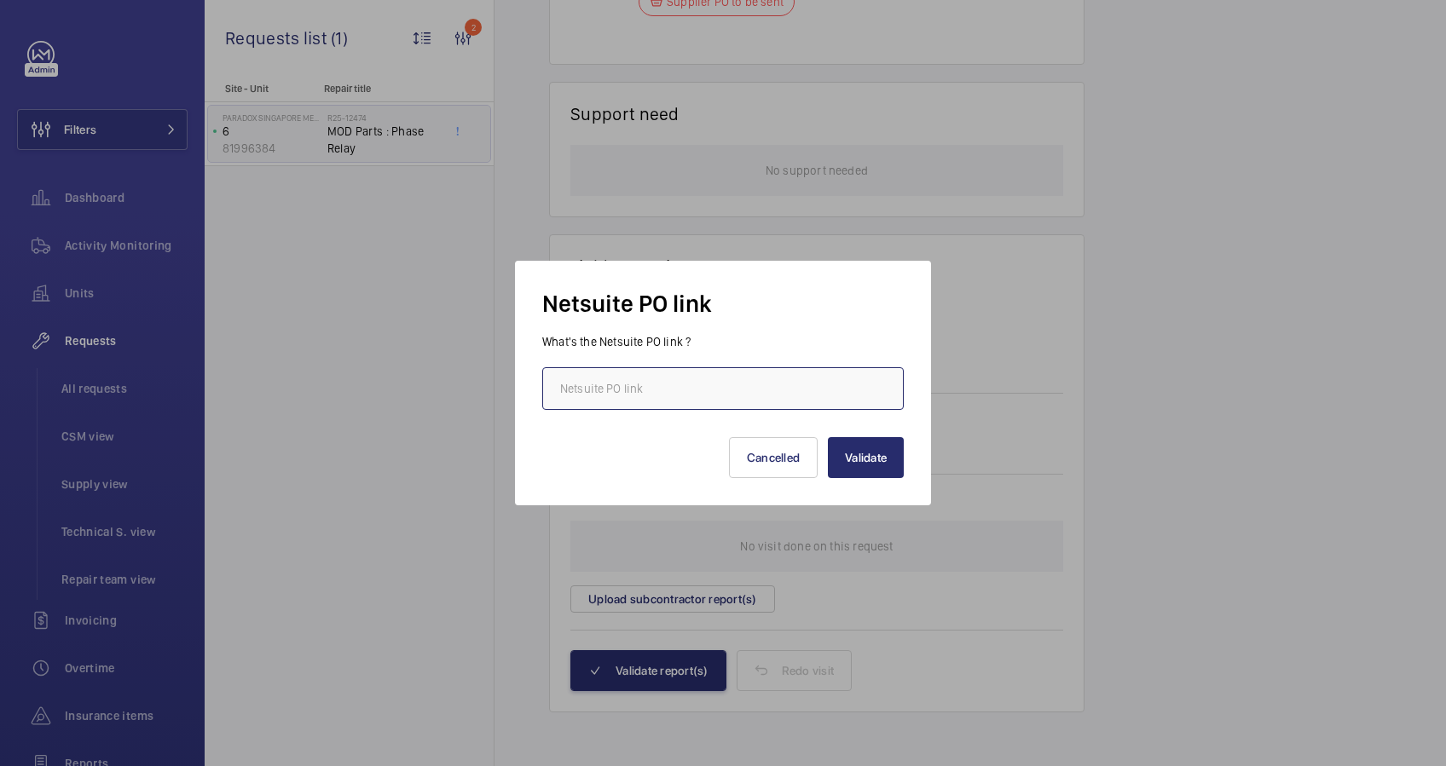
click at [692, 382] on input "text" at bounding box center [722, 388] width 361 height 43
paste input "[URL][DOMAIN_NAME][DOMAIN_NAME]"
type input "[URL][DOMAIN_NAME][DOMAIN_NAME]"
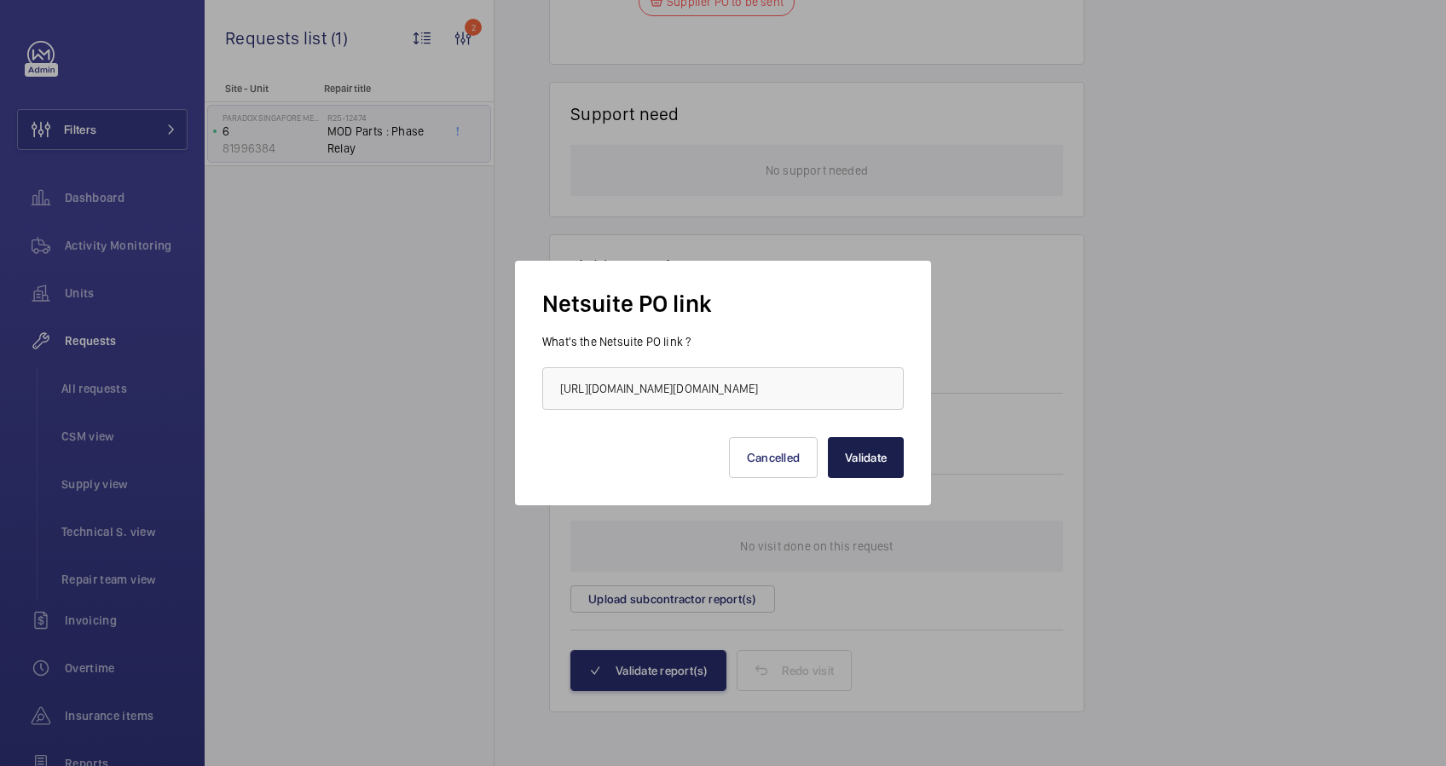
click at [877, 466] on button "Validate" at bounding box center [866, 457] width 76 height 41
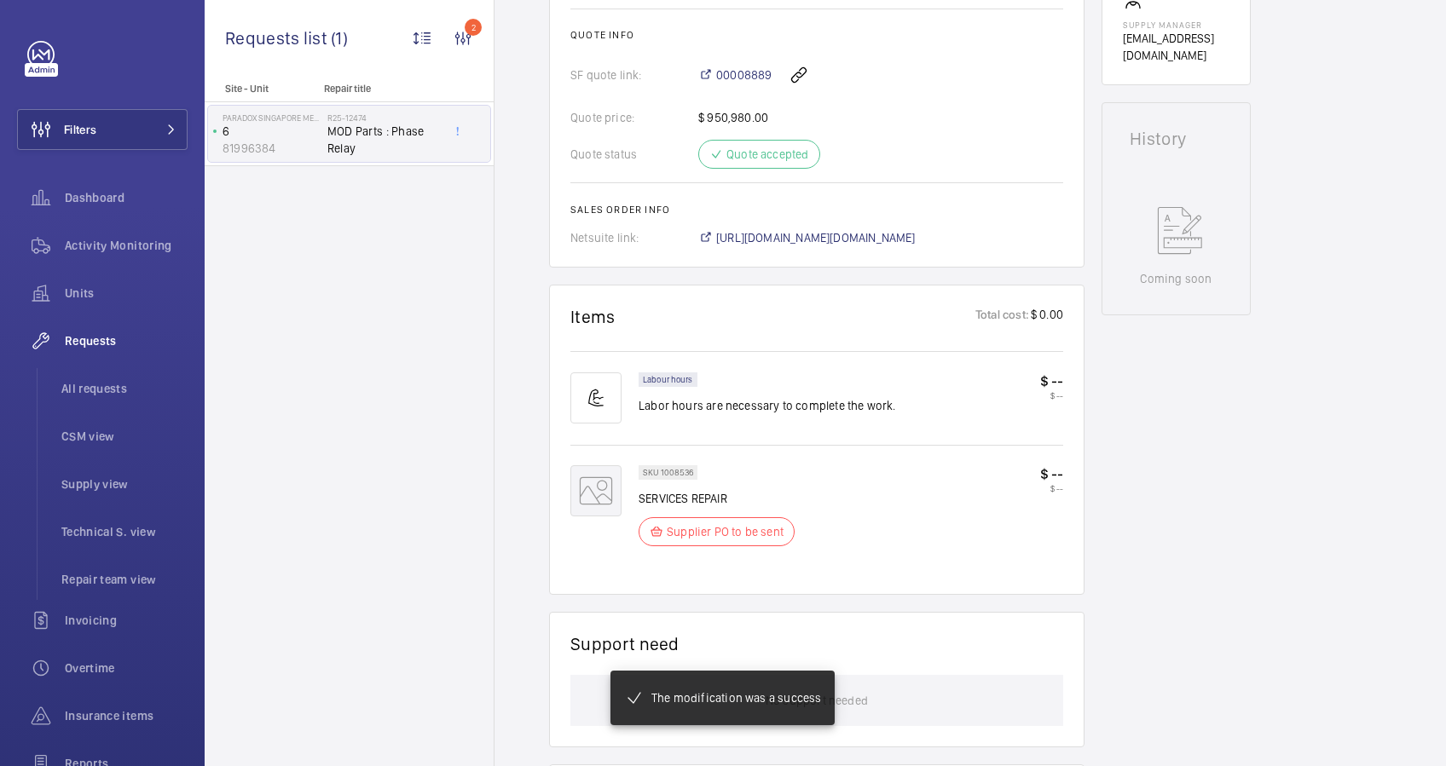
scroll to position [602, 0]
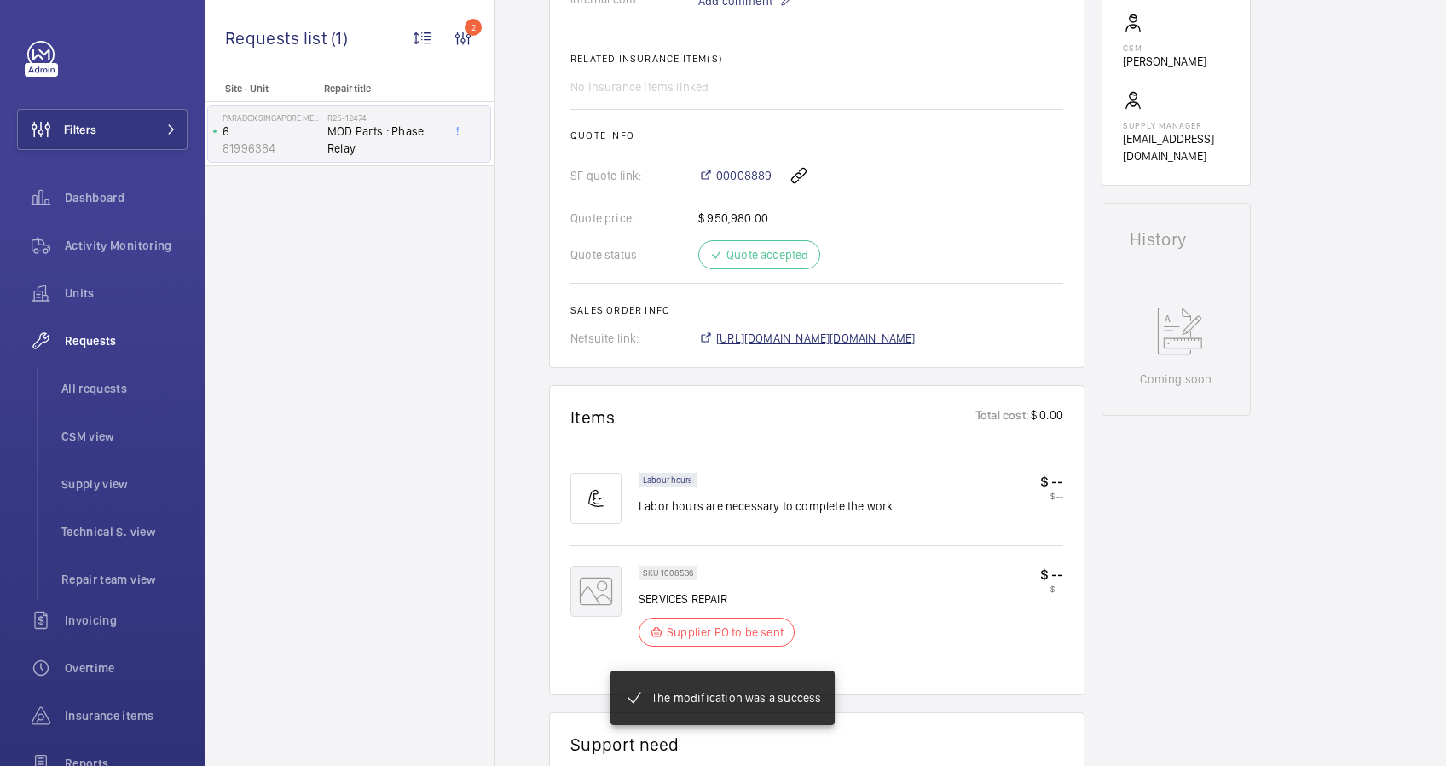
click at [872, 336] on span "[URL][DOMAIN_NAME][DOMAIN_NAME]" at bounding box center [815, 338] width 199 height 17
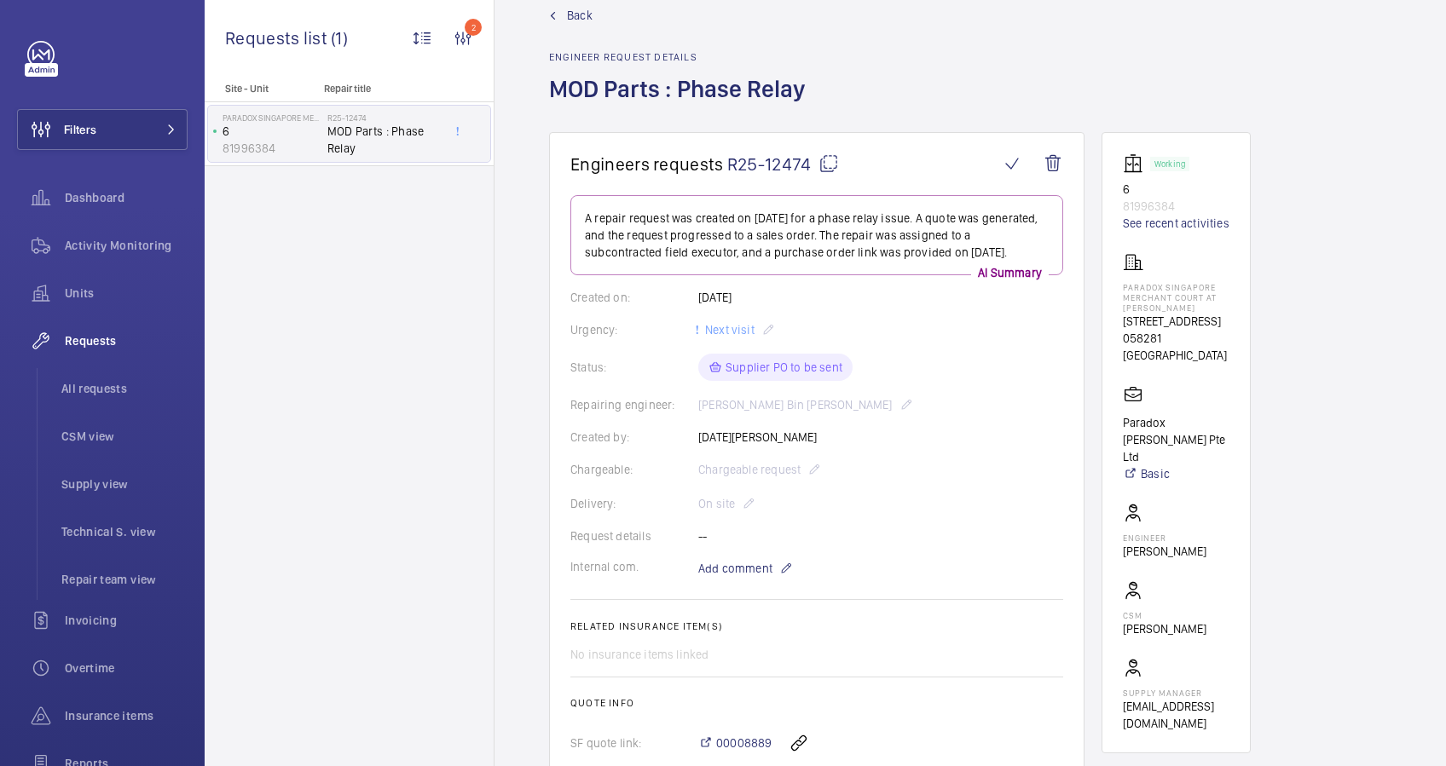
scroll to position [0, 0]
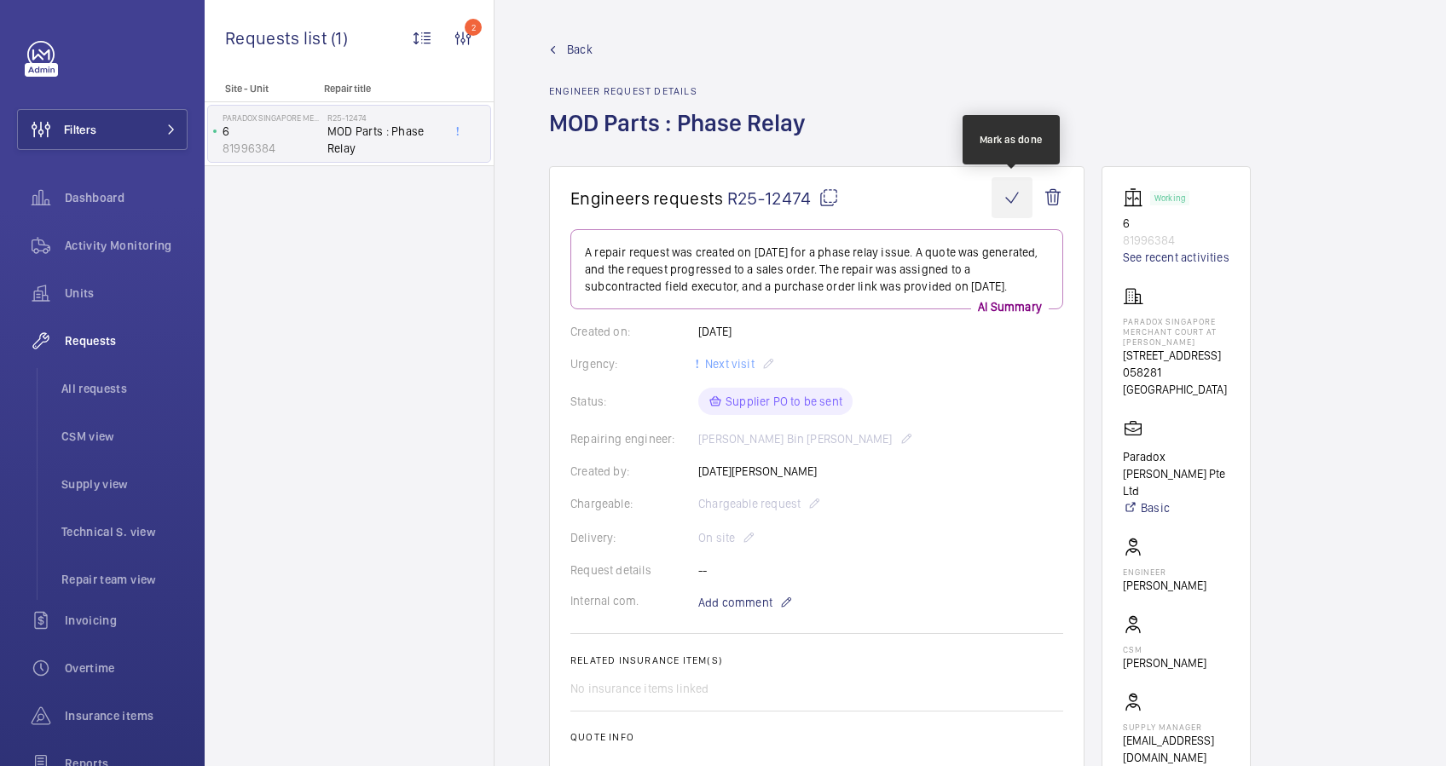
click at [1002, 188] on wm-front-icon-button at bounding box center [1011, 197] width 41 height 41
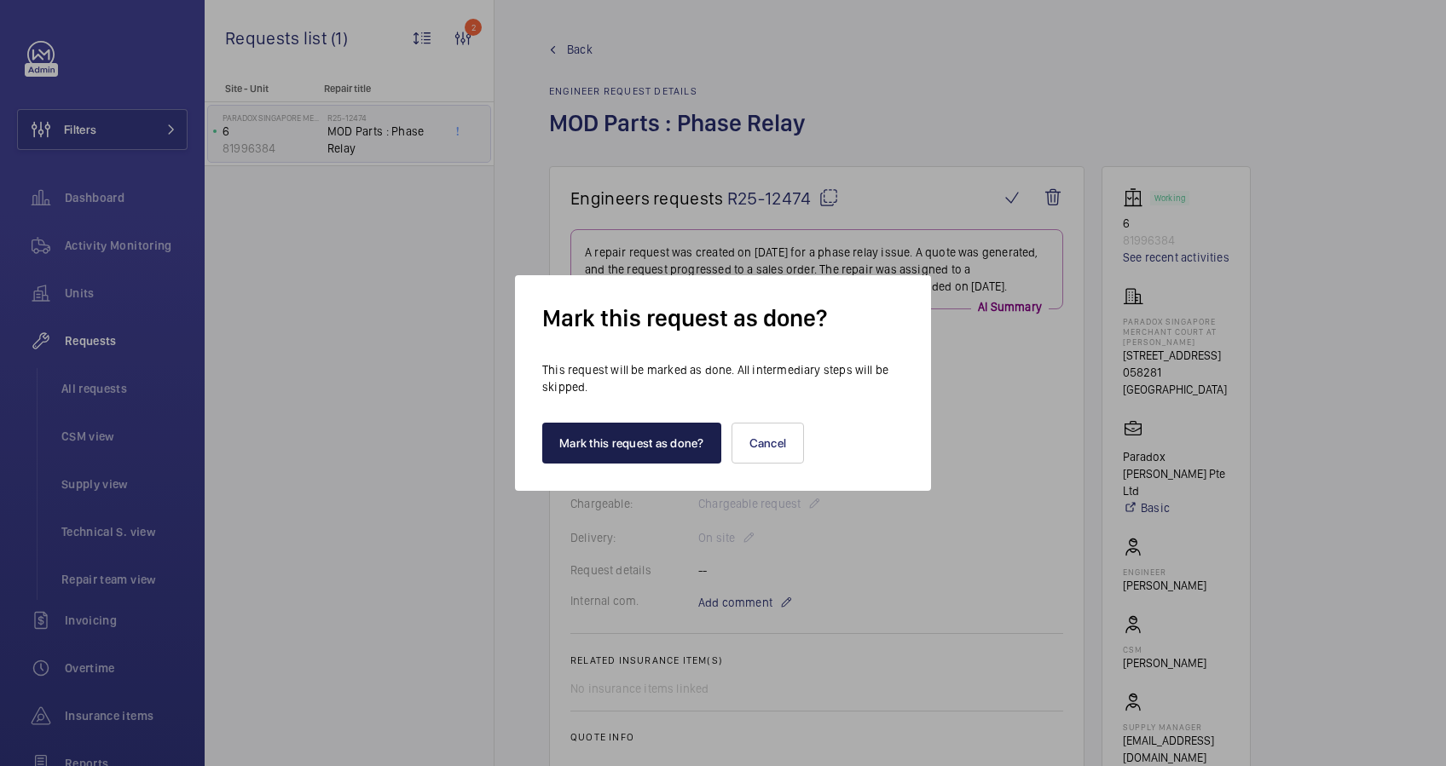
click at [645, 440] on button "Mark this request as done?" at bounding box center [631, 443] width 179 height 41
